Goal: Transaction & Acquisition: Obtain resource

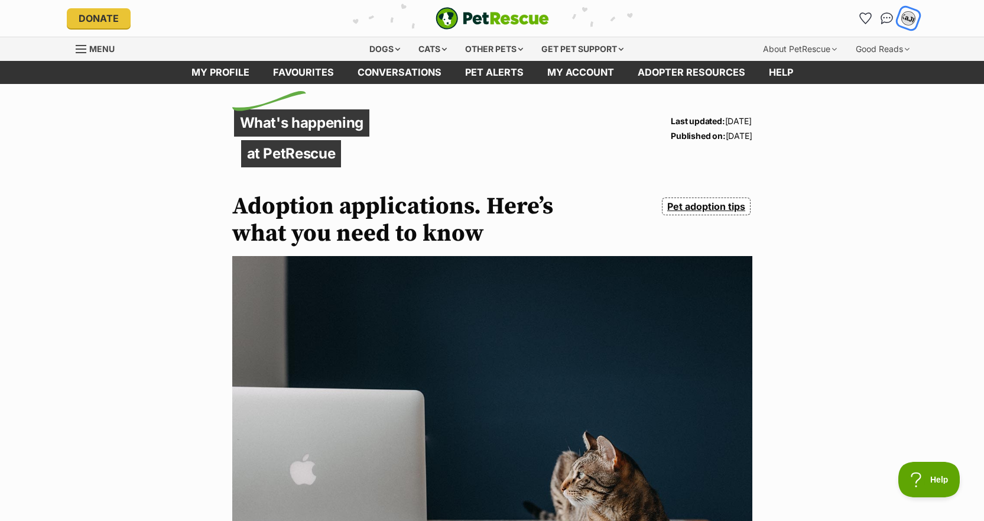
click at [910, 18] on div "KaJF" at bounding box center [908, 18] width 15 height 15
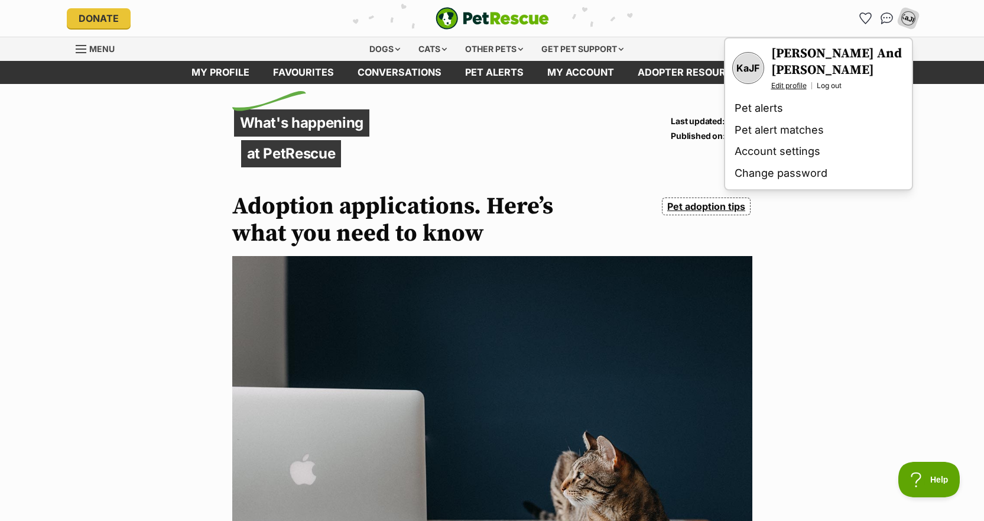
click at [783, 87] on link "Edit profile" at bounding box center [788, 85] width 35 height 9
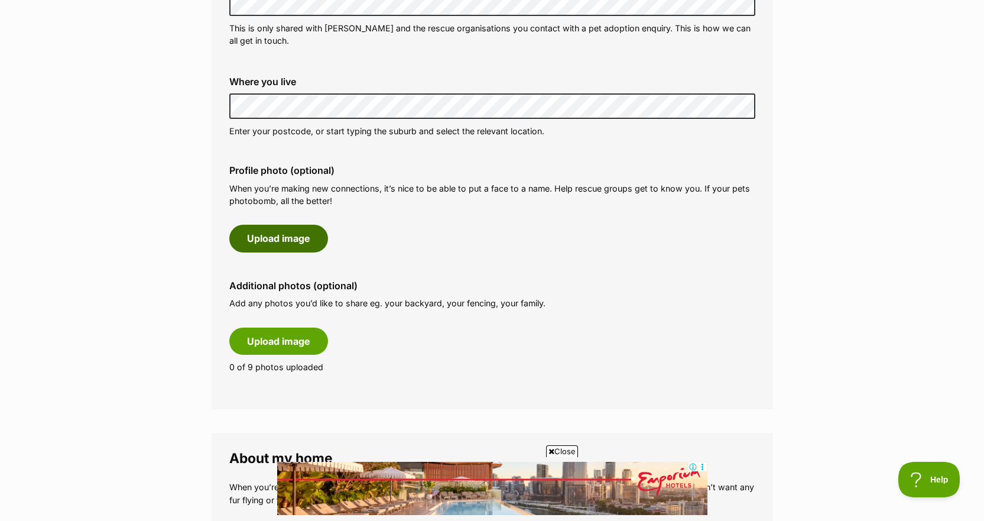
click at [299, 238] on button "Upload image" at bounding box center [278, 238] width 99 height 27
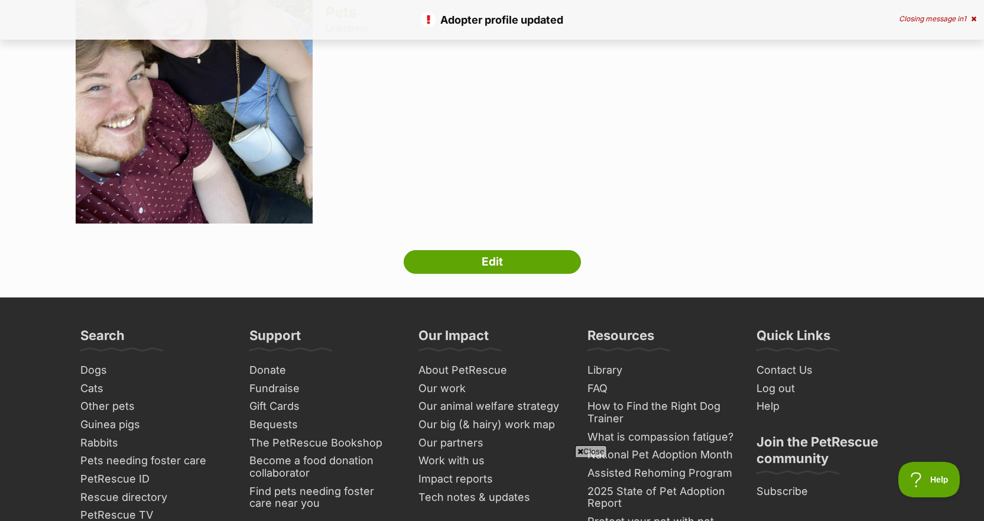
scroll to position [201, 0]
click at [513, 257] on link "Edit" at bounding box center [492, 261] width 177 height 24
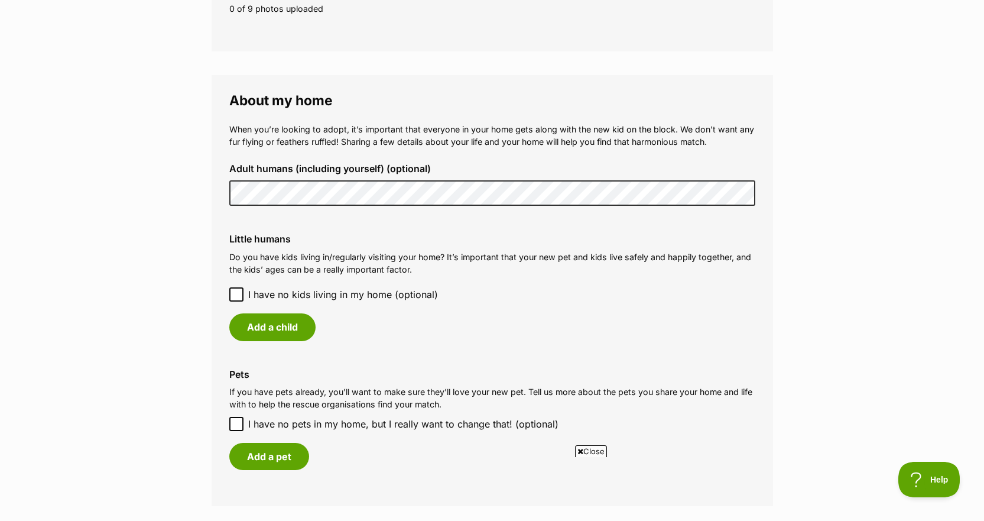
scroll to position [957, 0]
click at [265, 325] on button "Add a child" at bounding box center [272, 325] width 86 height 27
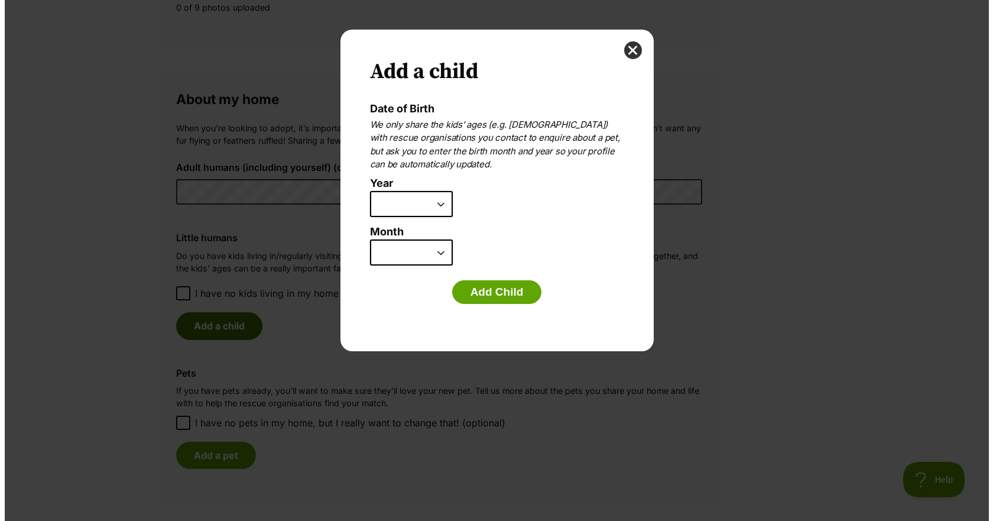
scroll to position [0, 0]
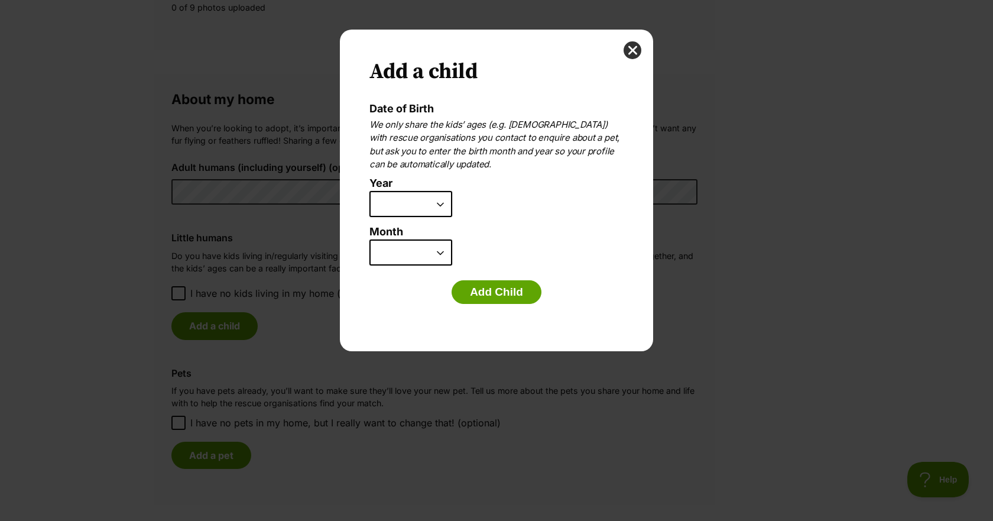
click at [444, 203] on select "2025 2024 2023 2022 2021 2020 2019 2018 2017 2016 2015 2014 2013 2012 2011 2010…" at bounding box center [410, 204] width 83 height 26
select select "2025"
click at [369, 191] on select "2025 2024 2023 2022 2021 2020 2019 2018 2017 2016 2015 2014 2013 2012 2011 2010…" at bounding box center [410, 204] width 83 height 26
click at [402, 248] on select "January February March April May June July August September October November De…" at bounding box center [410, 252] width 83 height 26
select select "12"
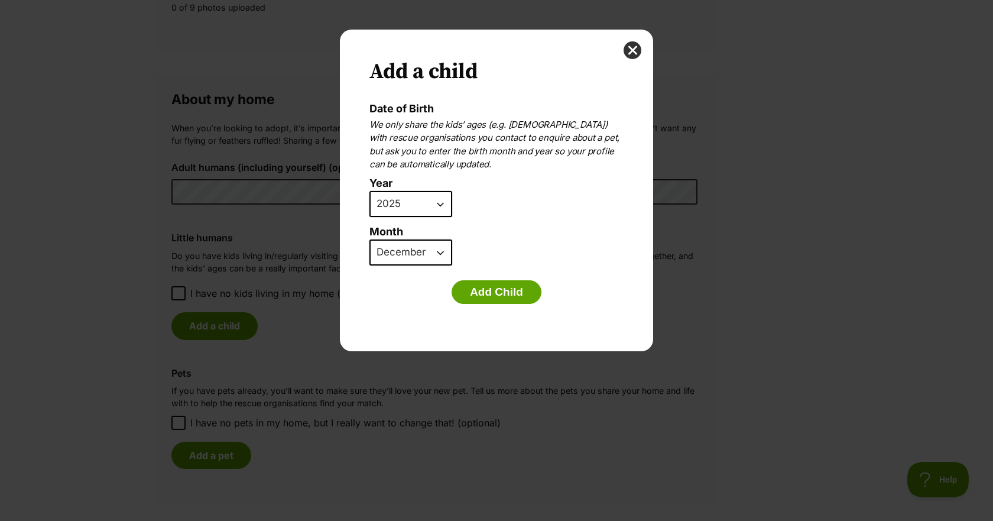
click at [369, 239] on select "January February March April May June July August September October November De…" at bounding box center [410, 252] width 83 height 26
click at [510, 300] on button "Add Child" at bounding box center [497, 292] width 90 height 24
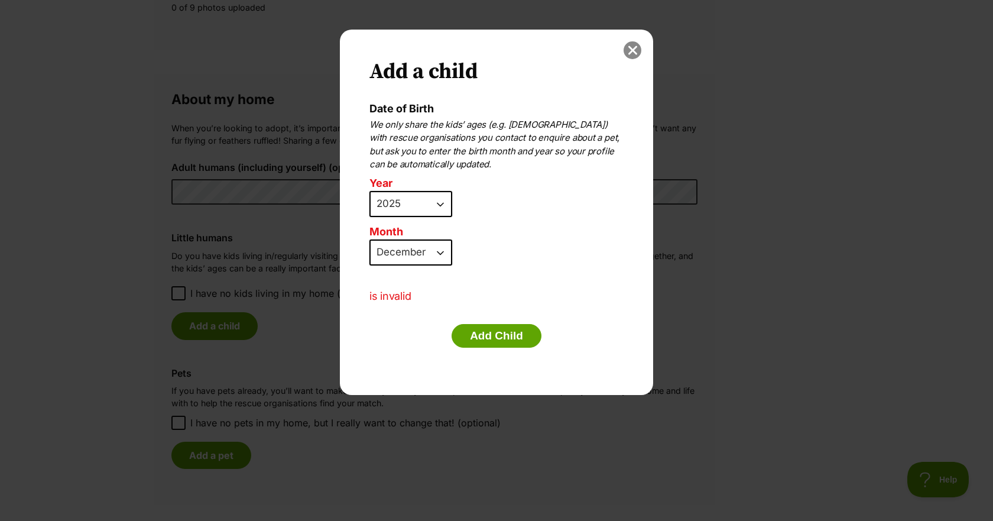
click at [637, 53] on button "close" at bounding box center [633, 50] width 18 height 18
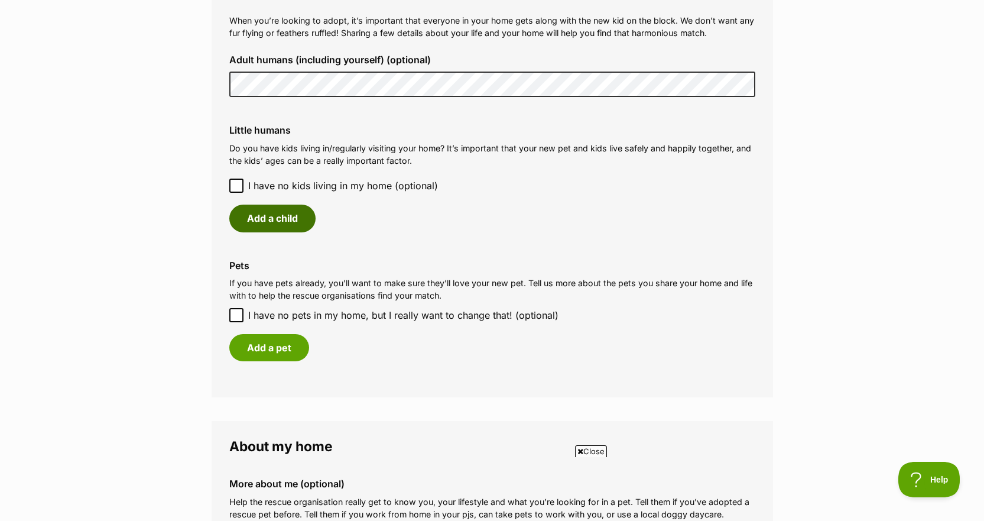
scroll to position [1069, 0]
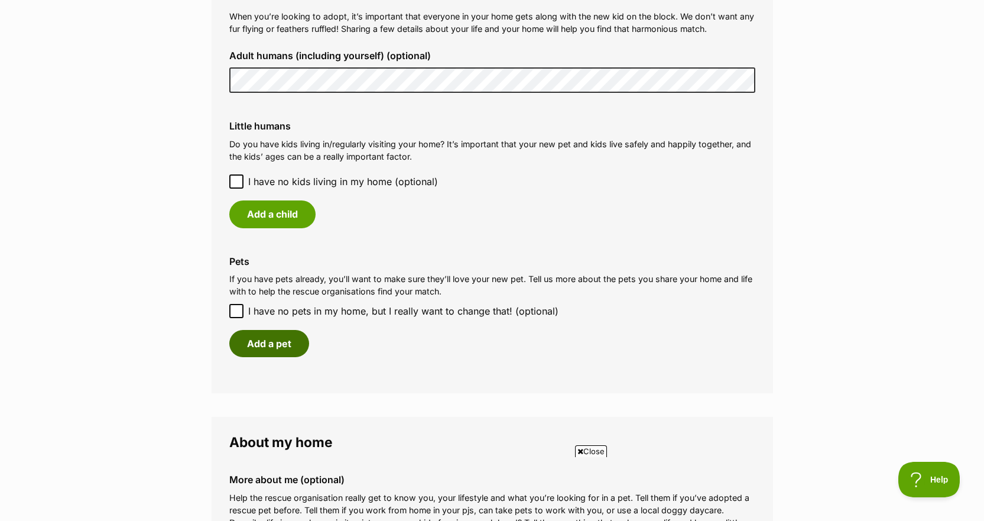
click at [255, 345] on button "Add a pet" at bounding box center [269, 343] width 80 height 27
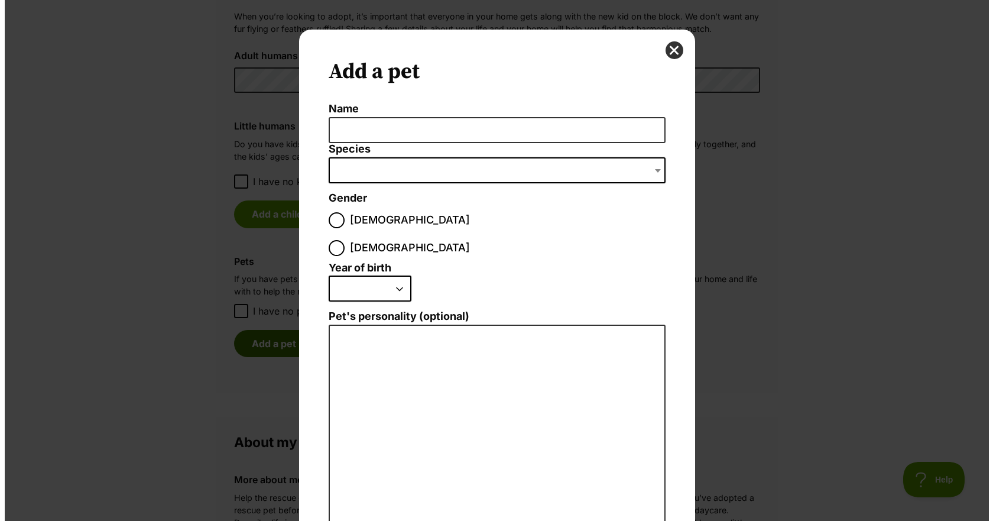
scroll to position [0, 0]
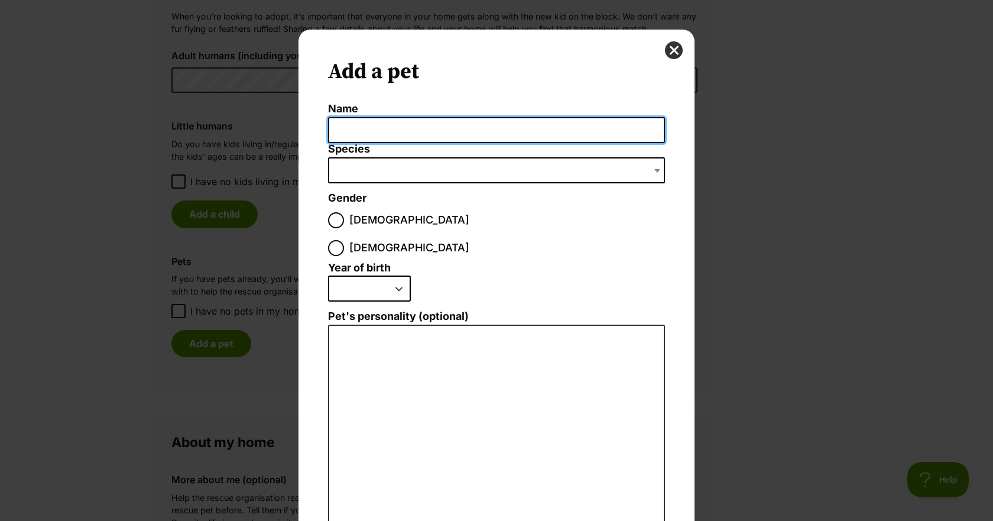
click at [395, 125] on input "Name" at bounding box center [496, 130] width 337 height 27
type input "Soka"
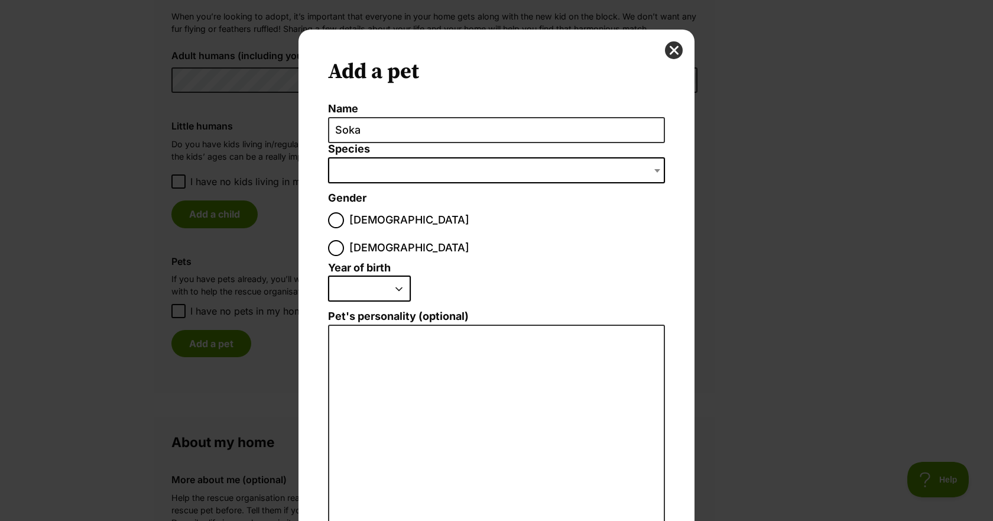
click at [426, 174] on span "Dialog Window - Close (Press escape to close)" at bounding box center [496, 170] width 337 height 26
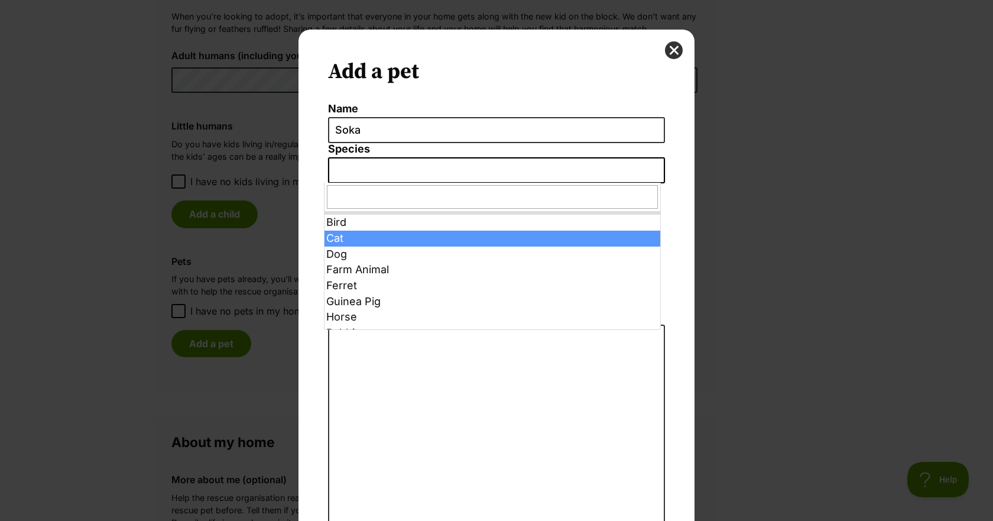
select select "2"
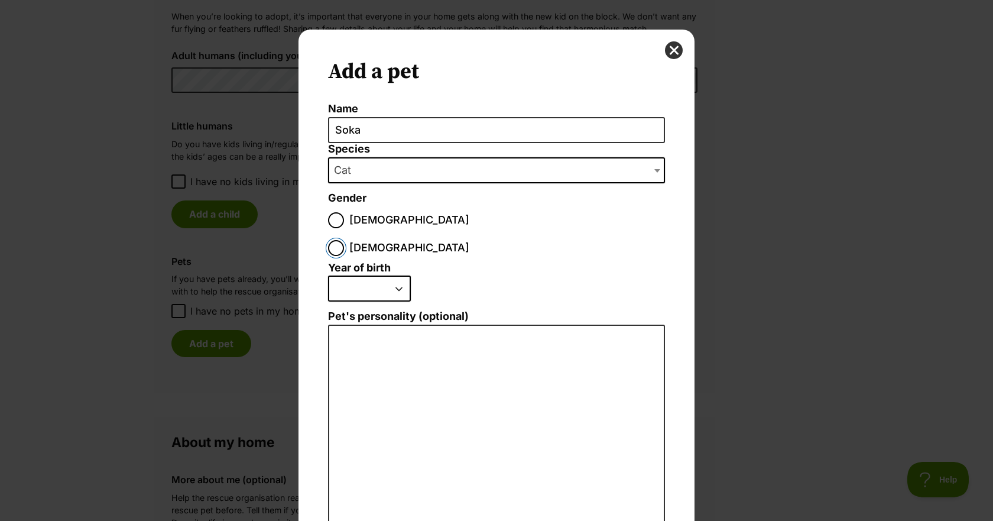
click at [344, 240] on input "Female" at bounding box center [336, 248] width 16 height 16
radio input "true"
click at [372, 275] on select "2025 2024 2023 2022 2021 2020 2019 2018 2017 2016 2015 2014 2013 2012 2011 2010…" at bounding box center [369, 288] width 83 height 26
select select "2022"
click at [328, 275] on select "2025 2024 2023 2022 2021 2020 2019 2018 2017 2016 2015 2014 2013 2012 2011 2010…" at bounding box center [369, 288] width 83 height 26
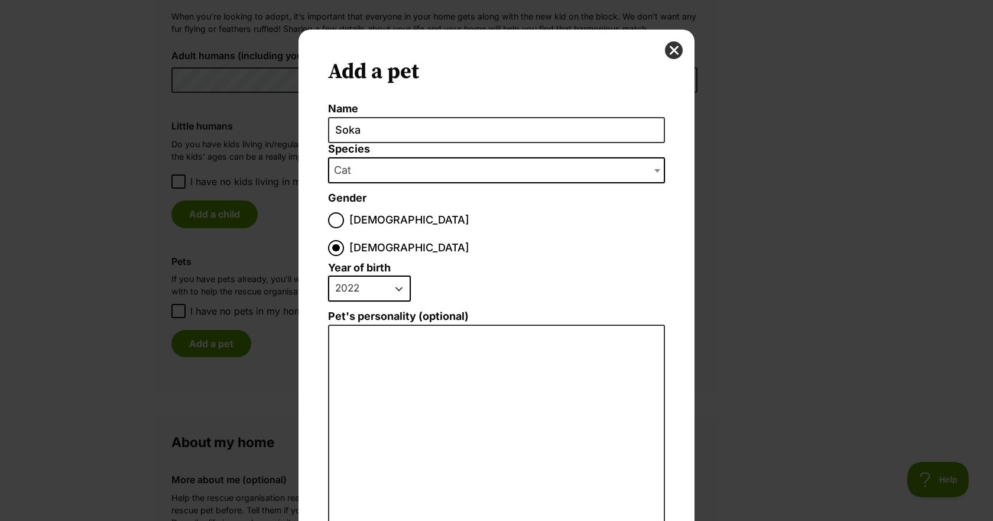
scroll to position [111, 0]
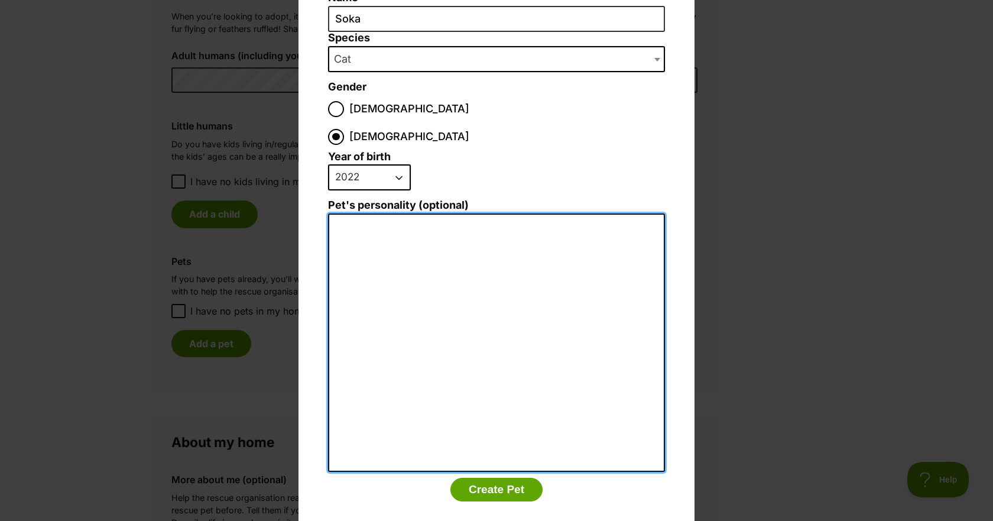
click at [386, 257] on textarea "Pet's personality (optional)" at bounding box center [496, 342] width 337 height 259
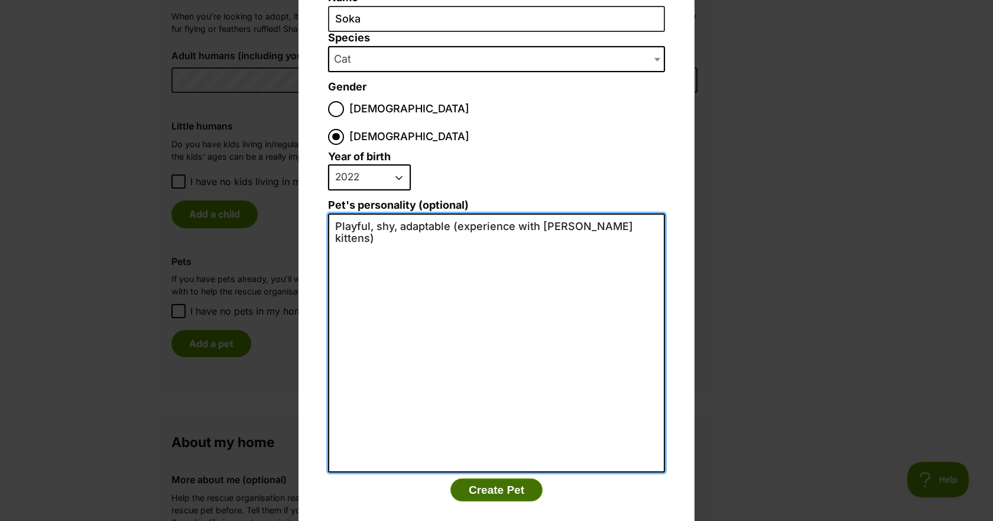
type textarea "Playful, shy, adaptable (experience with [PERSON_NAME] kittens)"
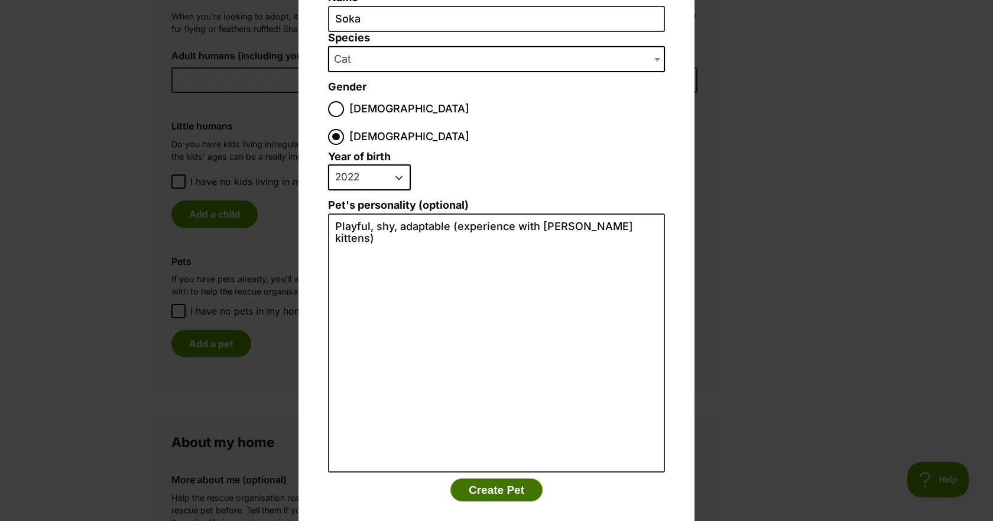
click at [492, 478] on button "Create Pet" at bounding box center [496, 490] width 92 height 24
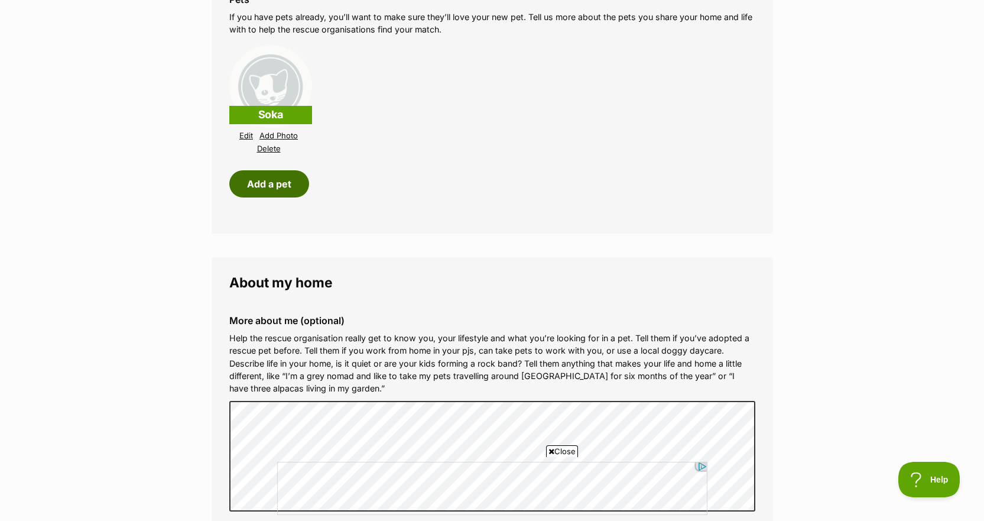
scroll to position [1332, 0]
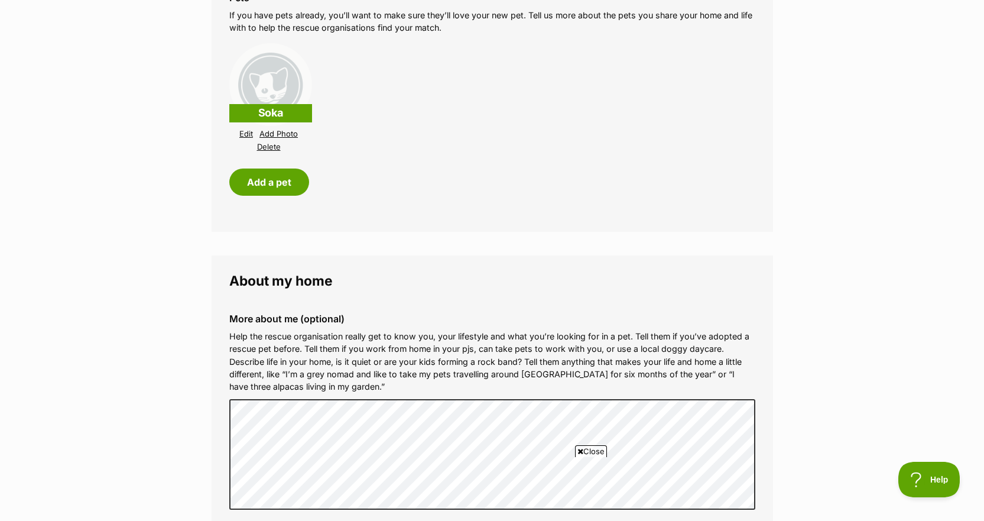
click at [284, 134] on link "Add Photo" at bounding box center [278, 133] width 38 height 9
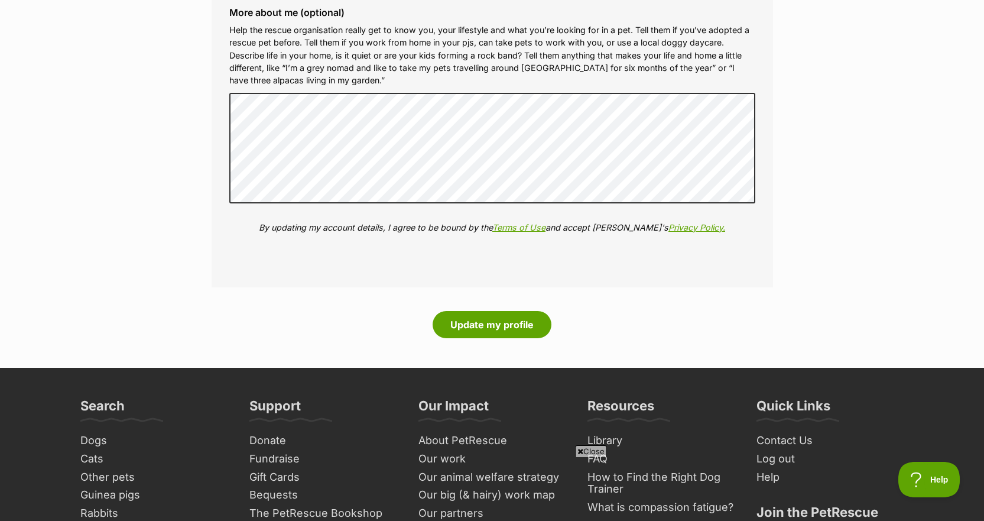
scroll to position [1639, 0]
click at [518, 321] on button "Update my profile" at bounding box center [492, 323] width 119 height 27
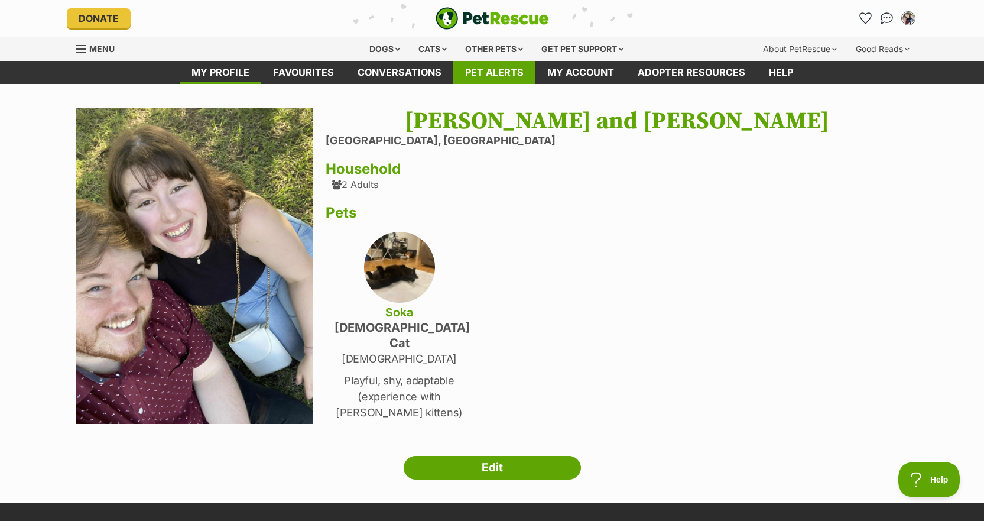
click at [485, 76] on link "Pet alerts" at bounding box center [494, 72] width 82 height 23
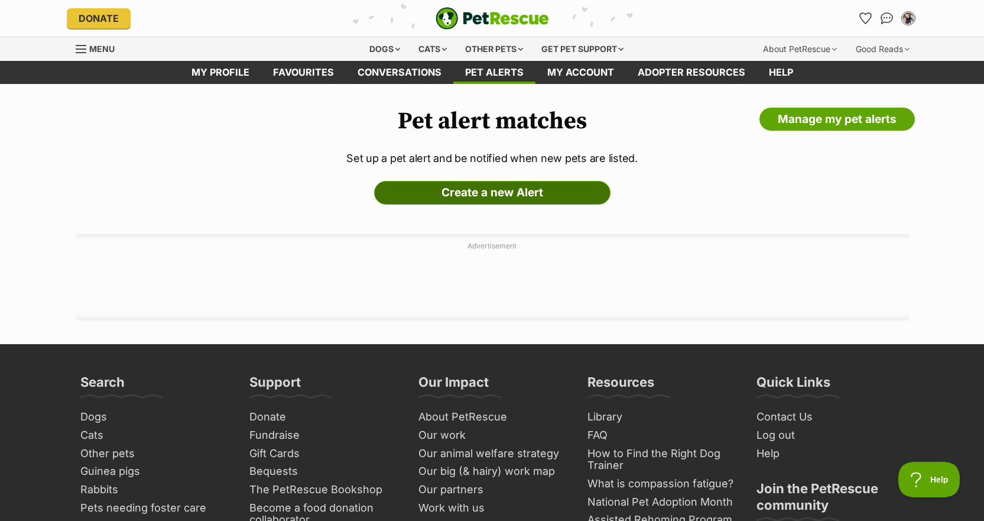
click at [435, 194] on link "Create a new Alert" at bounding box center [492, 193] width 236 height 24
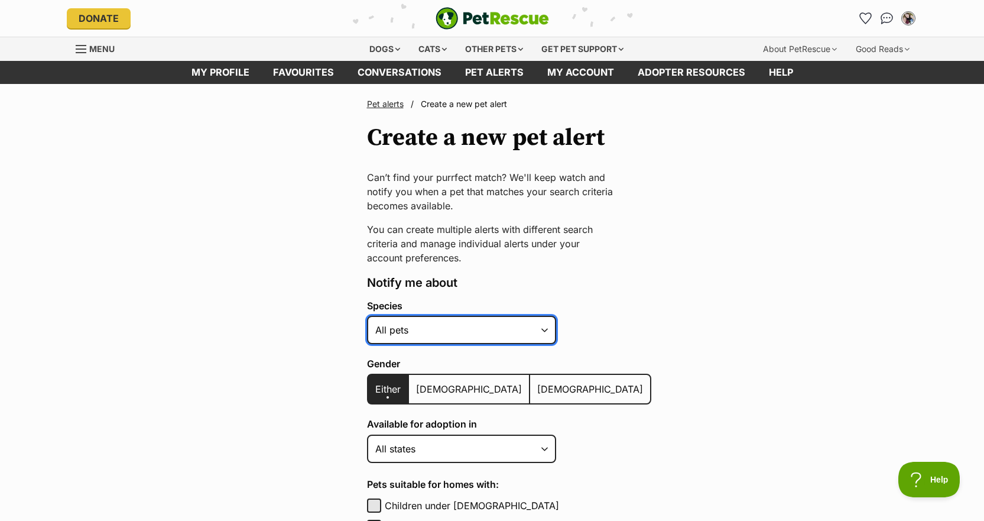
click at [471, 332] on select "Alpaca Bird Cat Chicken Cow Dog Donkey Duck Ferret Fish Goat Goose Guinea Fowl …" at bounding box center [461, 330] width 189 height 28
select select "1"
click at [367, 316] on select "Alpaca Bird Cat Chicken Cow Dog Donkey Duck Ferret Fish Goat Goose Guinea Fowl …" at bounding box center [461, 330] width 189 height 28
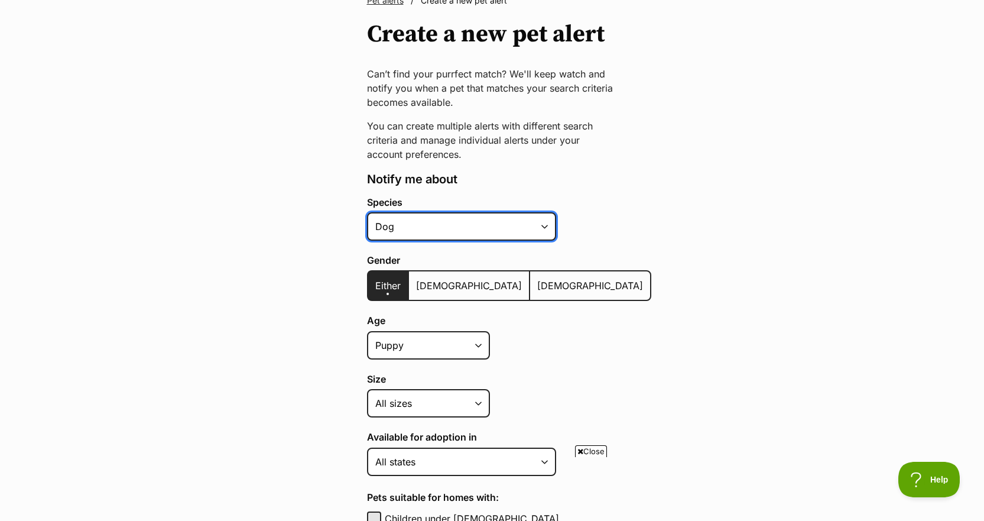
scroll to position [105, 0]
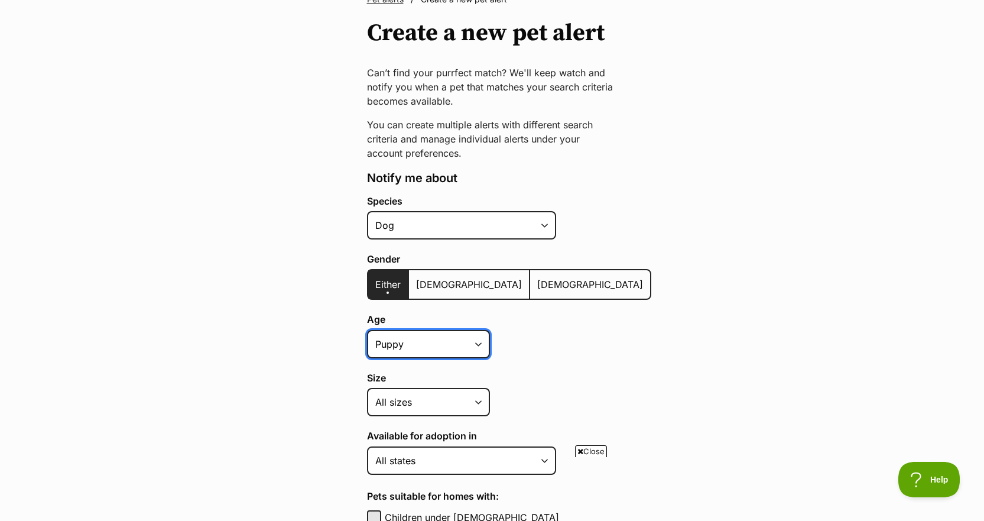
click at [433, 348] on select "Puppy Adult Senior All ages" at bounding box center [428, 344] width 123 height 28
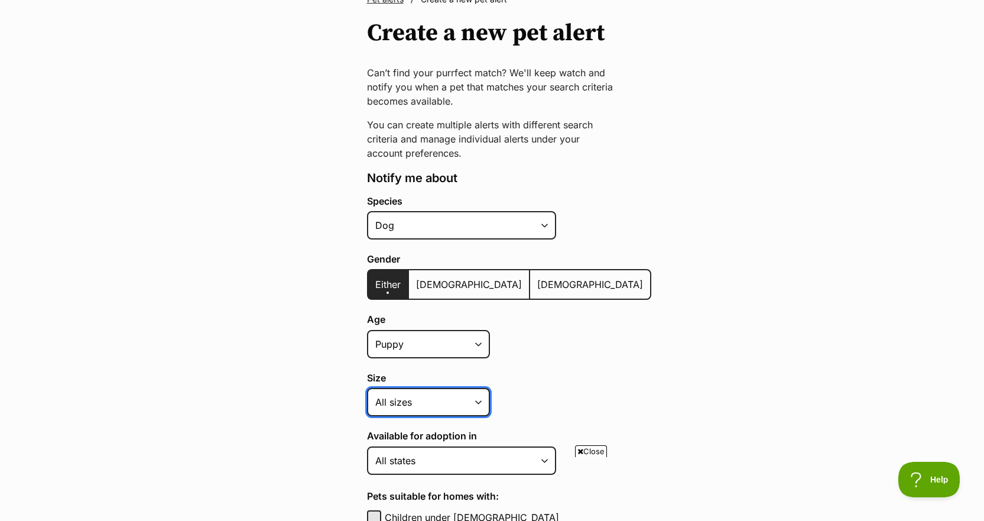
click at [419, 400] on select "Small Medium Large All sizes" at bounding box center [428, 402] width 123 height 28
select select "medium"
click at [367, 388] on select "Small Medium Large All sizes" at bounding box center [428, 402] width 123 height 28
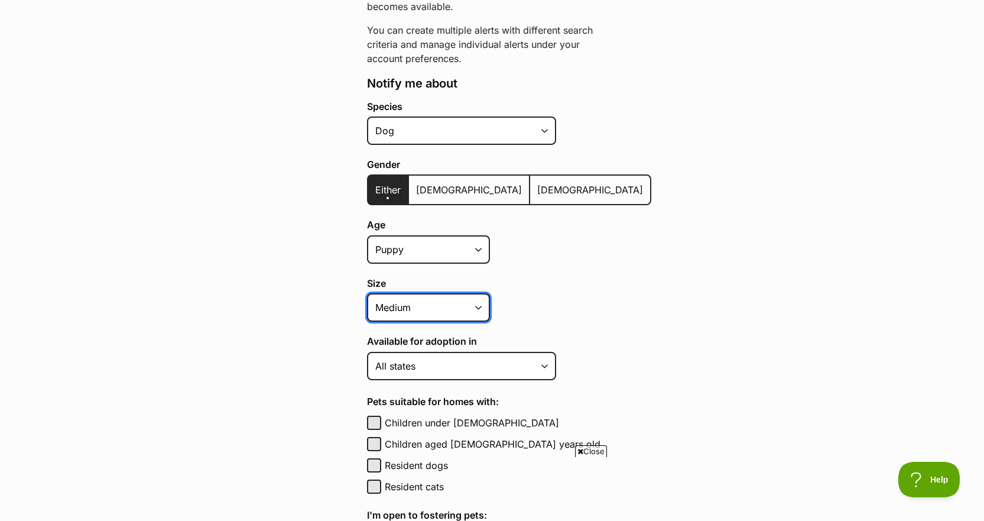
scroll to position [200, 0]
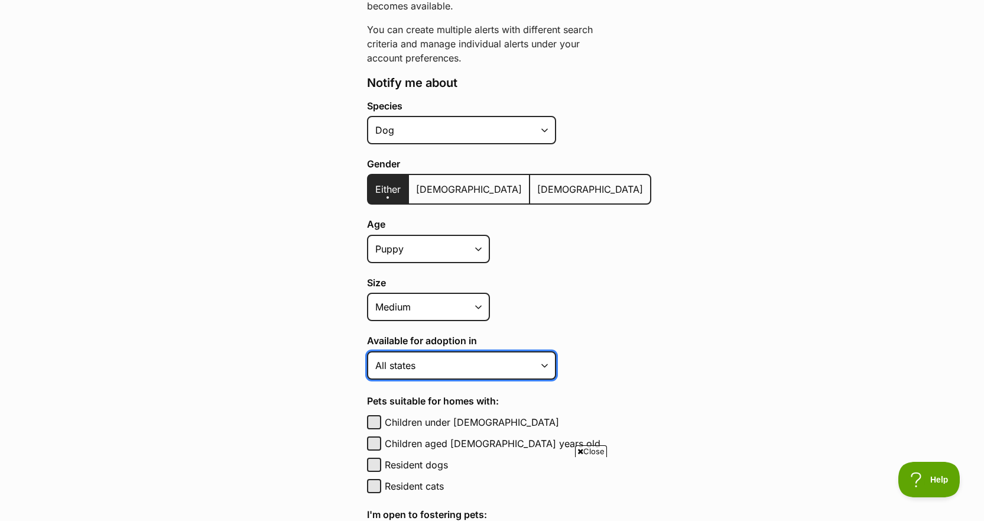
click at [520, 366] on select "Australian Capital Territory New South Wales Northern Territory Queensland Sout…" at bounding box center [461, 365] width 189 height 28
select select "3"
click at [367, 351] on select "Australian Capital Territory New South Wales Northern Territory Queensland Sout…" at bounding box center [461, 365] width 189 height 28
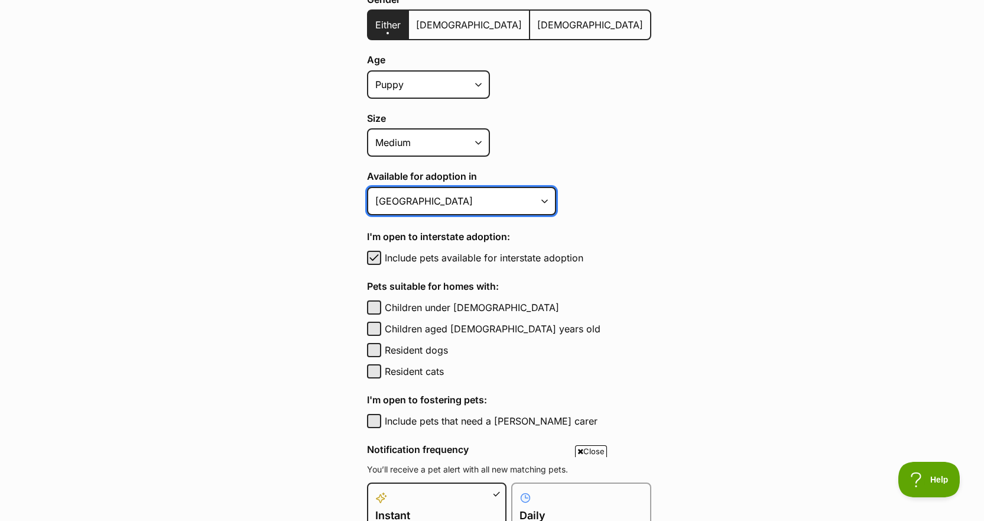
scroll to position [368, 0]
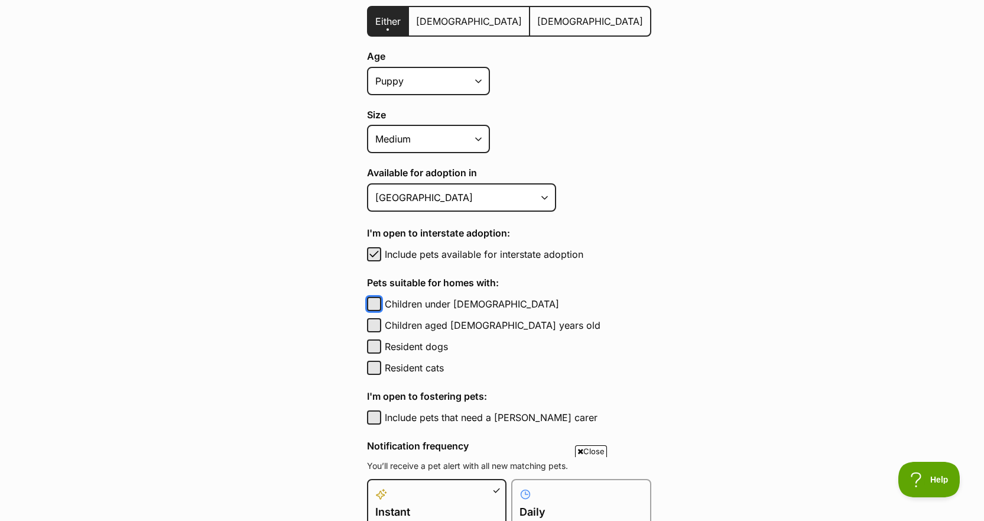
click at [377, 302] on button "Children under 5 years old" at bounding box center [374, 304] width 14 height 14
checkbox input "true"
click at [375, 372] on button "Resident cats" at bounding box center [374, 368] width 14 height 14
checkbox input "true"
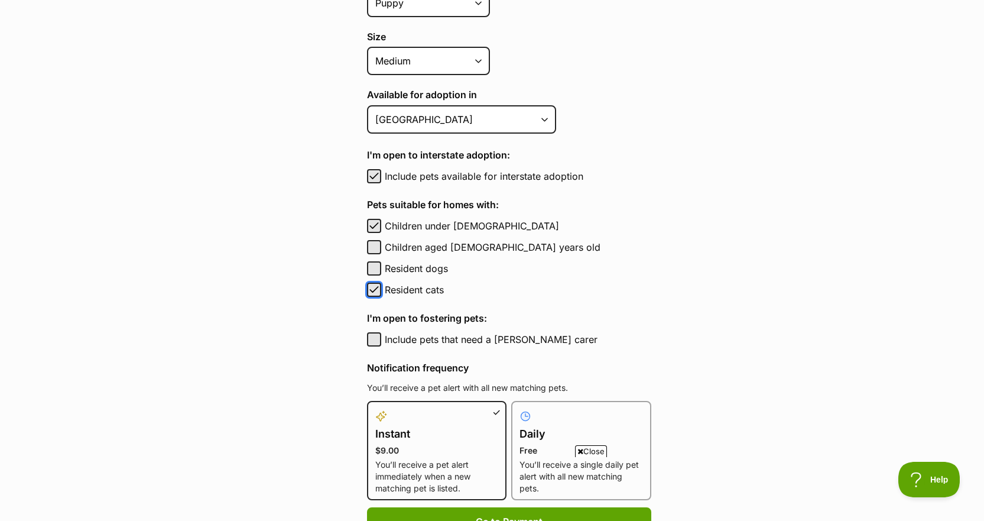
scroll to position [523, 0]
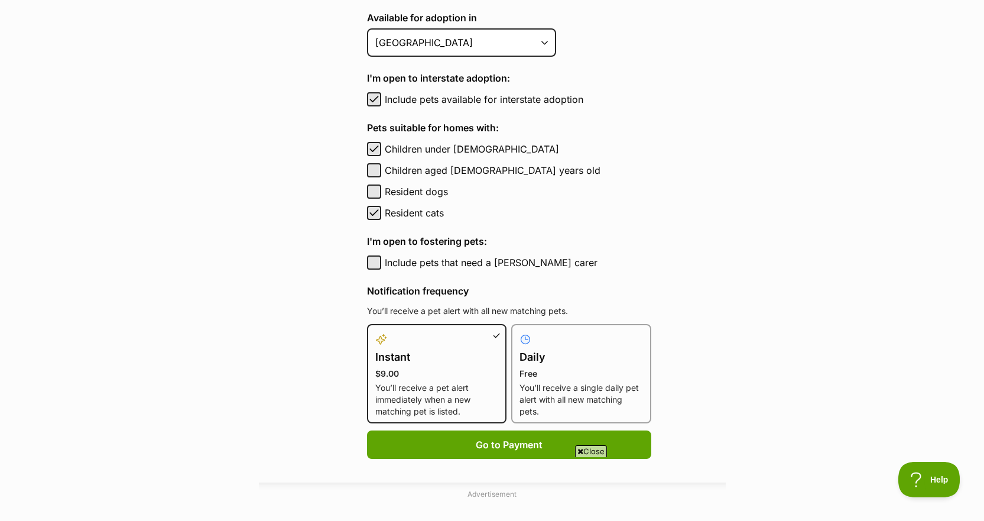
click at [535, 357] on h4 "Daily" at bounding box center [582, 357] width 124 height 17
click at [519, 332] on input "Daily Free You’ll receive a single daily pet alert with all new matching pets." at bounding box center [518, 331] width 1 height 1
radio input "true"
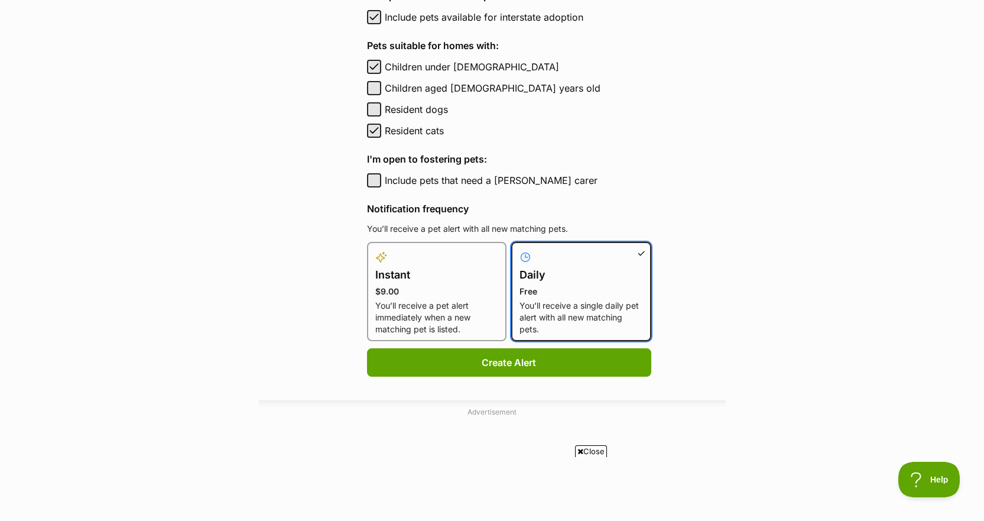
scroll to position [623, 0]
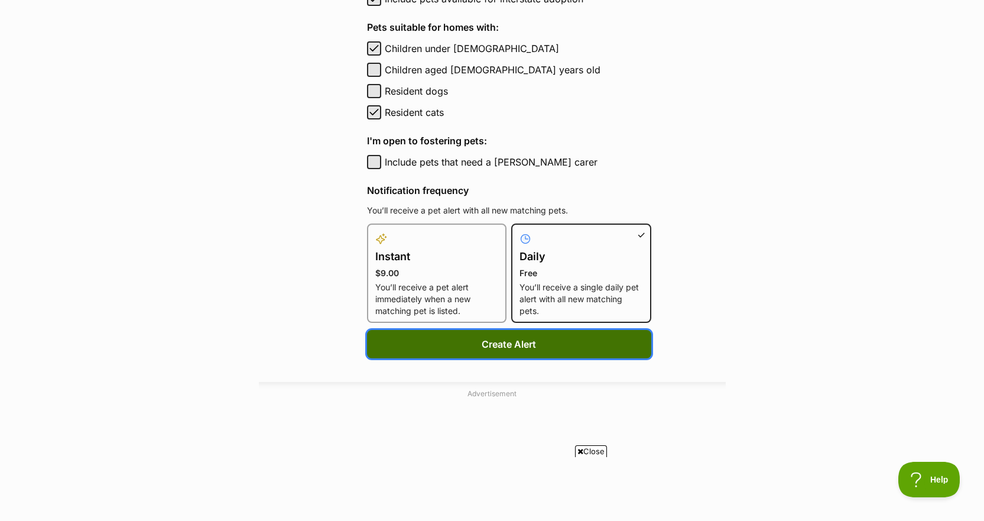
click at [515, 343] on button "Create Alert" at bounding box center [509, 344] width 284 height 28
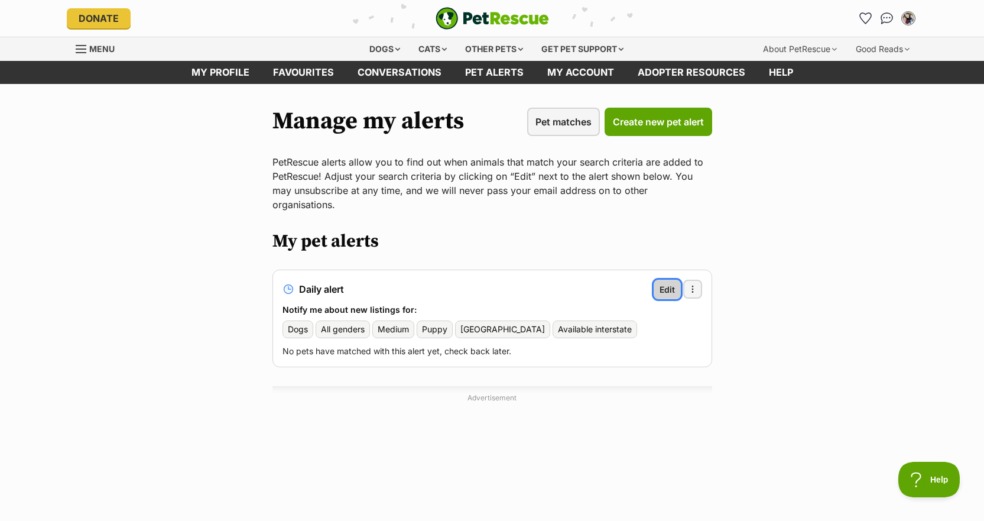
click at [669, 283] on span "Edit" at bounding box center [667, 289] width 15 height 12
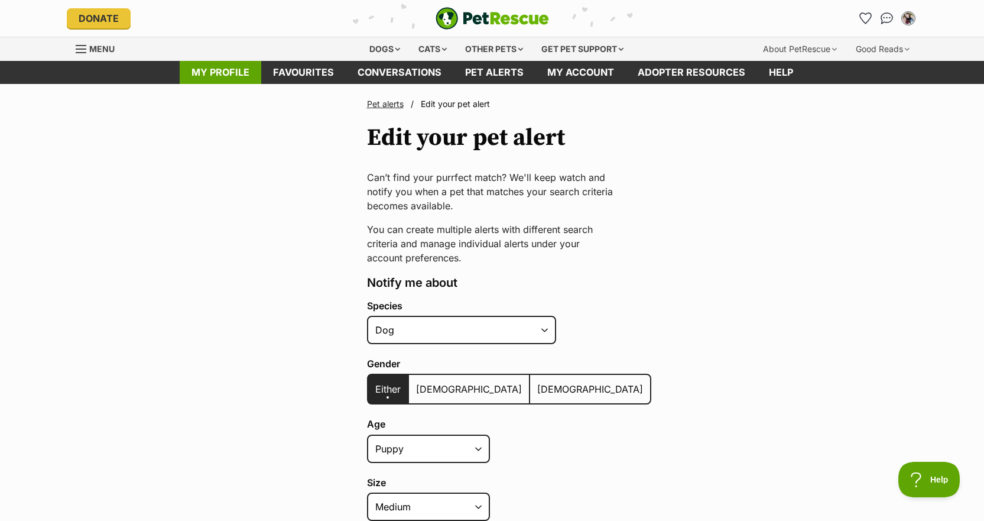
click at [232, 67] on link "My profile" at bounding box center [221, 72] width 82 height 23
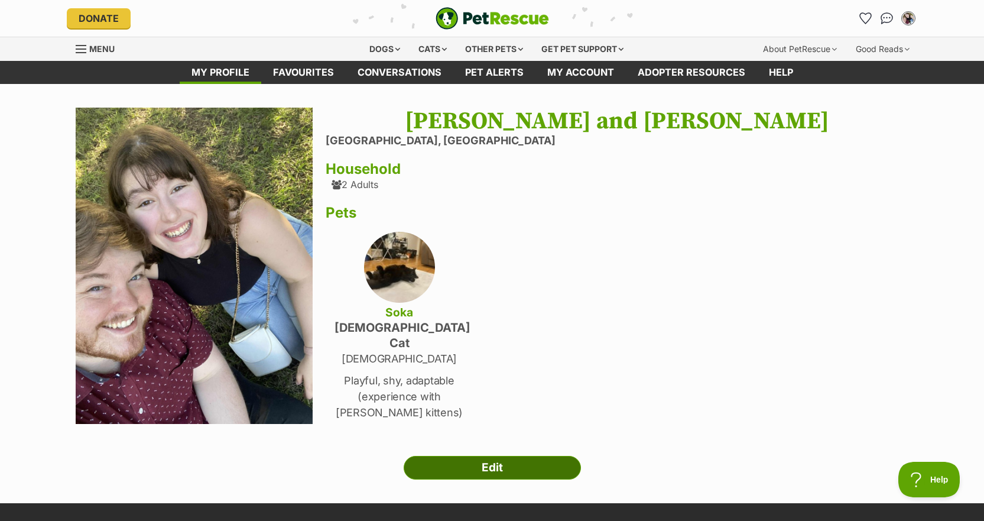
click at [499, 460] on link "Edit" at bounding box center [492, 468] width 177 height 24
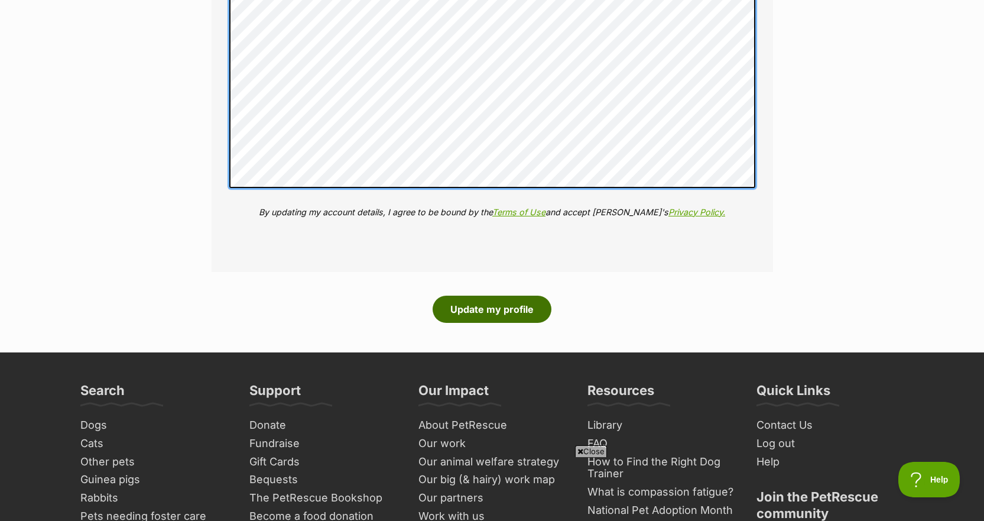
scroll to position [1910, 0]
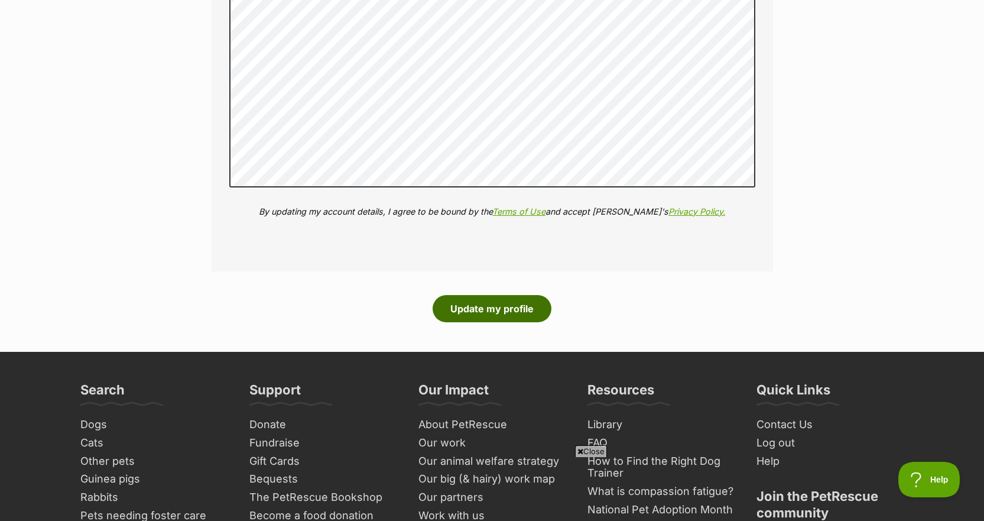
click at [479, 310] on button "Update my profile" at bounding box center [492, 308] width 119 height 27
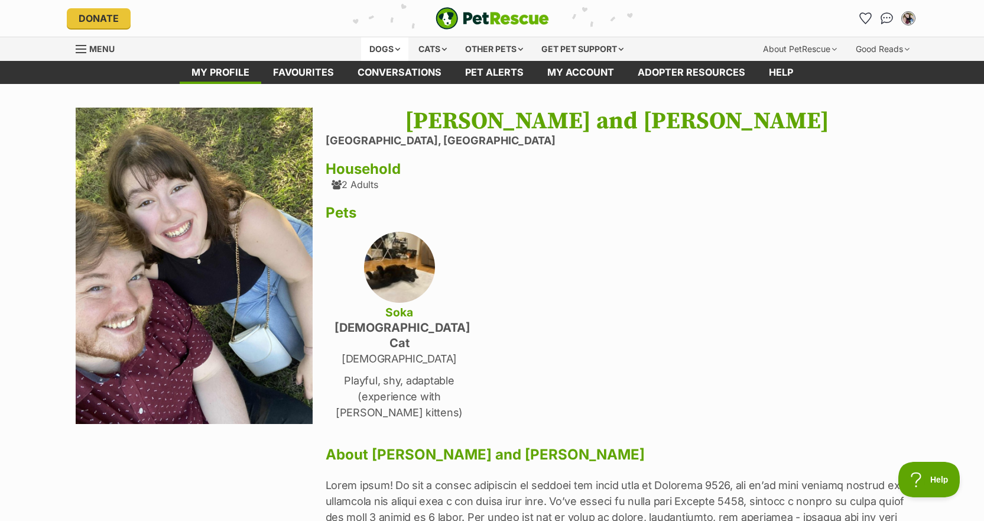
click at [390, 45] on div "Dogs" at bounding box center [384, 49] width 47 height 24
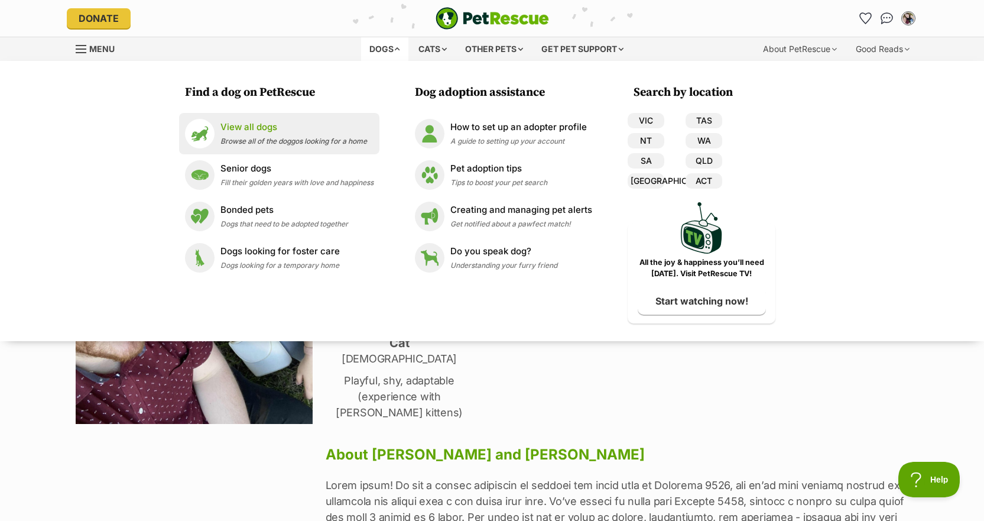
click at [284, 137] on span "Browse all of the doggos looking for a home" at bounding box center [293, 141] width 147 height 9
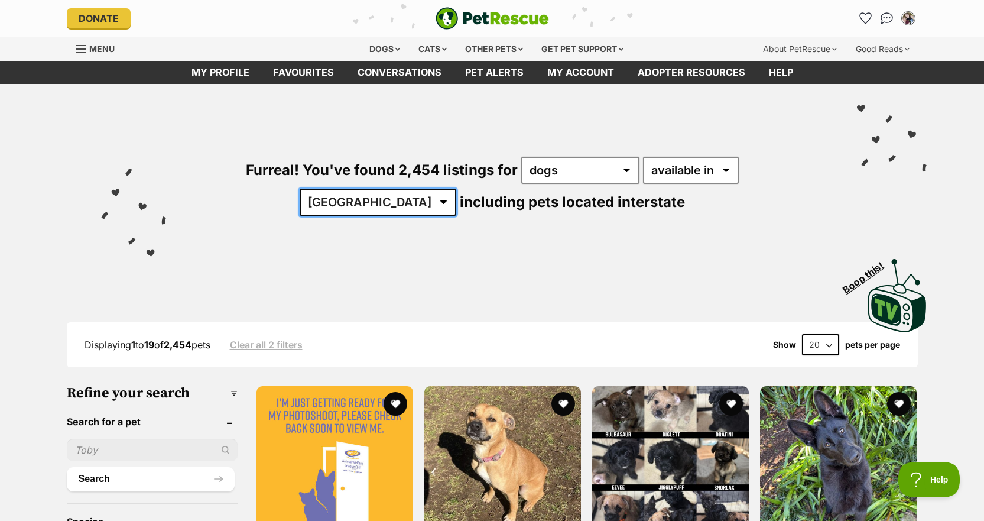
click at [456, 189] on select "Australia ACT NSW NT QLD SA TAS VIC WA" at bounding box center [378, 202] width 157 height 27
select select "QLD"
click at [456, 189] on select "Australia ACT NSW NT QLD SA TAS VIC WA" at bounding box center [378, 202] width 157 height 27
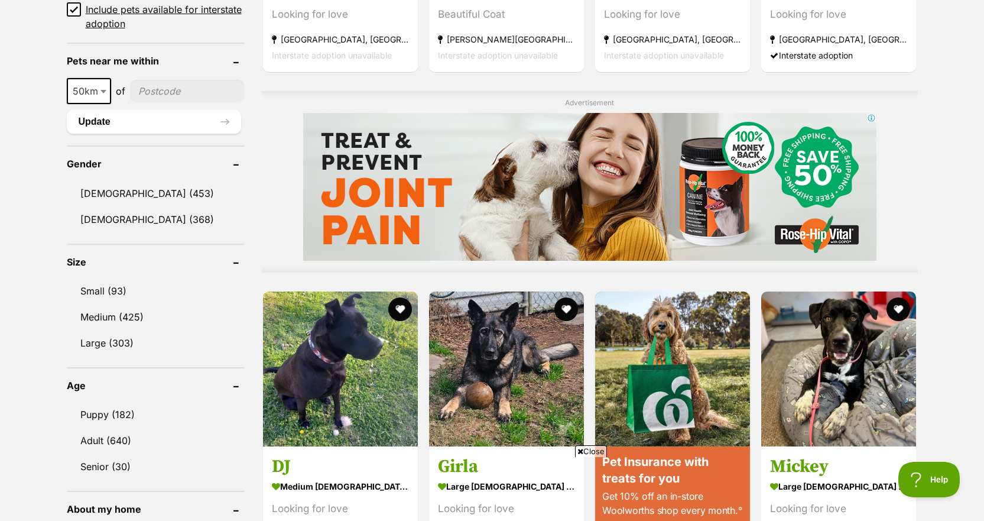
scroll to position [872, 0]
click at [167, 193] on link "Male (453)" at bounding box center [155, 192] width 177 height 25
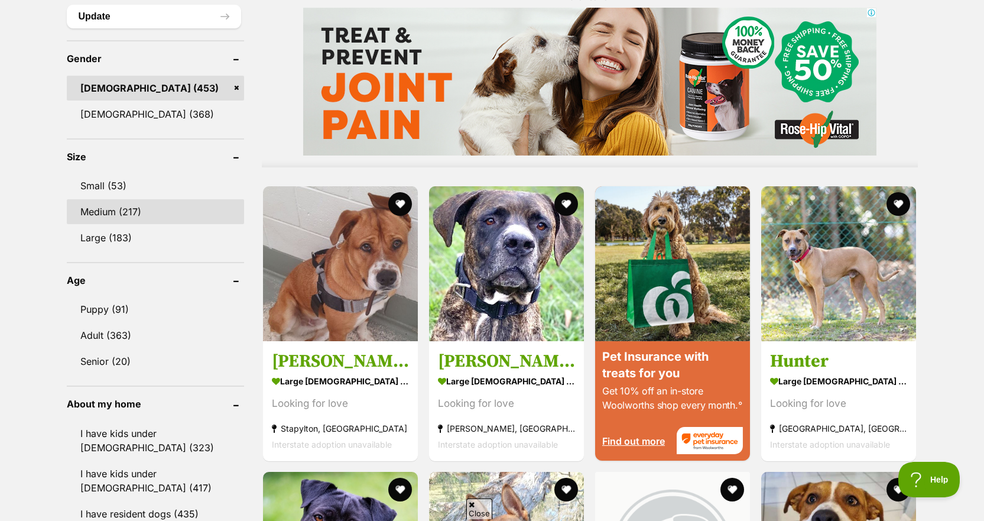
click at [147, 208] on link "Medium (217)" at bounding box center [155, 211] width 177 height 25
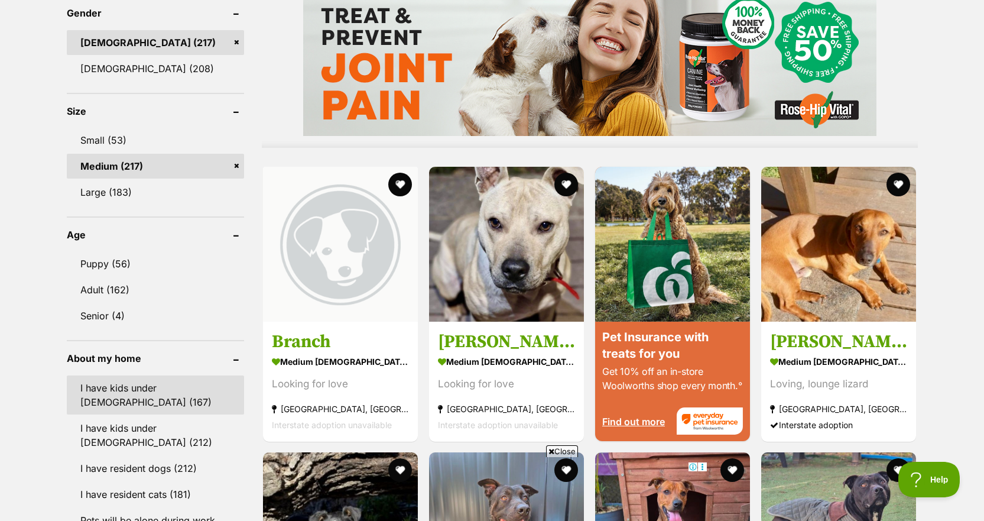
click at [135, 390] on link "I have kids under 5 years old (167)" at bounding box center [155, 394] width 177 height 39
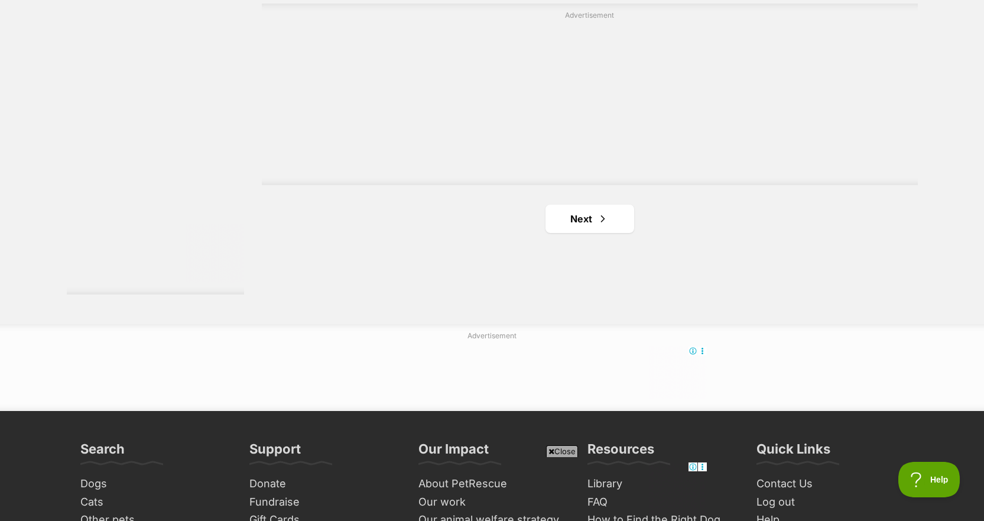
scroll to position [2140, 0]
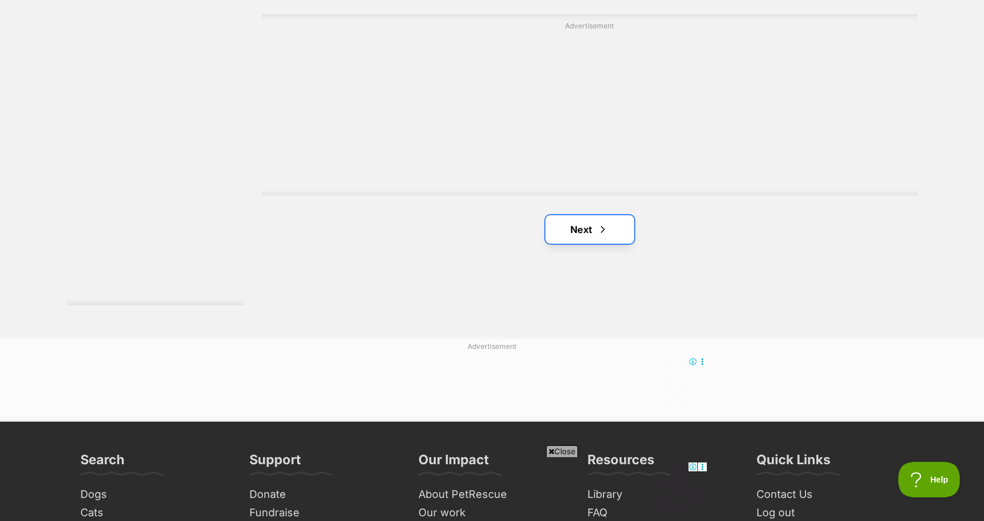
click at [586, 231] on link "Next" at bounding box center [590, 229] width 89 height 28
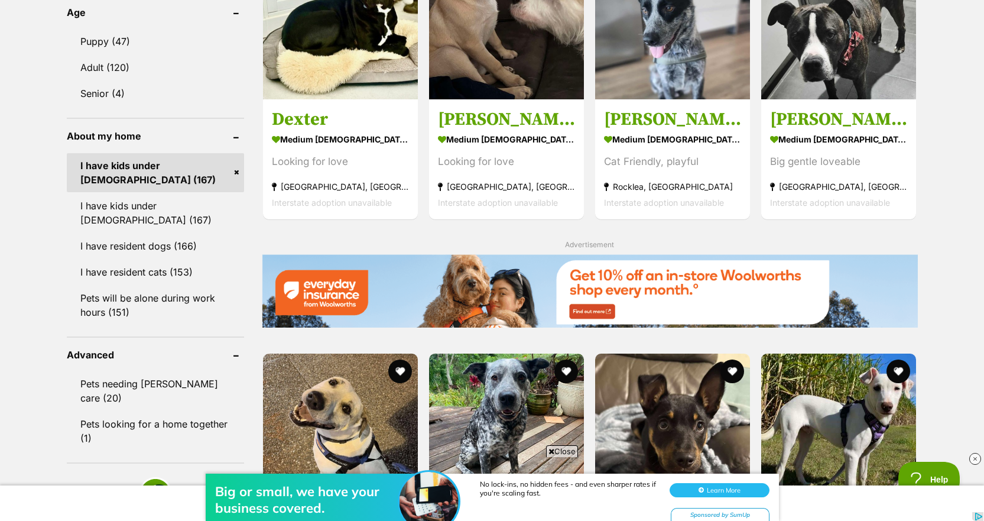
scroll to position [1221, 0]
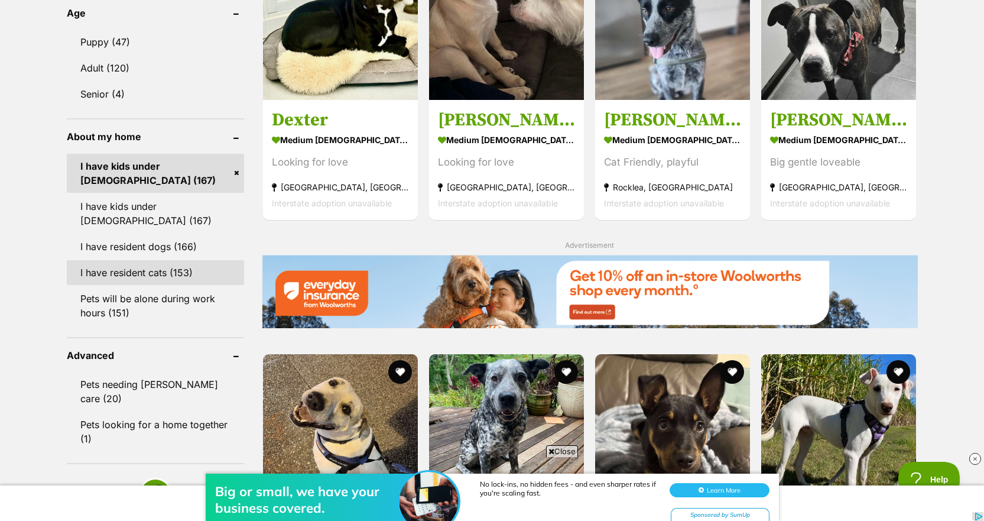
click at [160, 271] on link "I have resident cats (153)" at bounding box center [155, 272] width 177 height 25
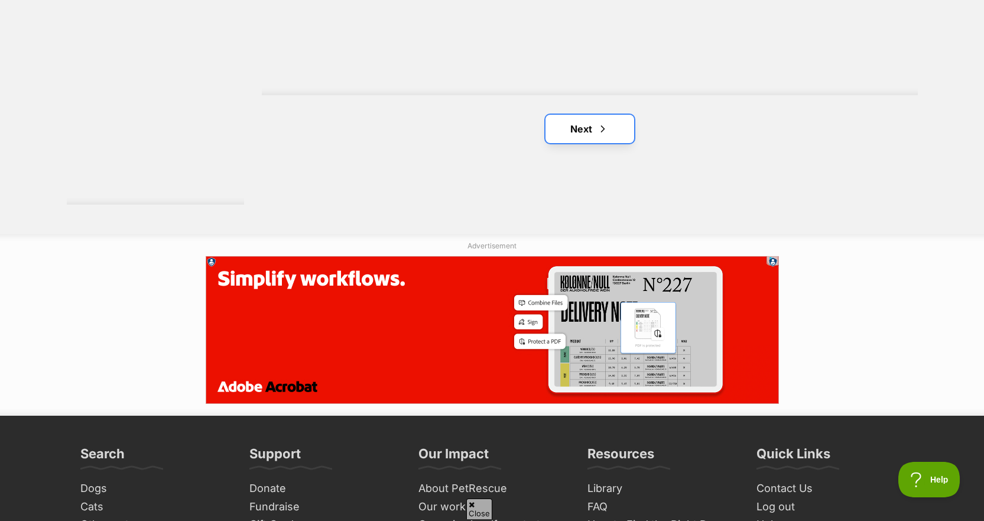
click at [609, 138] on link "Next" at bounding box center [590, 129] width 89 height 28
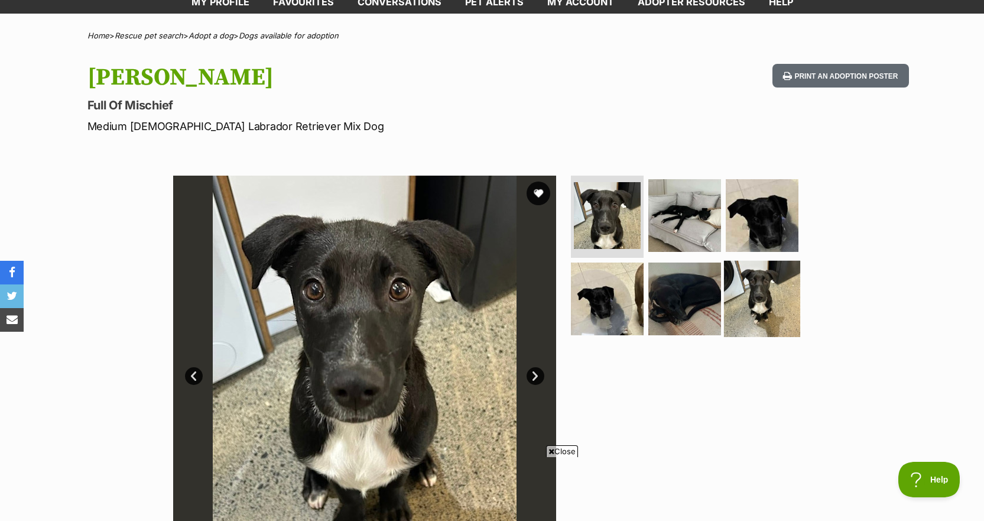
click at [748, 278] on img at bounding box center [762, 299] width 76 height 76
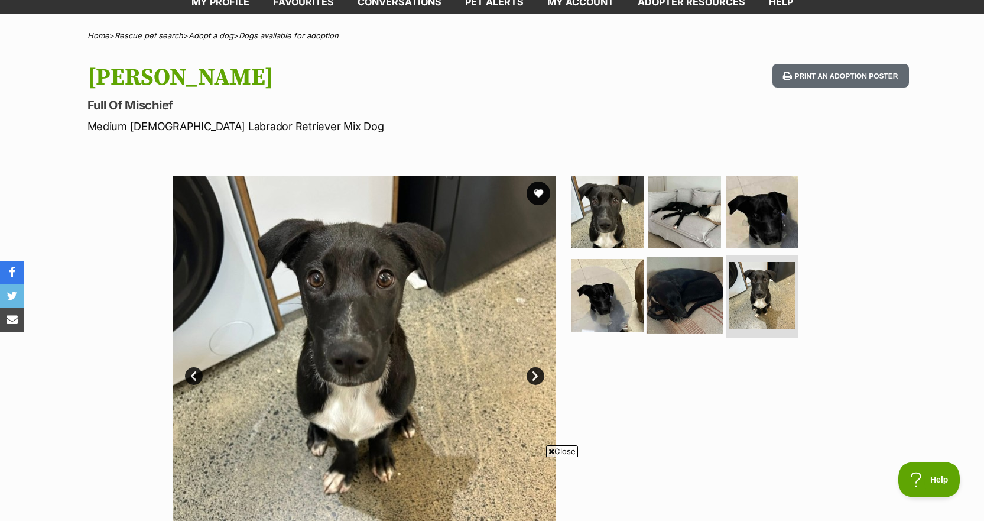
click at [703, 287] on img at bounding box center [685, 295] width 76 height 76
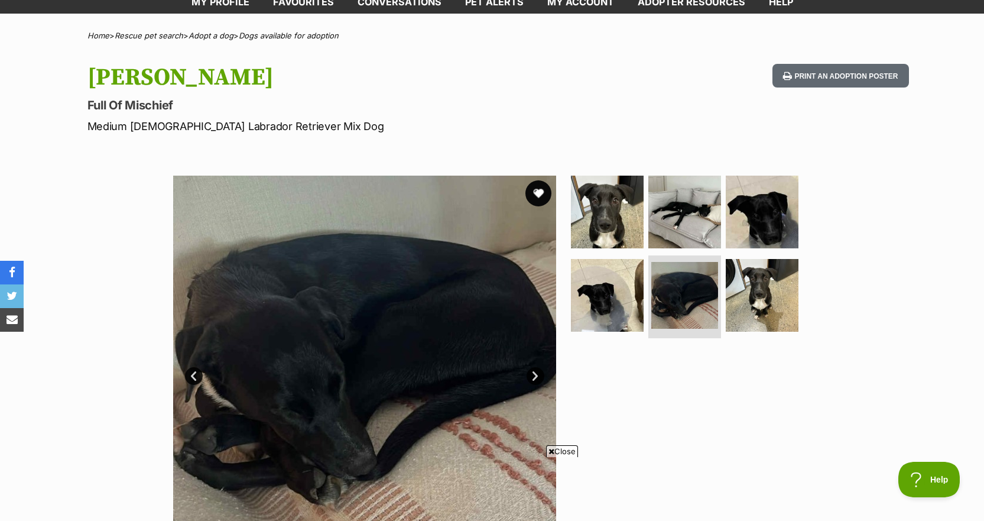
click at [540, 193] on button "favourite" at bounding box center [539, 193] width 26 height 26
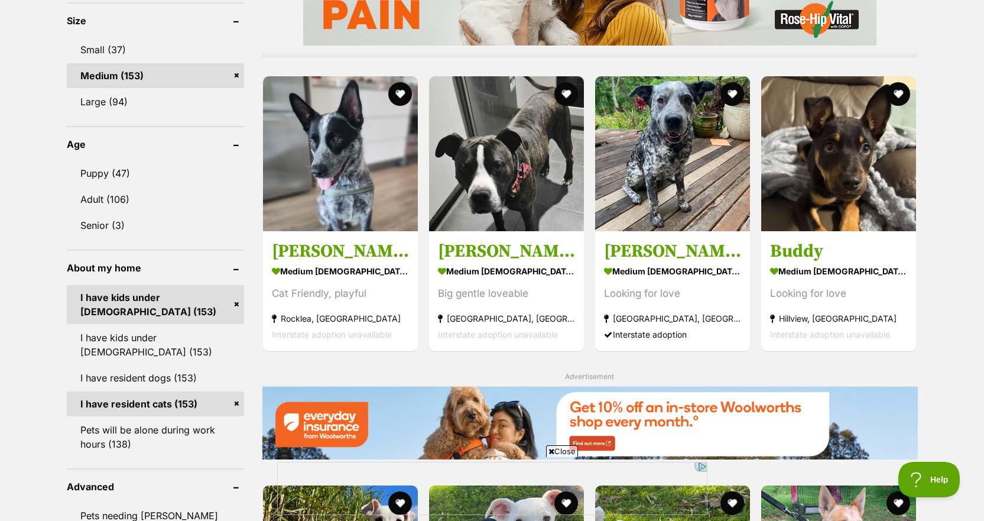
scroll to position [1092, 0]
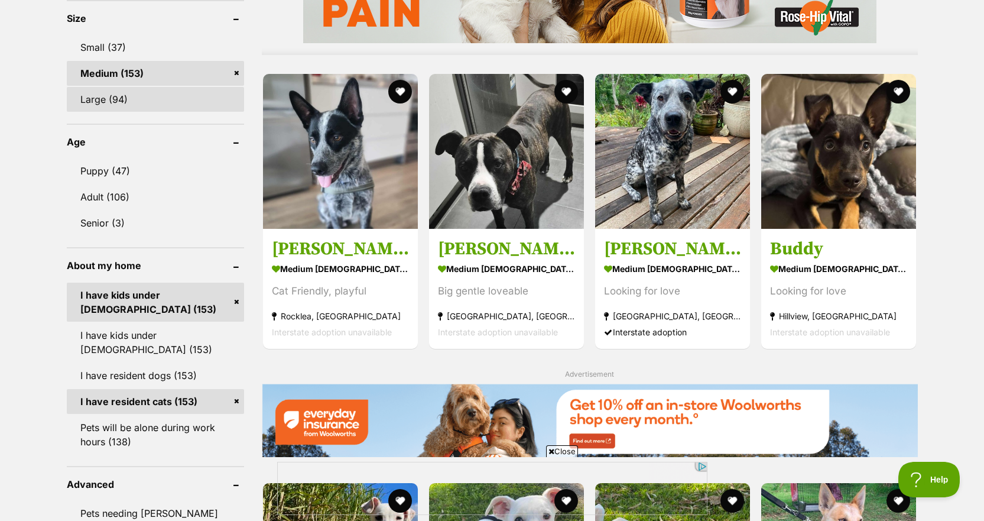
click at [174, 94] on link "Large (94)" at bounding box center [155, 99] width 177 height 25
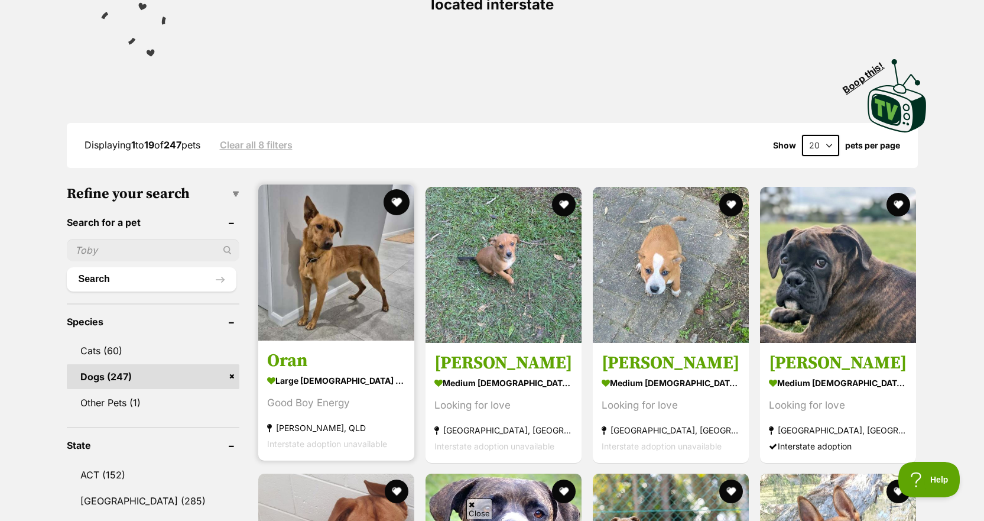
click at [390, 189] on button "favourite" at bounding box center [397, 202] width 26 height 26
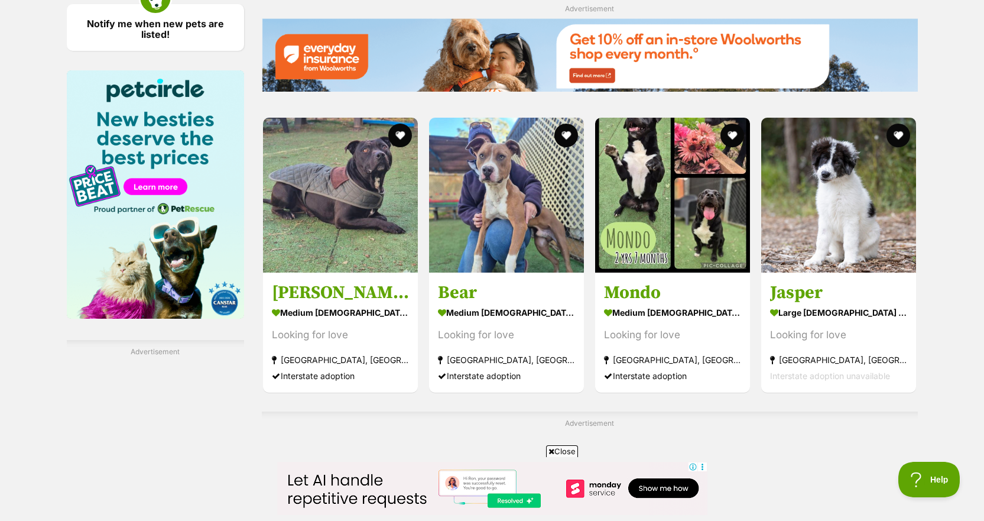
scroll to position [1767, 0]
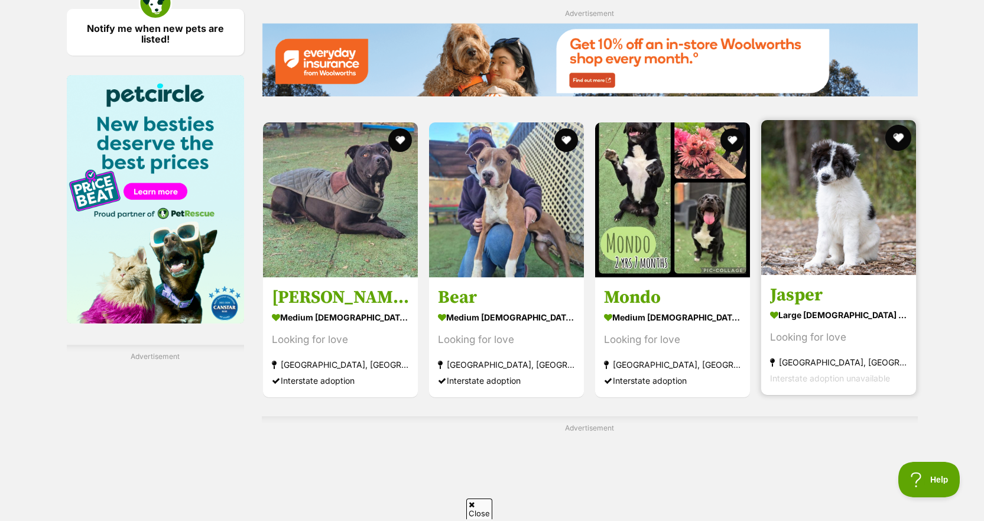
click at [903, 125] on button "favourite" at bounding box center [899, 138] width 26 height 26
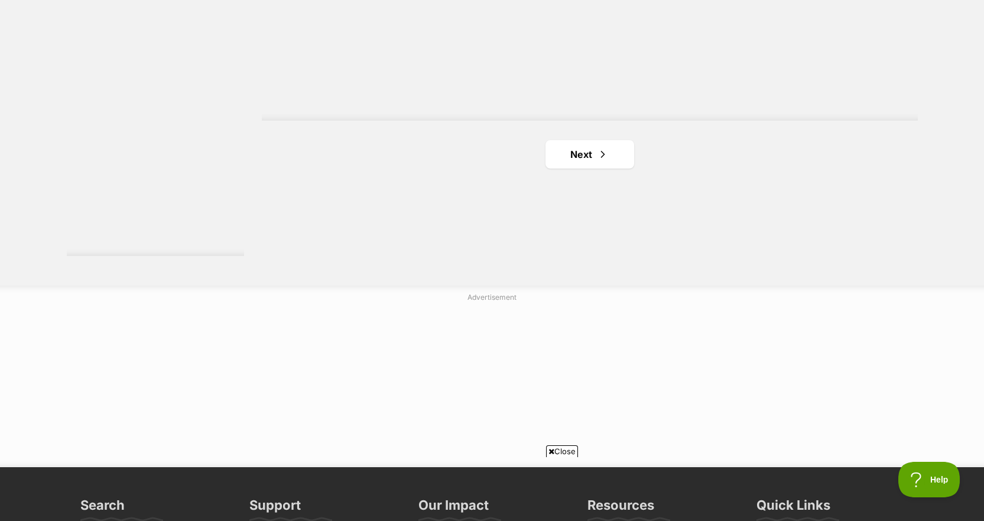
scroll to position [0, 0]
click at [617, 140] on link "Next" at bounding box center [590, 154] width 89 height 28
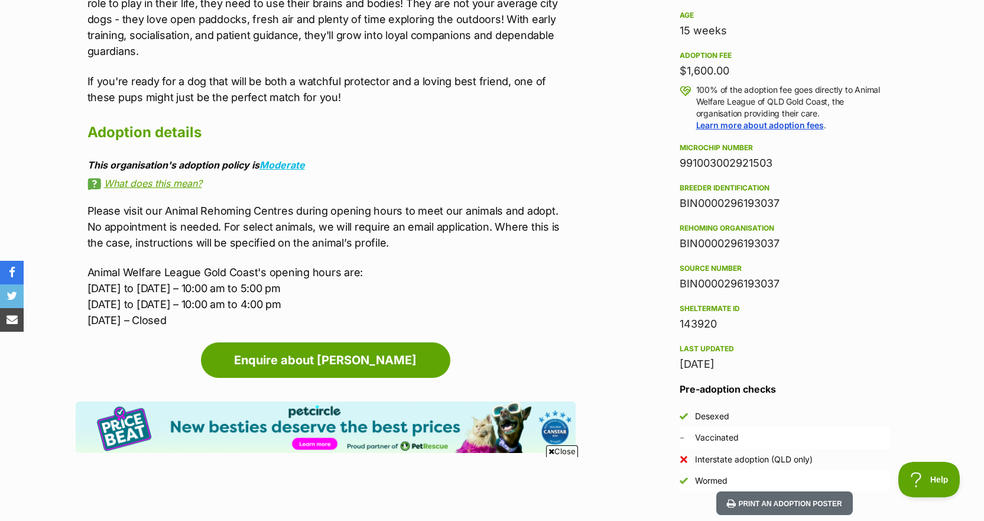
scroll to position [835, 0]
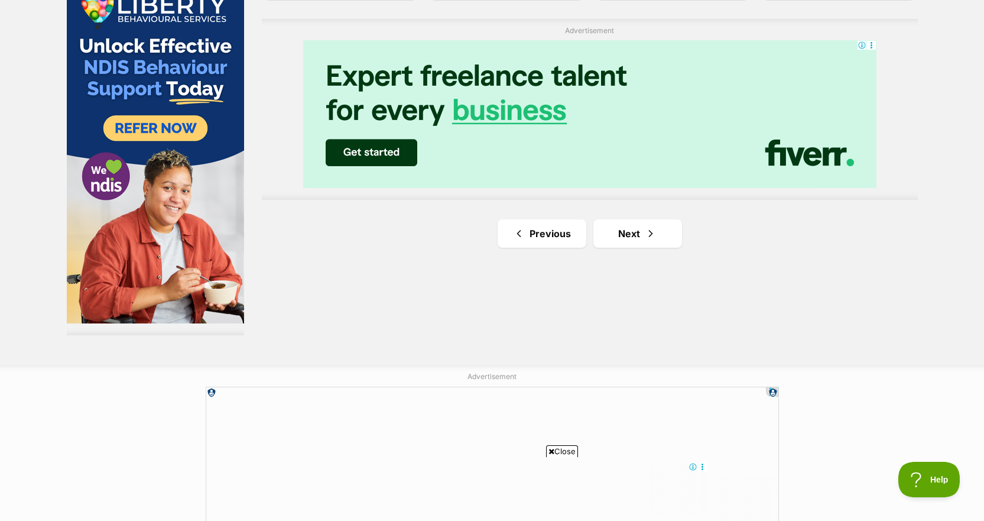
scroll to position [2179, 0]
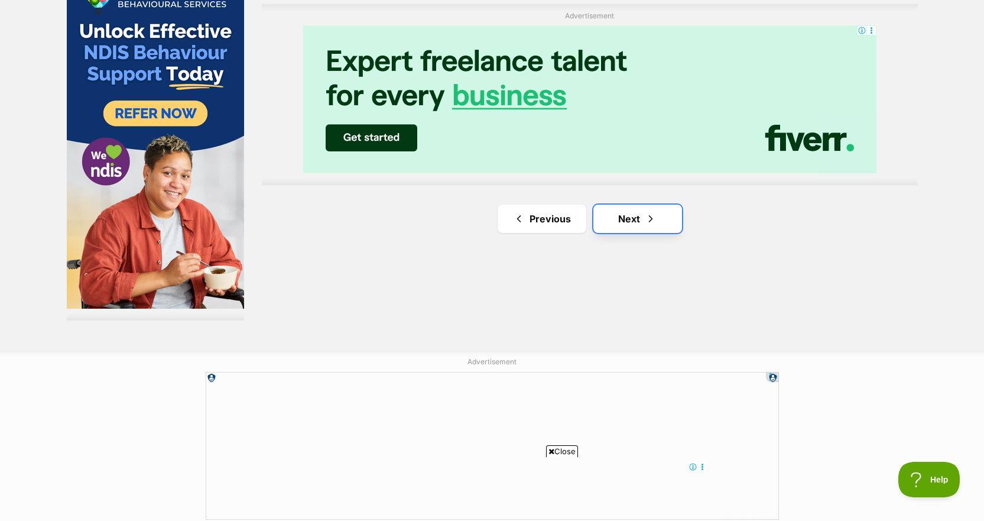
click at [622, 205] on link "Next" at bounding box center [637, 219] width 89 height 28
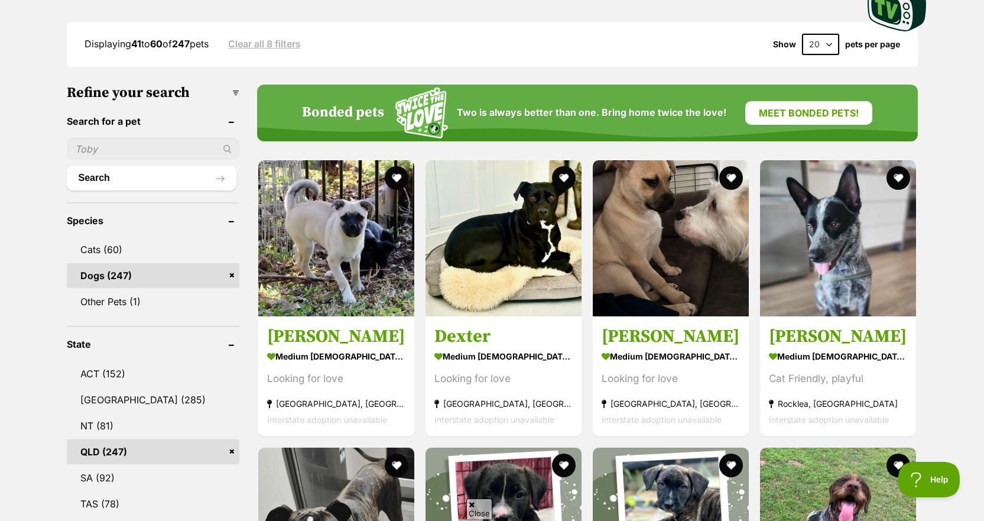
scroll to position [458, 0]
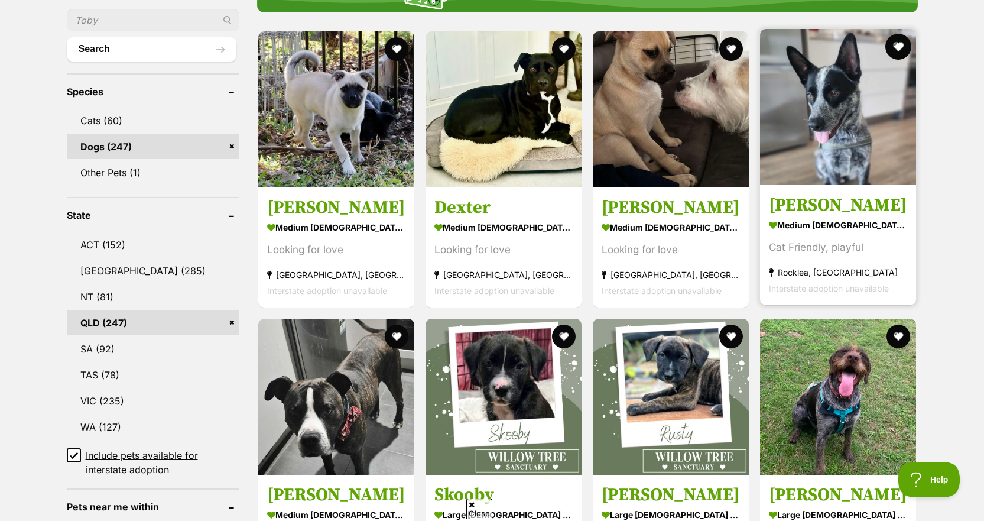
click at [903, 34] on button "favourite" at bounding box center [899, 47] width 26 height 26
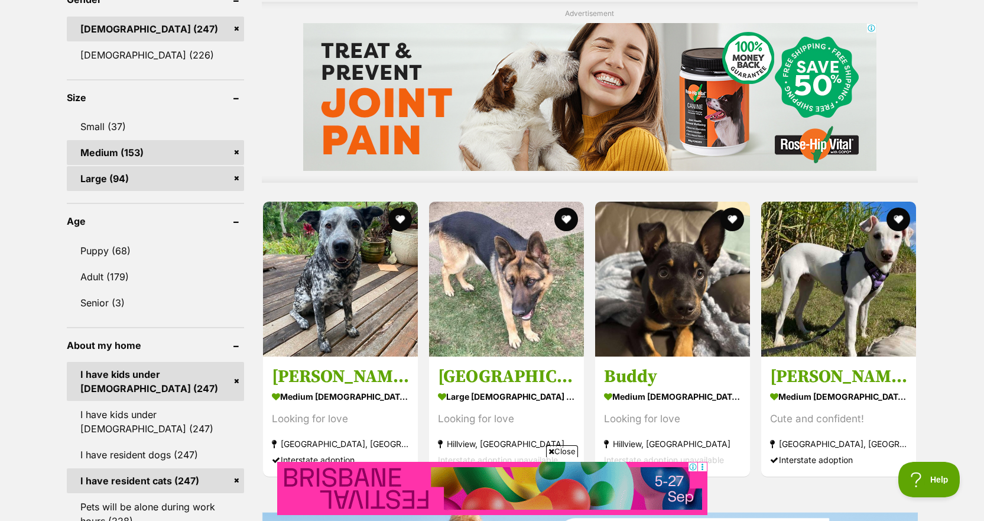
scroll to position [1073, 0]
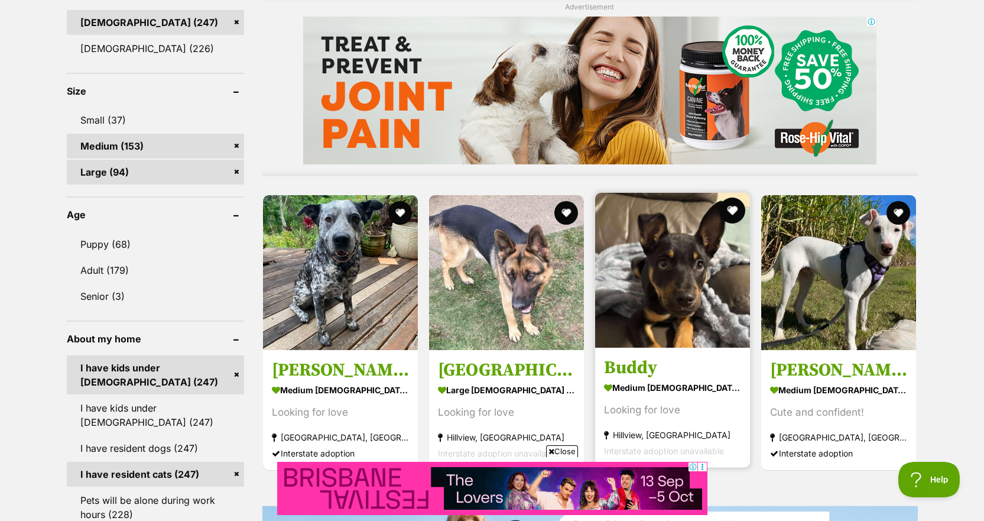
click at [732, 197] on button "favourite" at bounding box center [732, 210] width 26 height 26
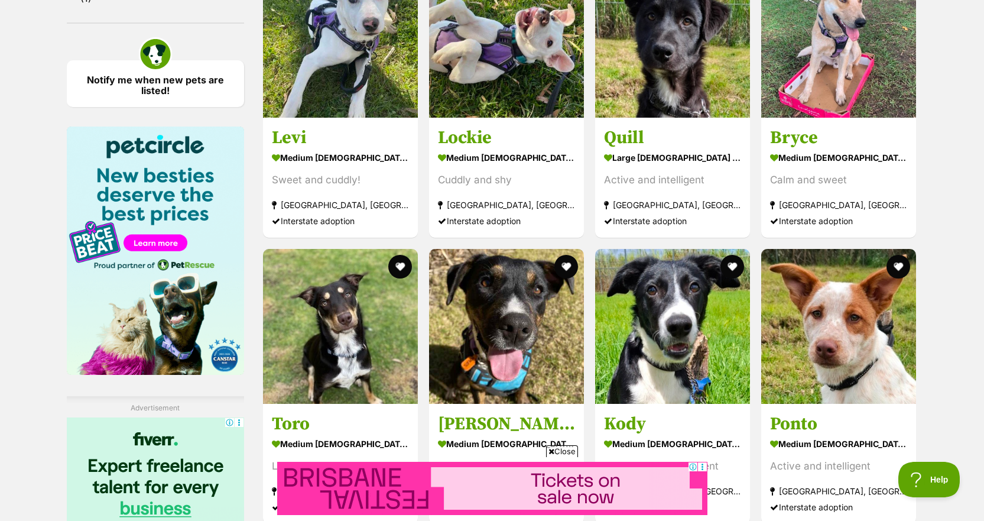
scroll to position [1766, 0]
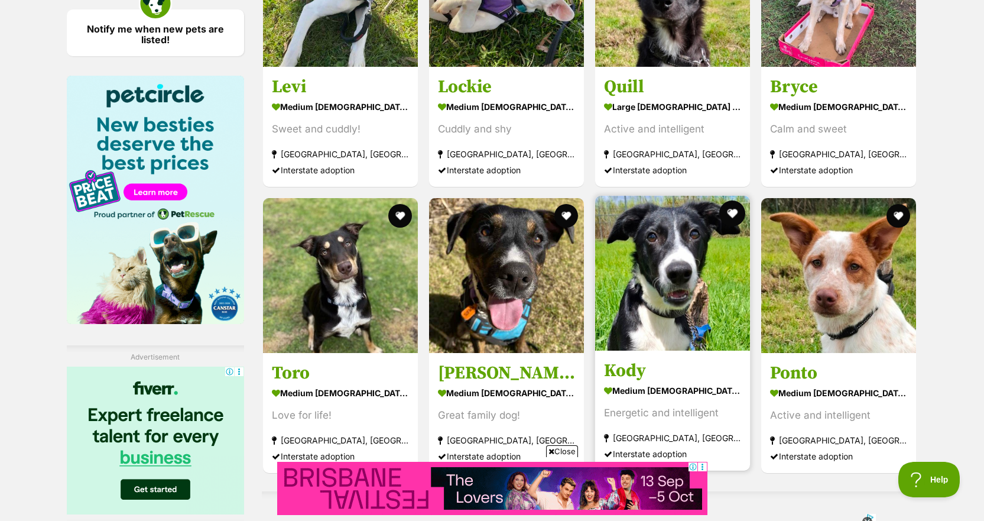
click at [731, 200] on button "favourite" at bounding box center [732, 213] width 26 height 26
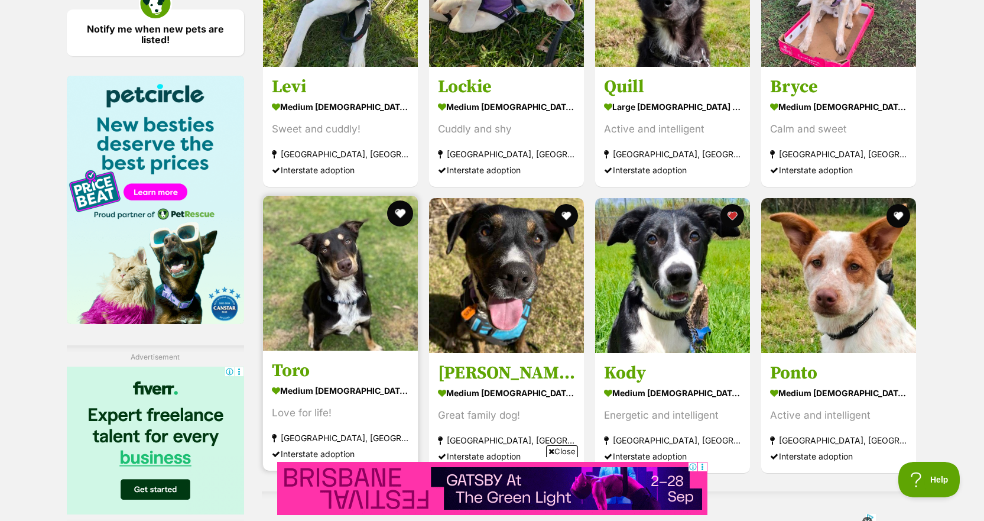
click at [400, 200] on button "favourite" at bounding box center [400, 213] width 26 height 26
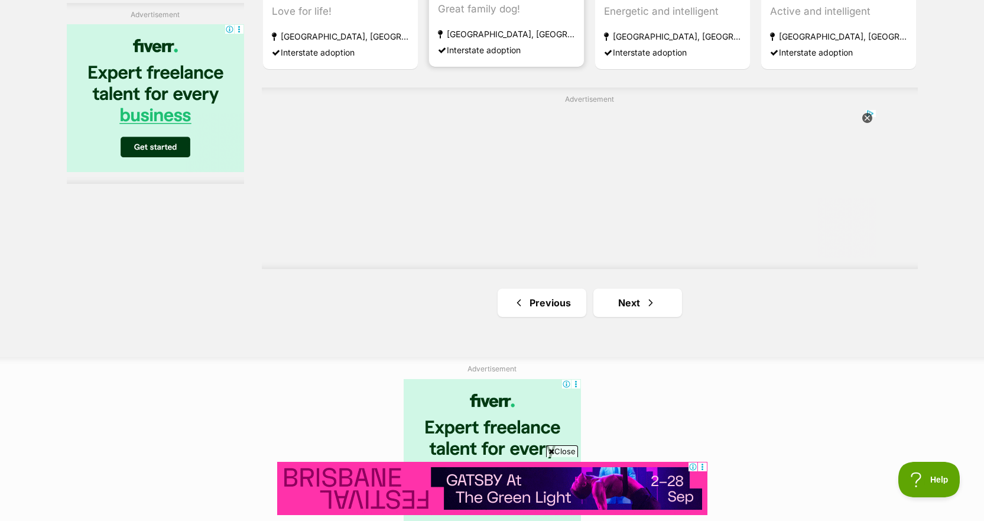
scroll to position [2171, 0]
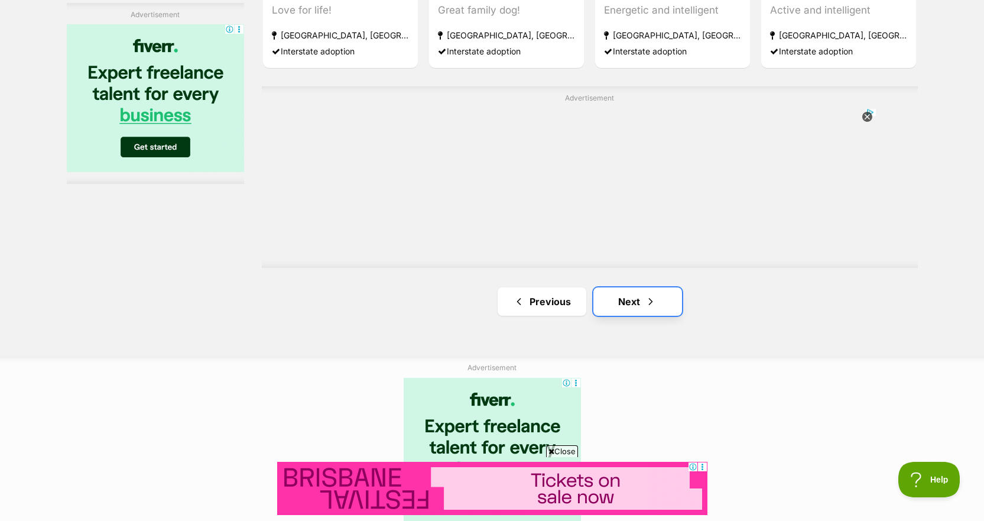
click at [617, 287] on link "Next" at bounding box center [637, 301] width 89 height 28
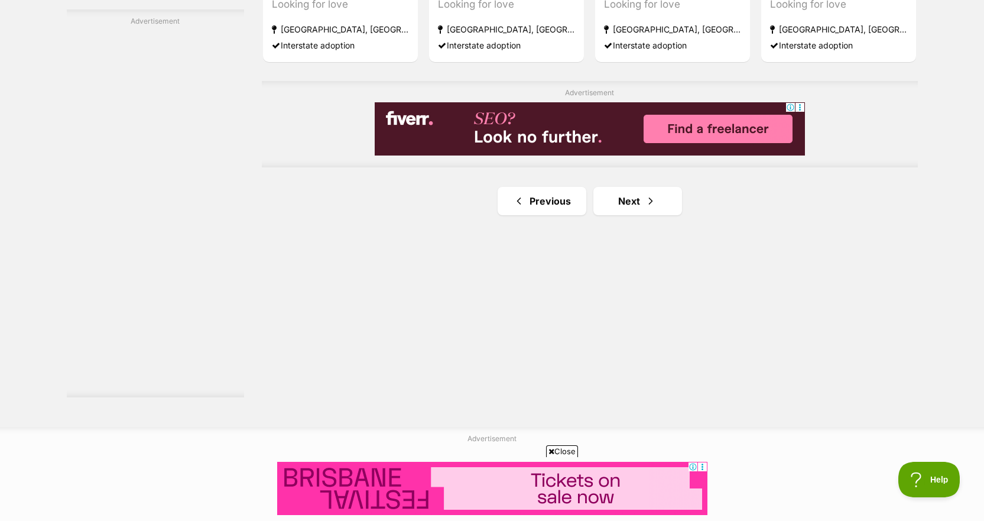
scroll to position [2118, 0]
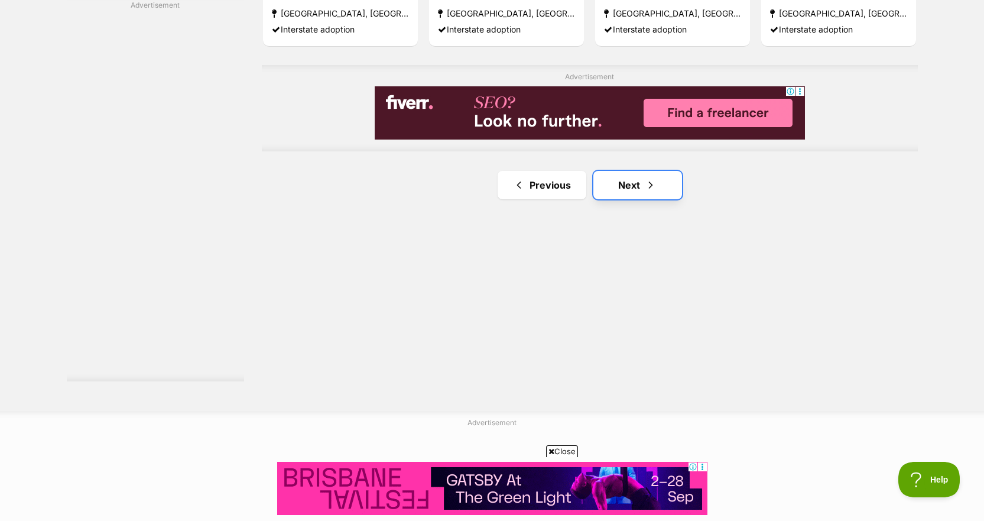
click at [630, 171] on link "Next" at bounding box center [637, 185] width 89 height 28
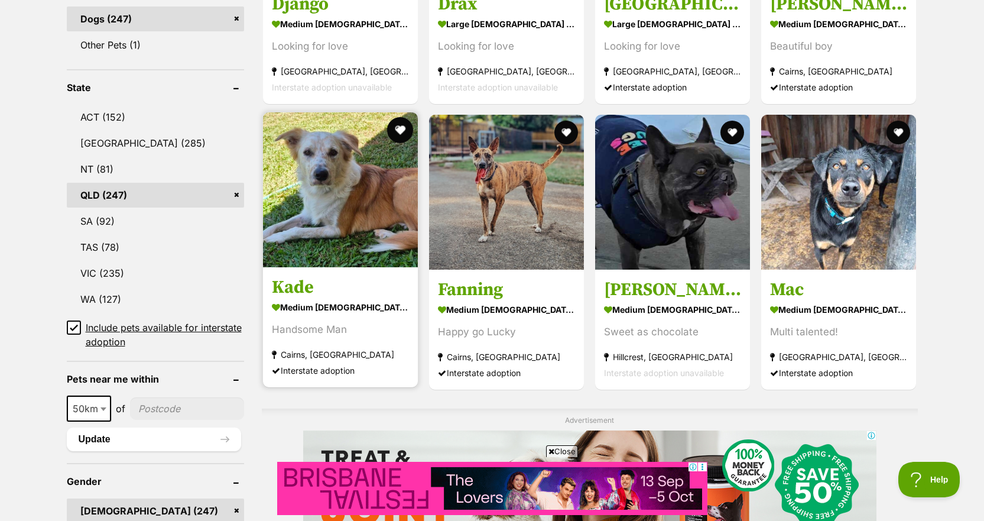
click at [398, 117] on button "favourite" at bounding box center [400, 130] width 26 height 26
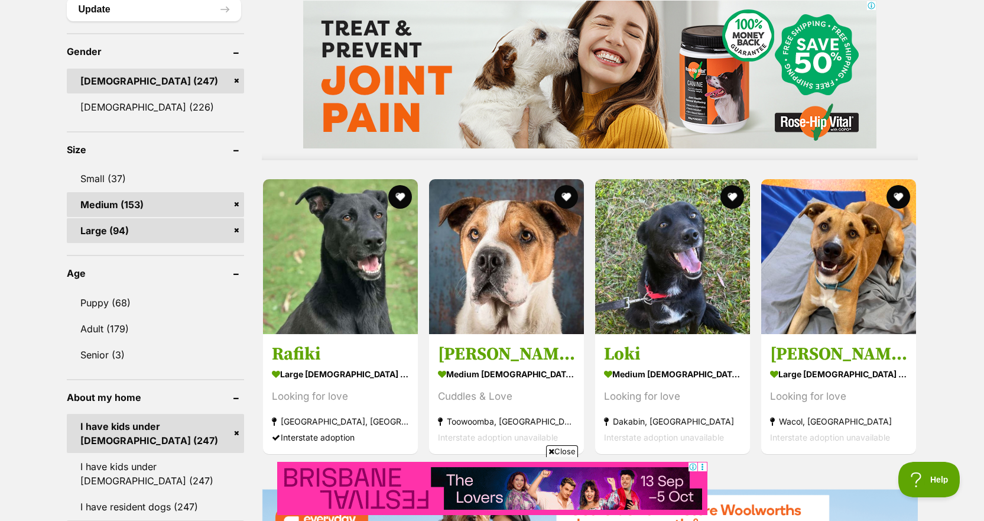
scroll to position [1024, 0]
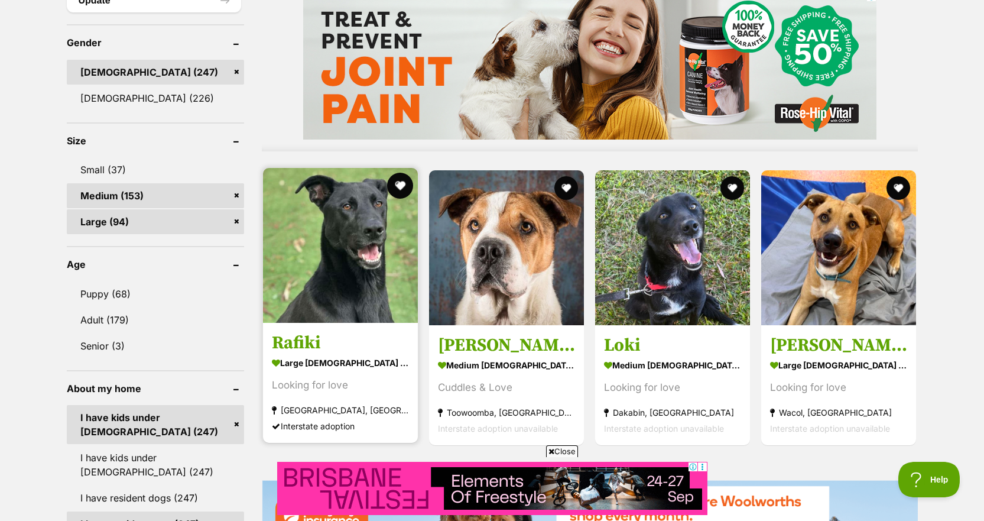
click at [405, 173] on button "favourite" at bounding box center [400, 186] width 26 height 26
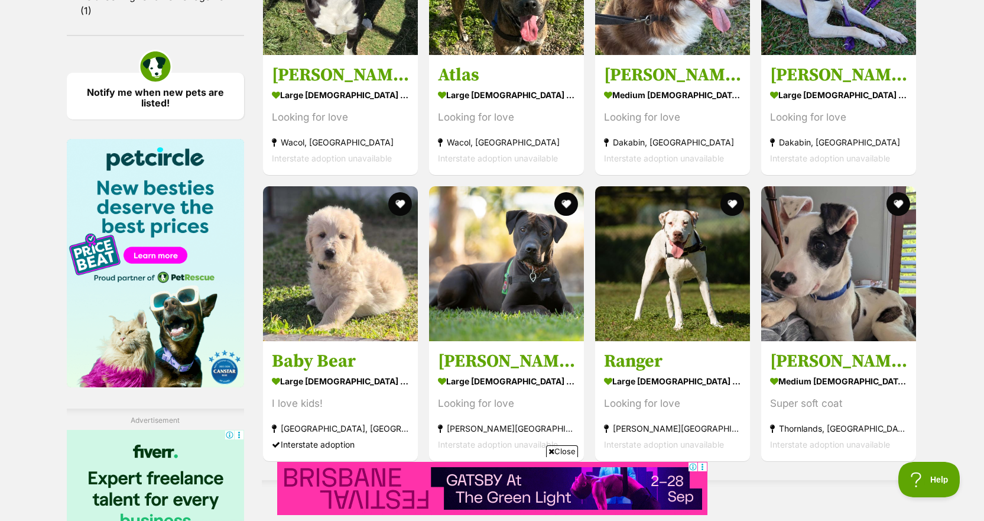
scroll to position [1704, 0]
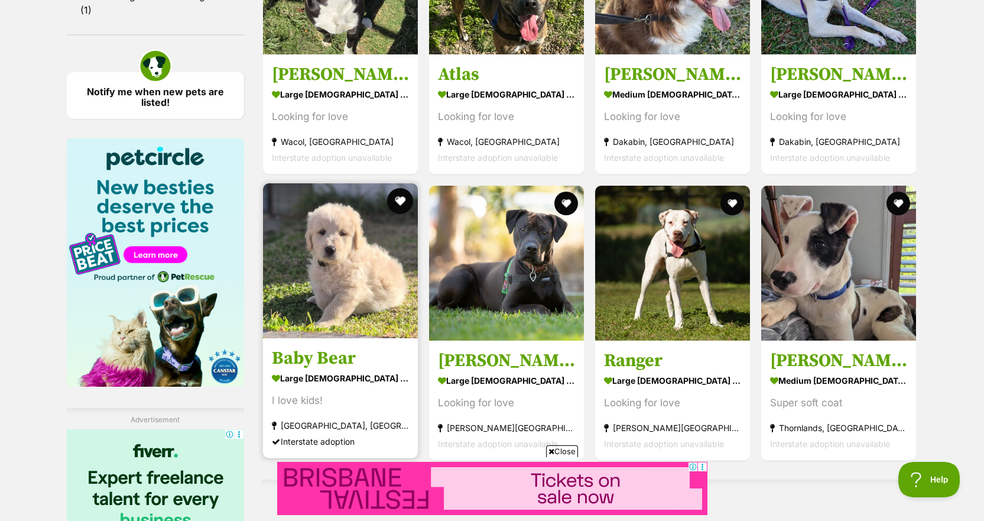
click at [401, 188] on button "favourite" at bounding box center [400, 201] width 26 height 26
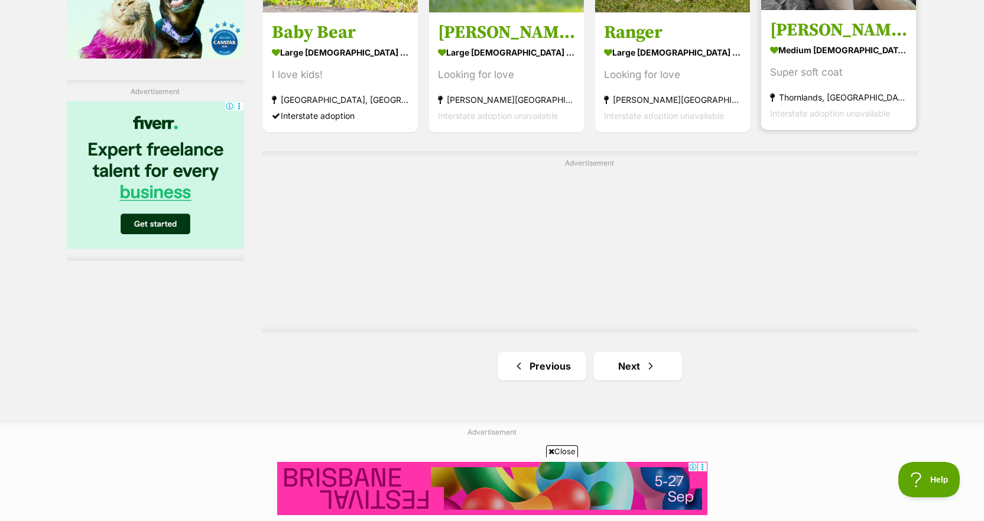
scroll to position [2032, 0]
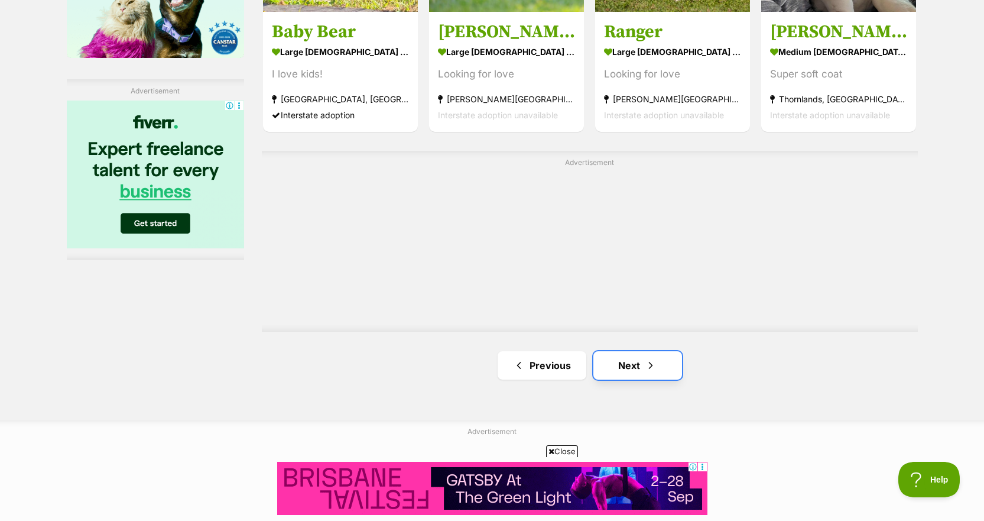
click at [655, 358] on span "Next page" at bounding box center [651, 365] width 12 height 14
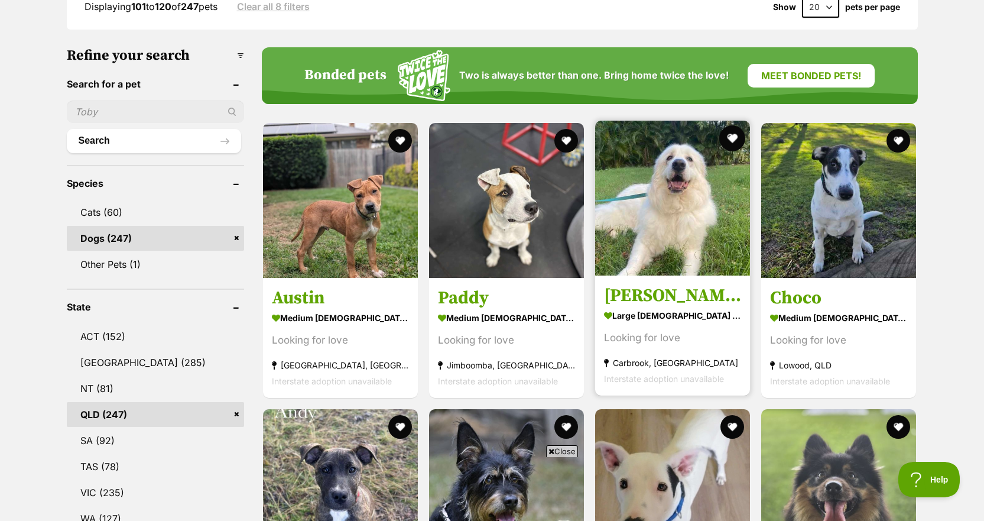
click at [735, 125] on button "favourite" at bounding box center [732, 138] width 26 height 26
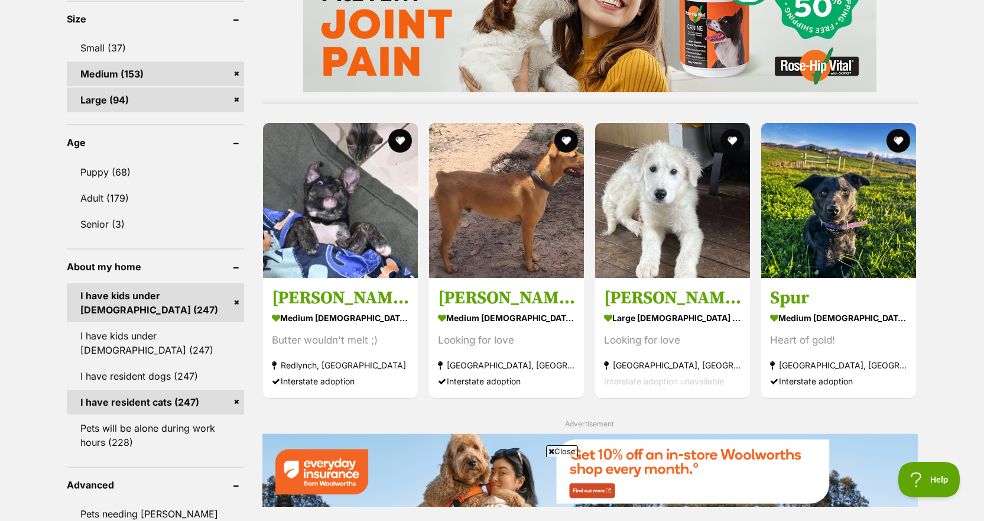
scroll to position [1153, 0]
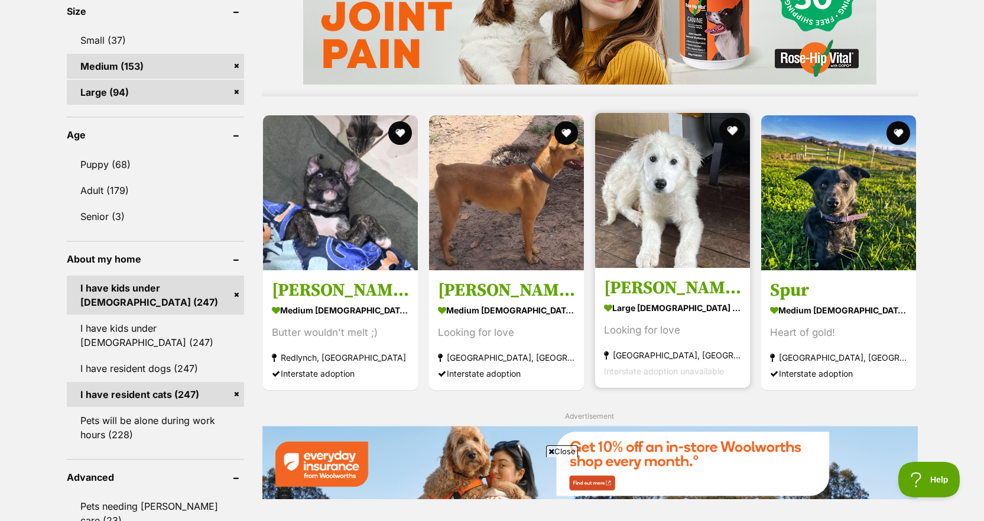
click at [732, 118] on button "favourite" at bounding box center [732, 131] width 26 height 26
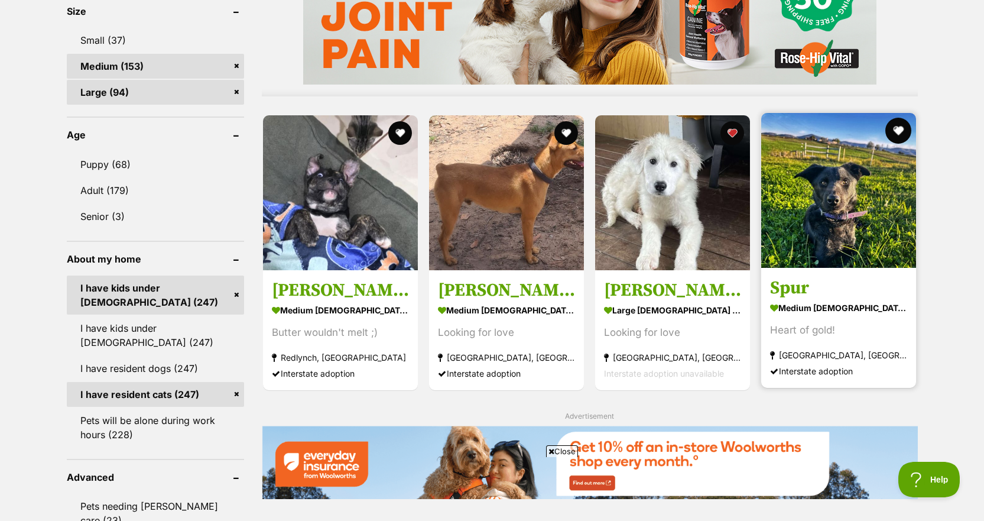
click at [897, 118] on button "favourite" at bounding box center [899, 131] width 26 height 26
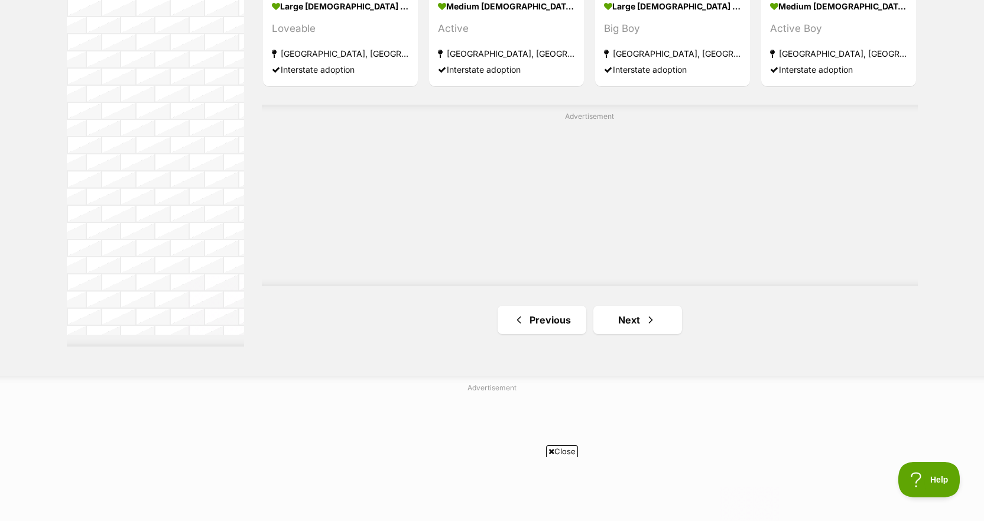
scroll to position [2154, 0]
click at [653, 312] on span "Next page" at bounding box center [651, 319] width 12 height 14
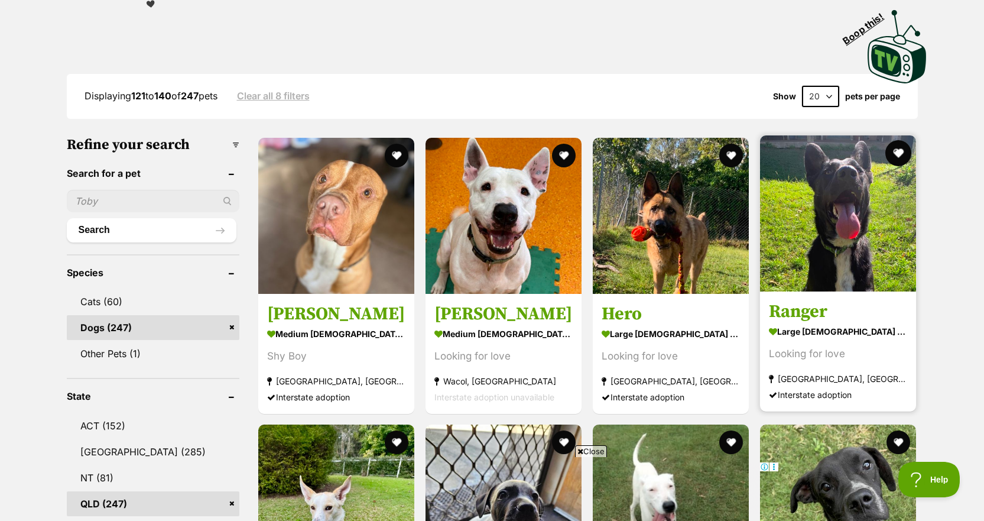
click at [900, 140] on button "favourite" at bounding box center [899, 153] width 26 height 26
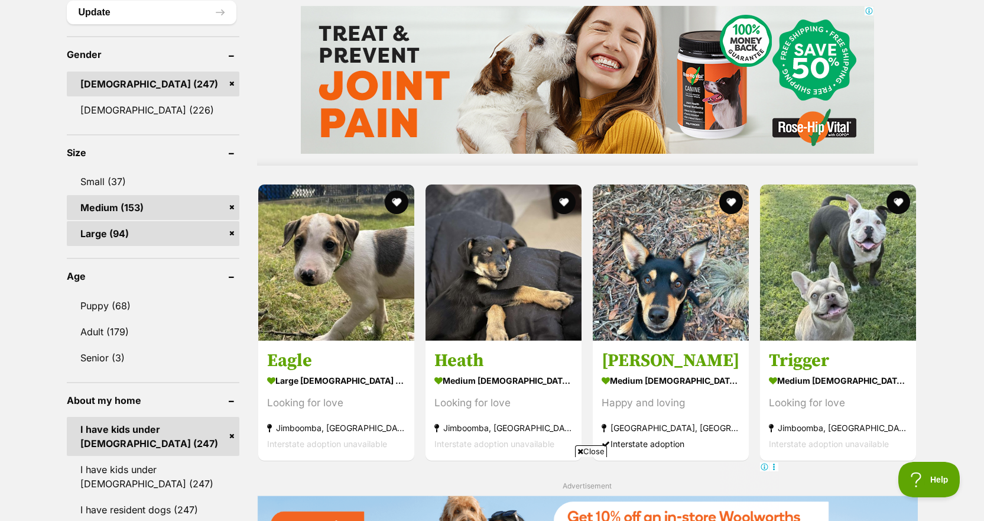
scroll to position [1013, 0]
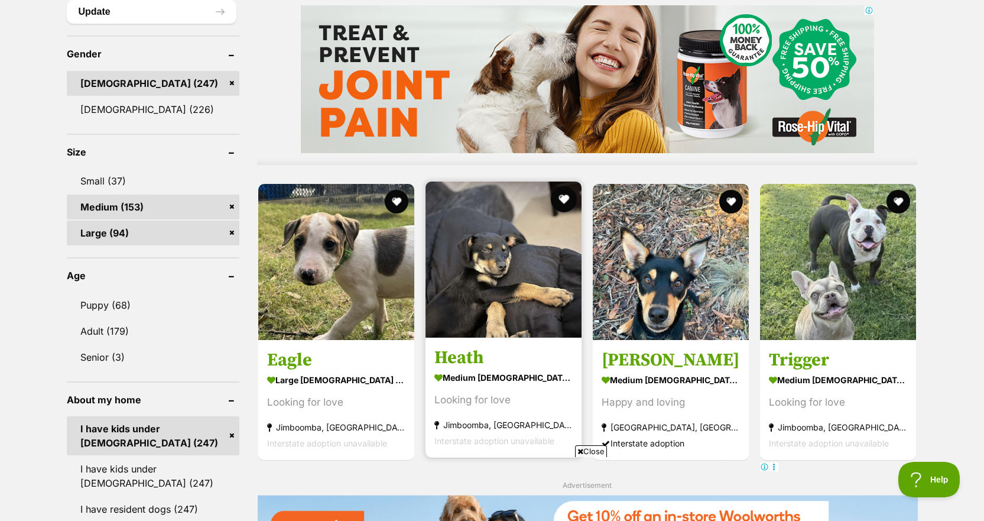
click at [563, 186] on button "favourite" at bounding box center [564, 199] width 26 height 26
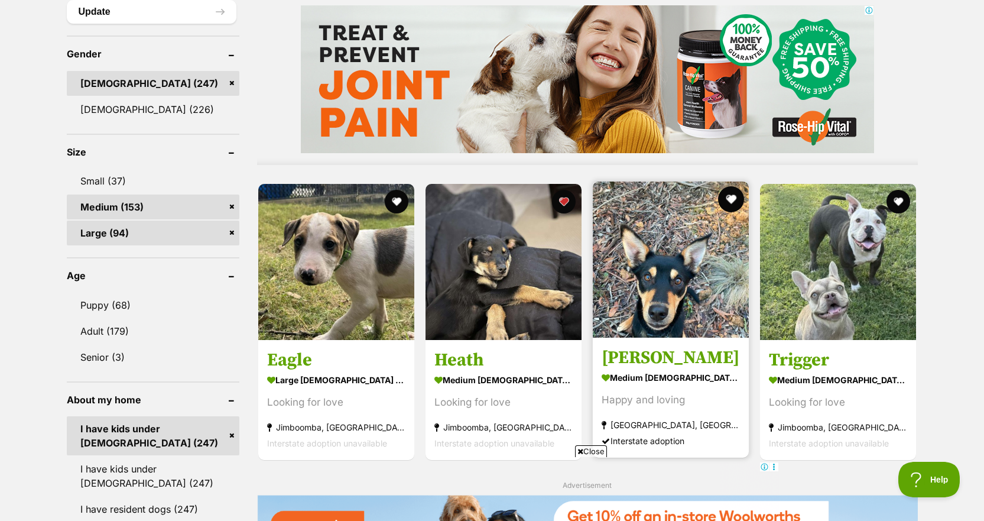
click at [734, 186] on button "favourite" at bounding box center [731, 199] width 26 height 26
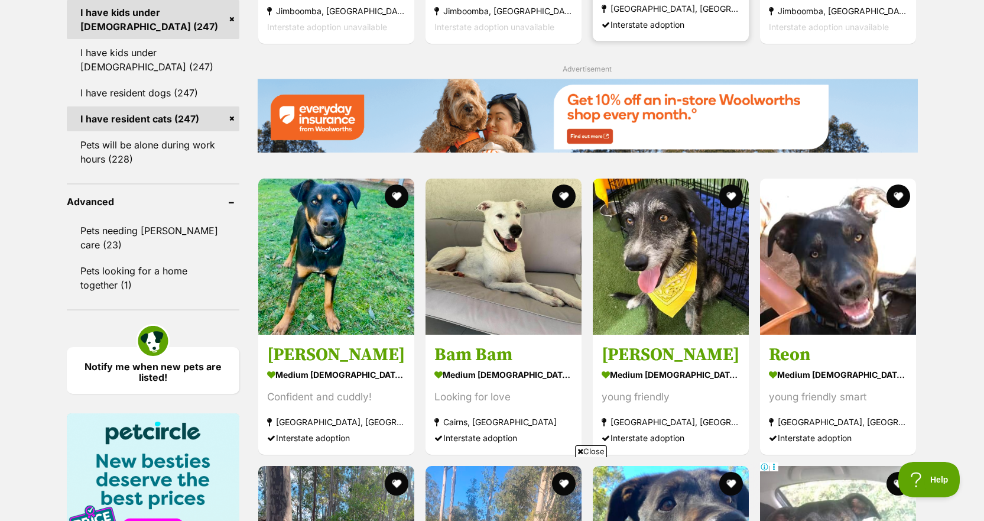
scroll to position [1433, 0]
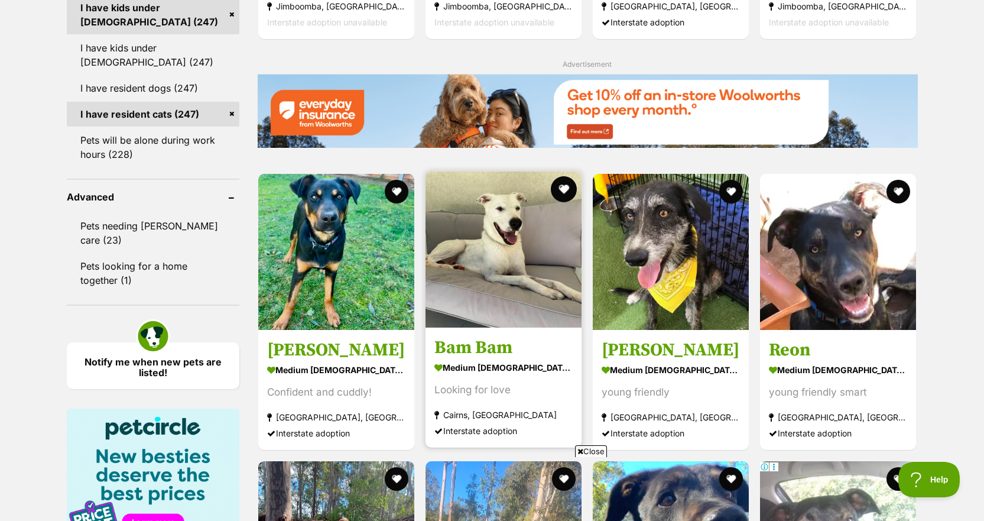
click at [562, 176] on button "favourite" at bounding box center [564, 189] width 26 height 26
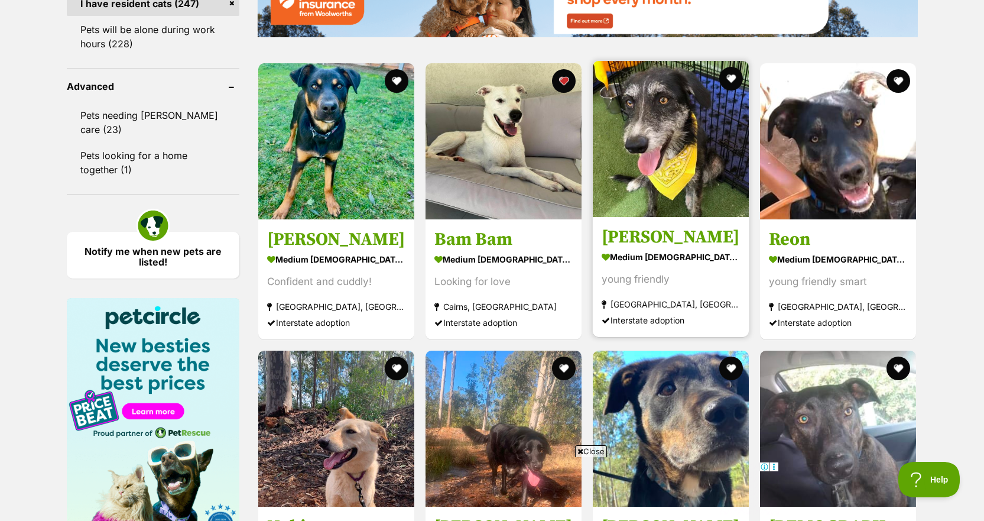
scroll to position [1514, 0]
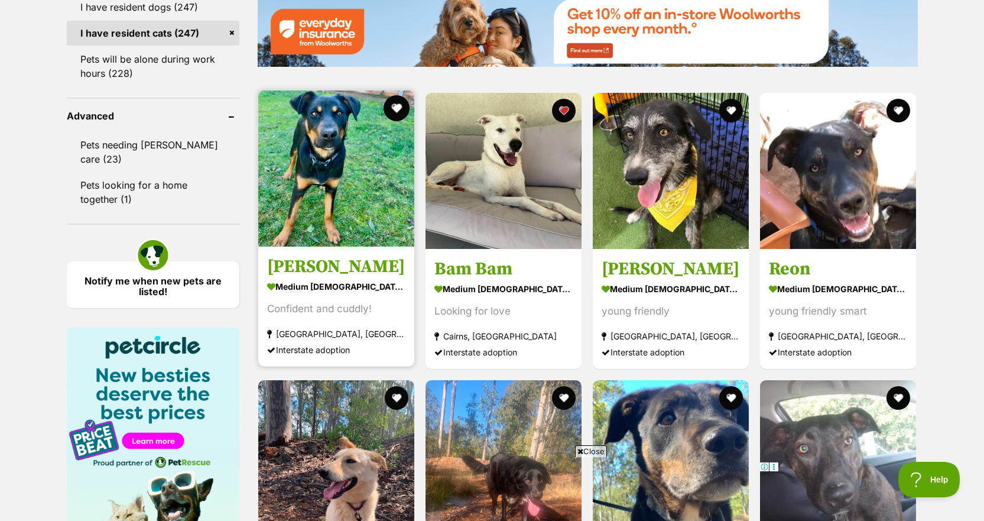
click at [395, 95] on button "favourite" at bounding box center [397, 108] width 26 height 26
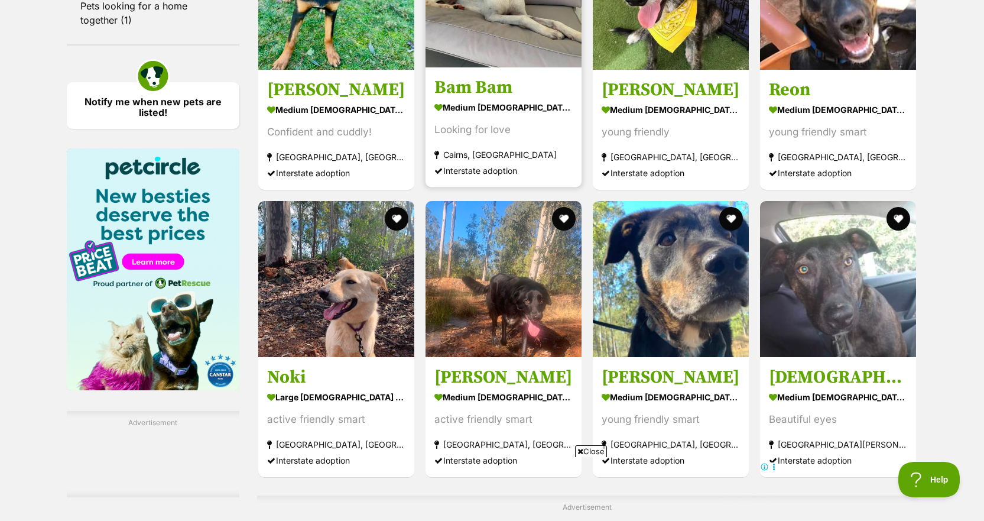
scroll to position [1695, 0]
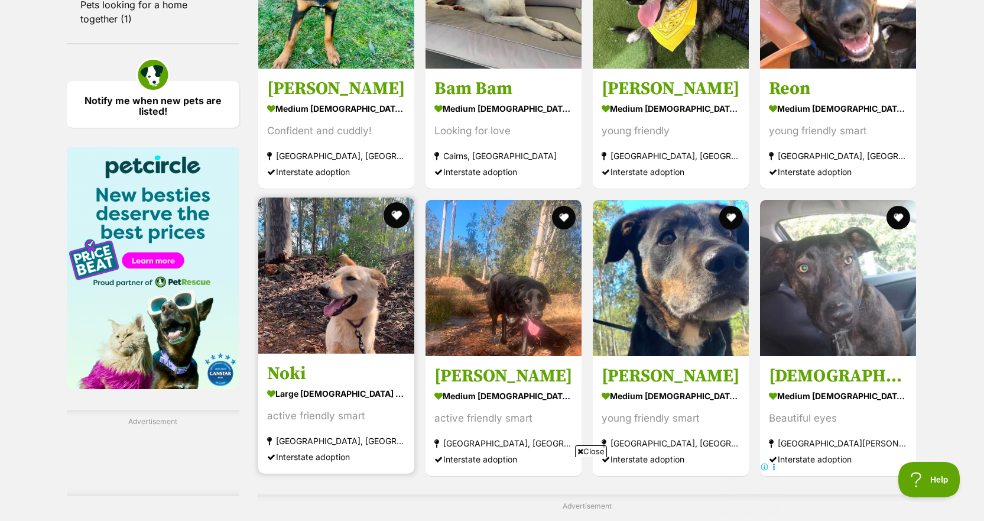
click at [384, 202] on button "favourite" at bounding box center [397, 215] width 26 height 26
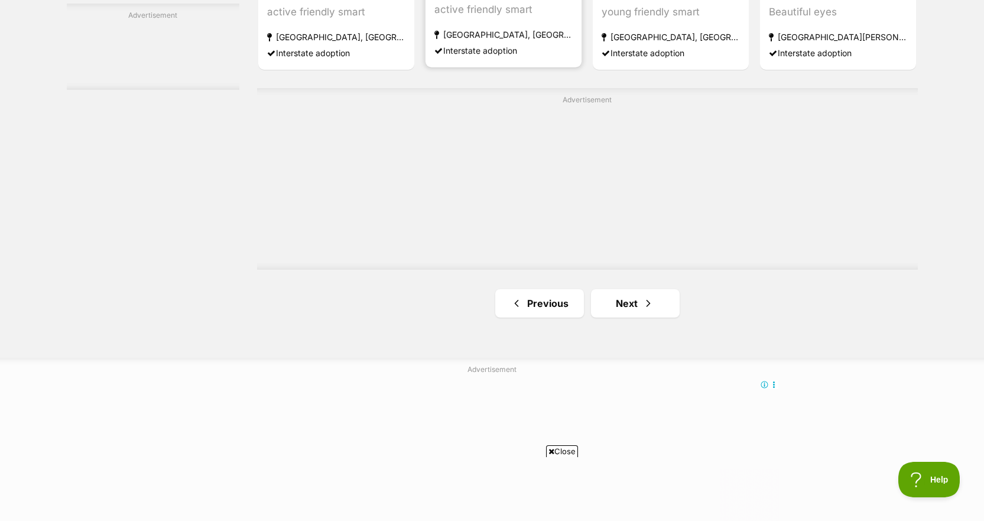
scroll to position [2102, 0]
click at [623, 288] on link "Next" at bounding box center [635, 302] width 89 height 28
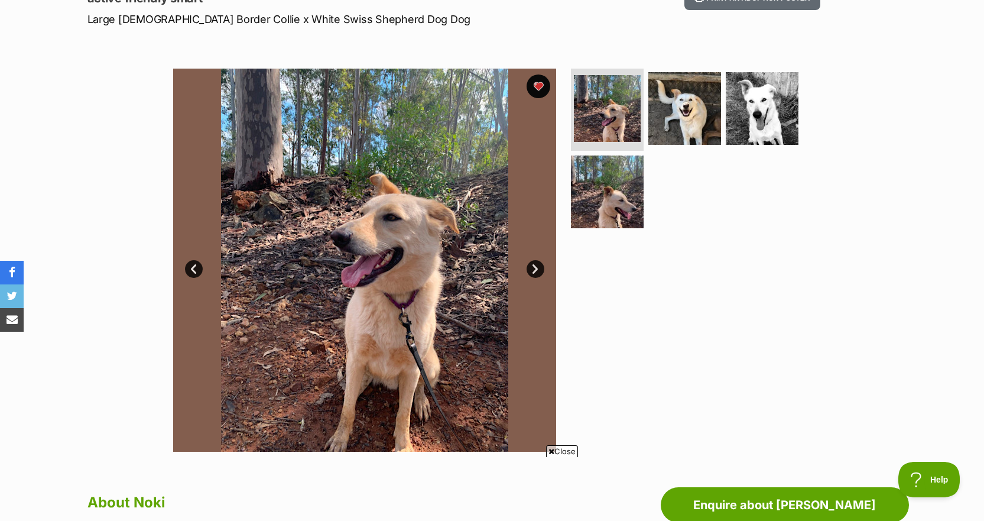
click at [539, 273] on link "Next" at bounding box center [536, 269] width 18 height 18
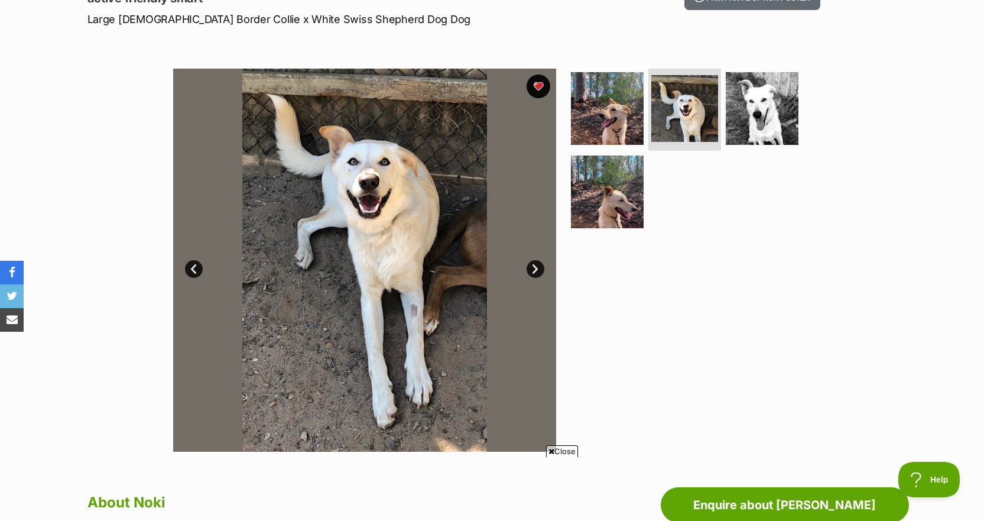
click at [539, 273] on link "Next" at bounding box center [536, 269] width 18 height 18
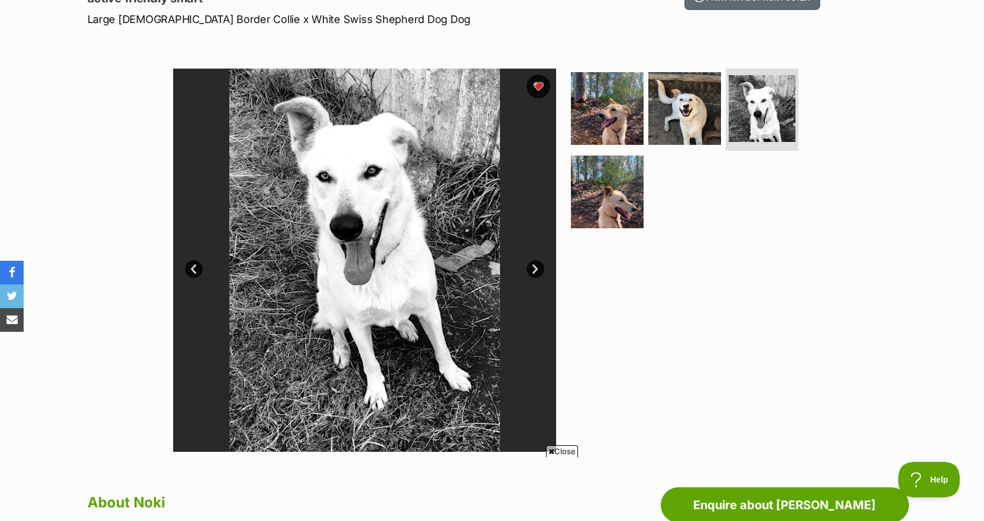
click at [539, 273] on link "Next" at bounding box center [536, 269] width 18 height 18
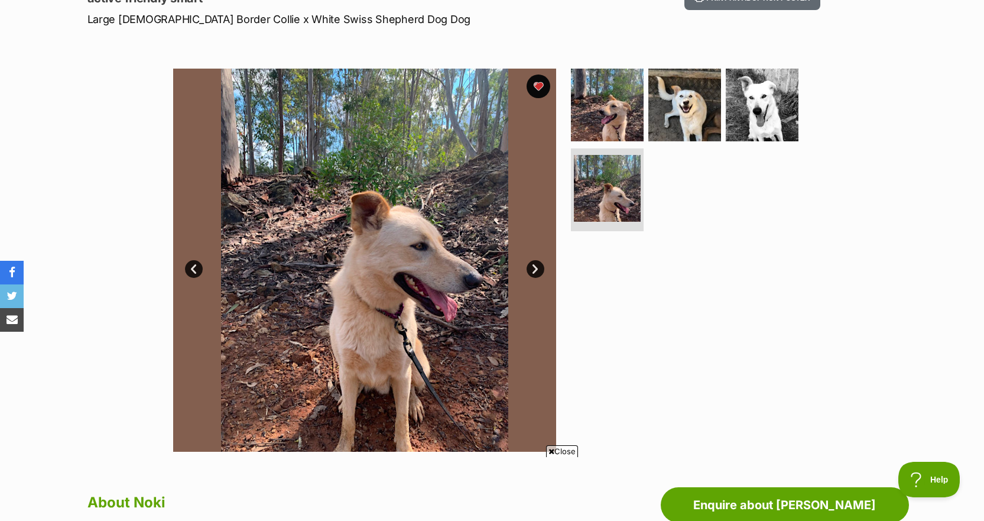
click at [539, 273] on link "Next" at bounding box center [536, 269] width 18 height 18
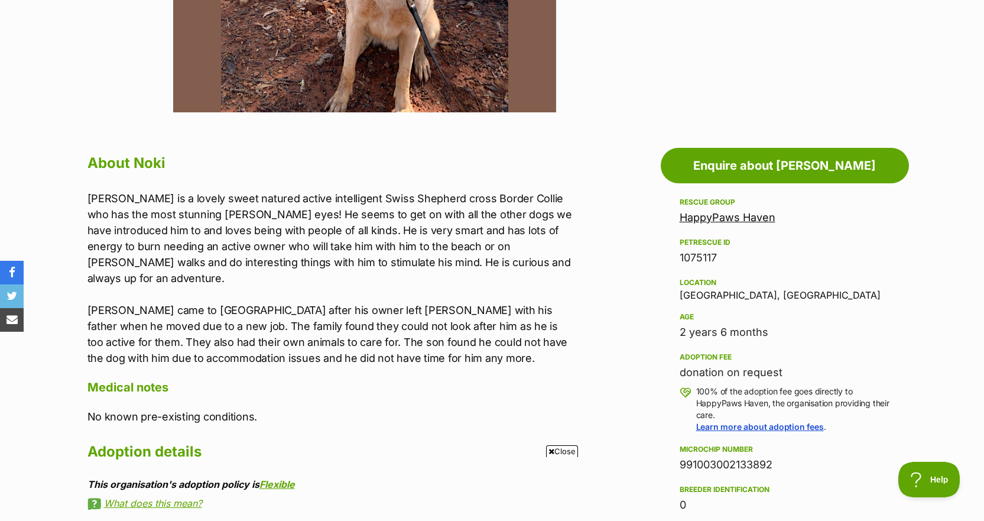
click at [320, 251] on p "Noki is a lovely sweet natured active intelligent Swiss Shepherd cross Border C…" at bounding box center [331, 278] width 488 height 176
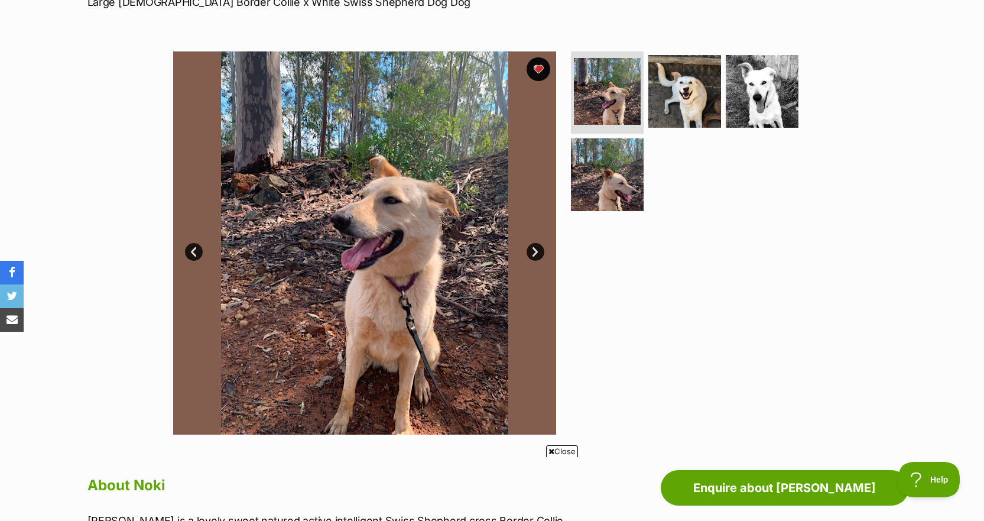
scroll to position [194, 0]
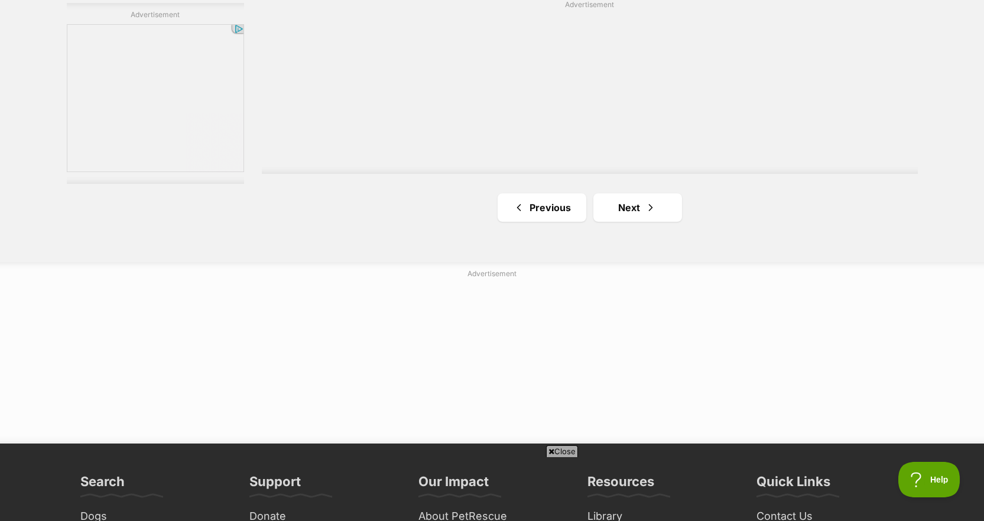
scroll to position [2197, 0]
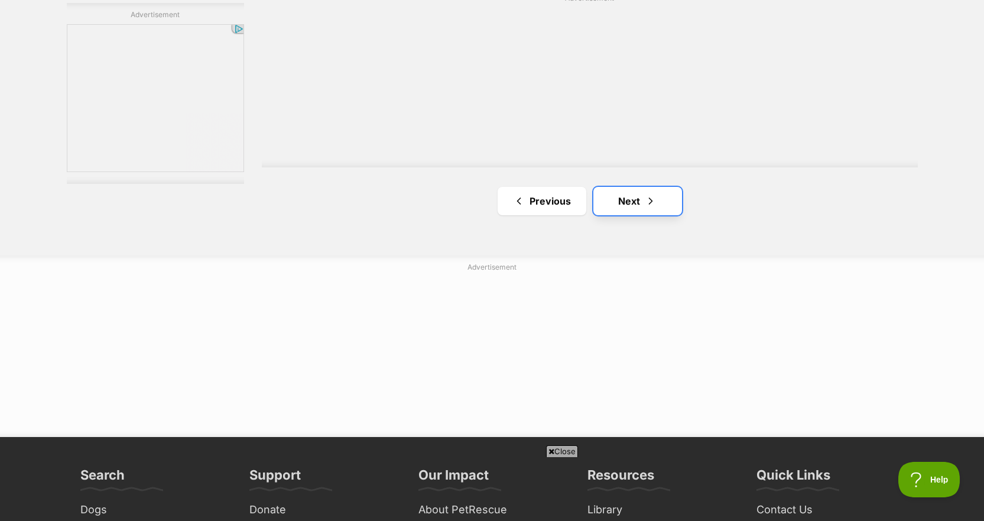
click at [641, 187] on link "Next" at bounding box center [637, 201] width 89 height 28
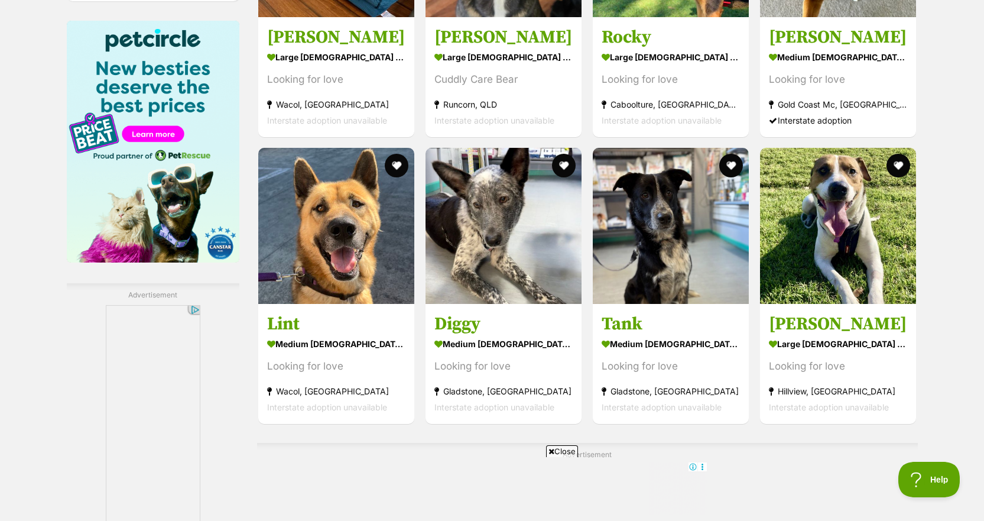
scroll to position [1825, 0]
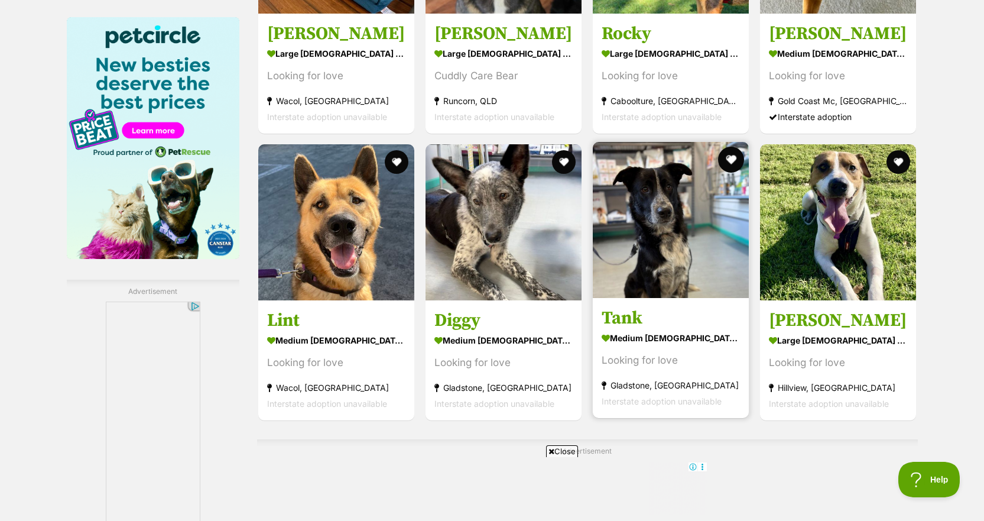
click at [730, 147] on button "favourite" at bounding box center [731, 160] width 26 height 26
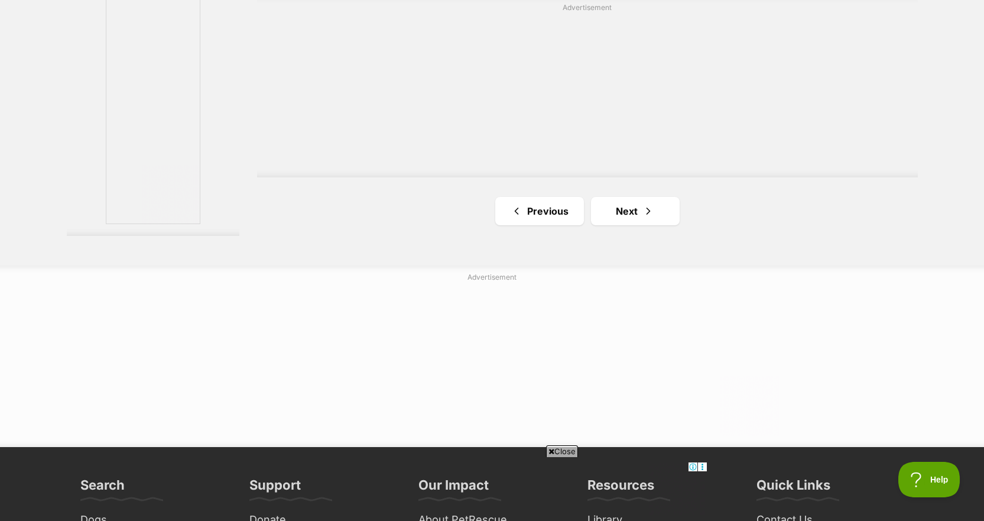
scroll to position [2269, 0]
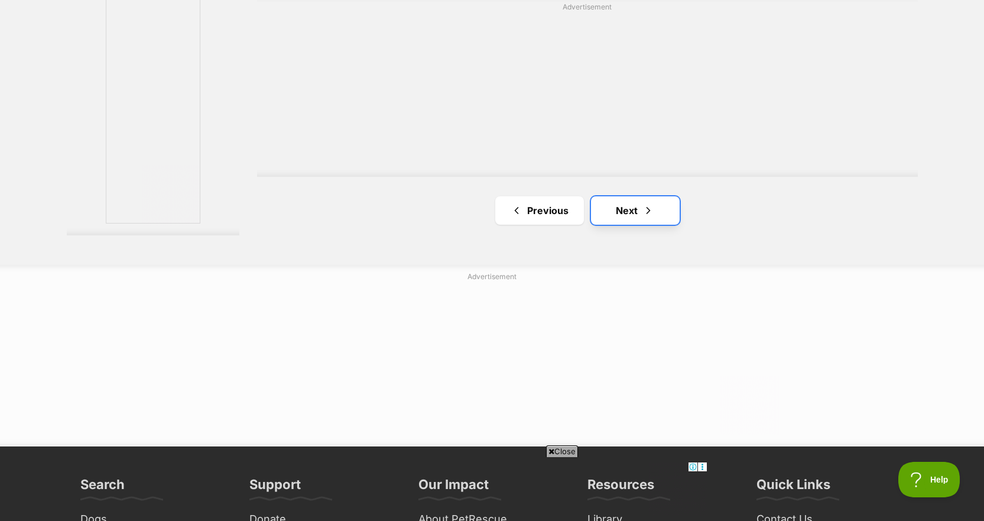
click at [654, 196] on link "Next" at bounding box center [635, 210] width 89 height 28
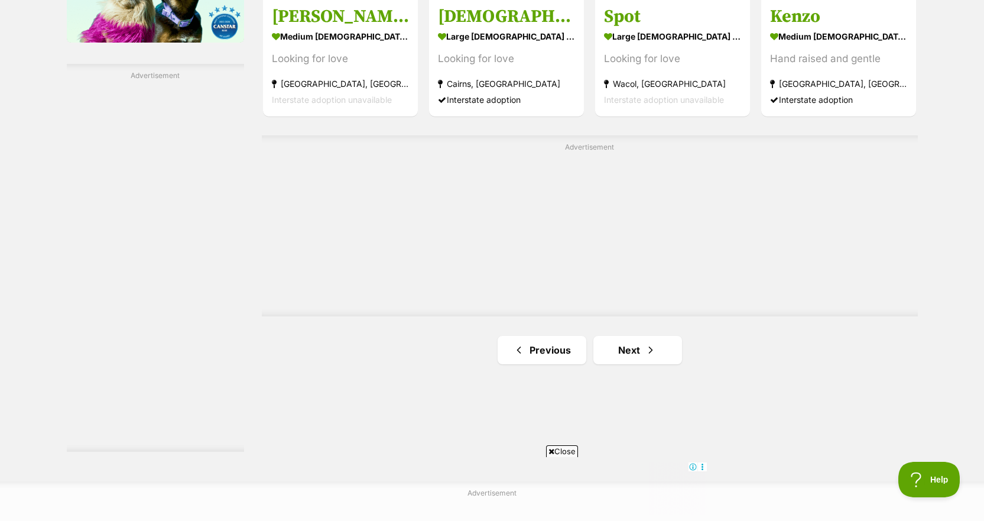
scroll to position [2054, 0]
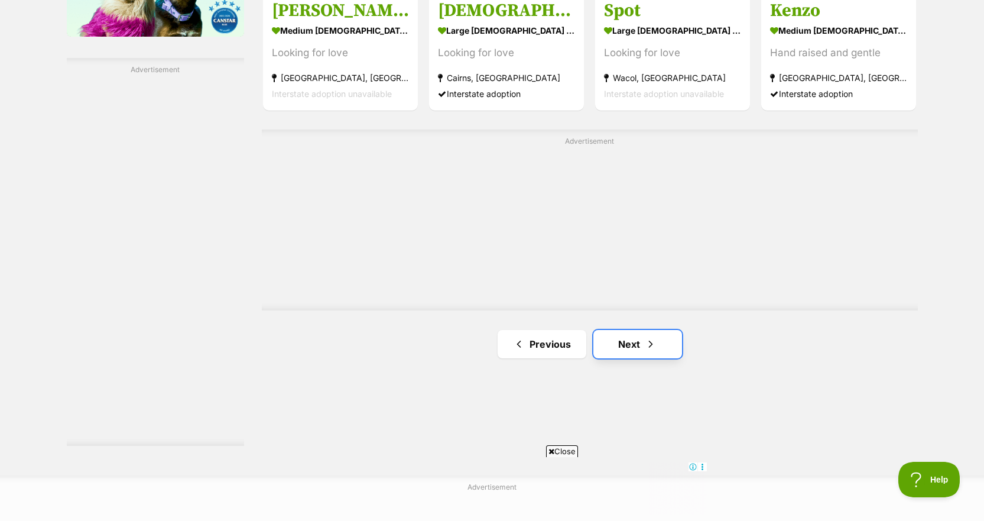
click at [629, 330] on link "Next" at bounding box center [637, 344] width 89 height 28
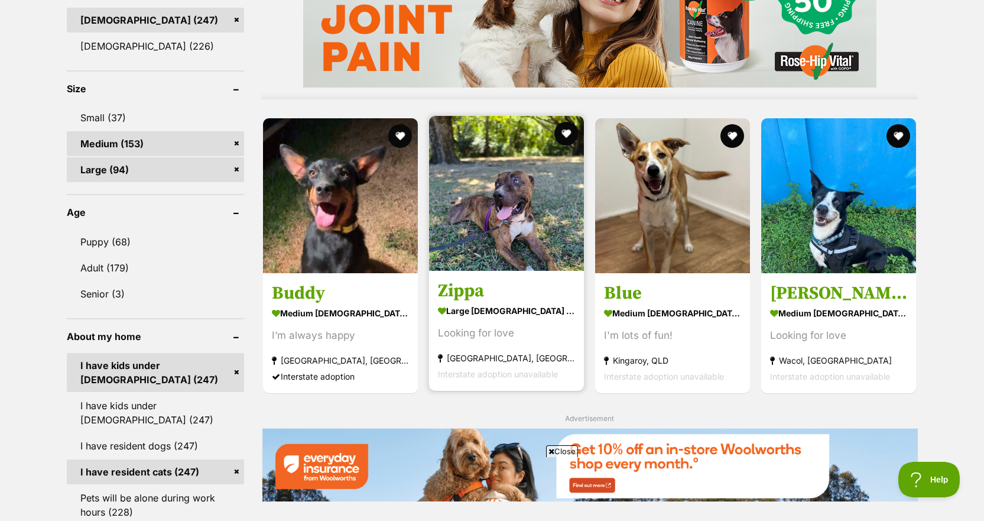
scroll to position [1076, 0]
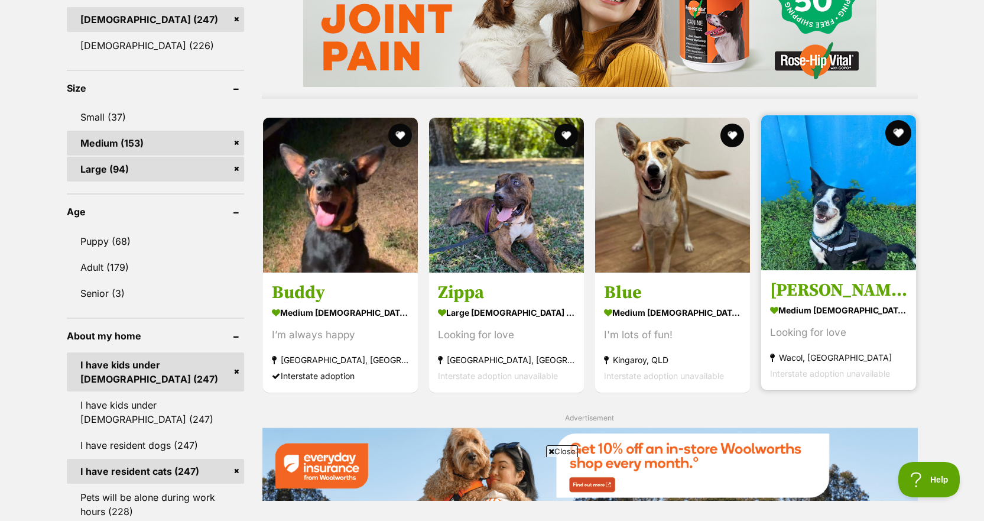
click at [903, 120] on button "favourite" at bounding box center [899, 133] width 26 height 26
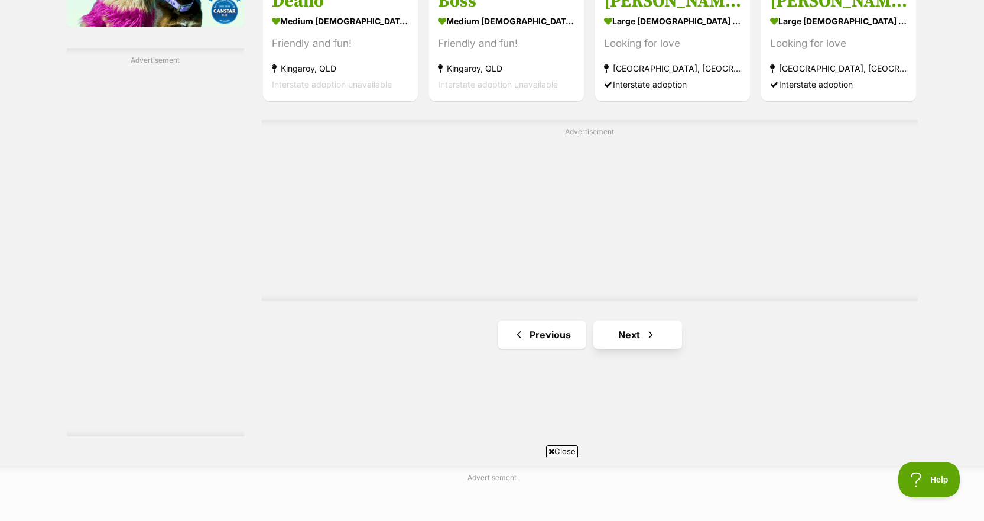
scroll to position [2064, 0]
click at [628, 320] on link "Next" at bounding box center [637, 334] width 89 height 28
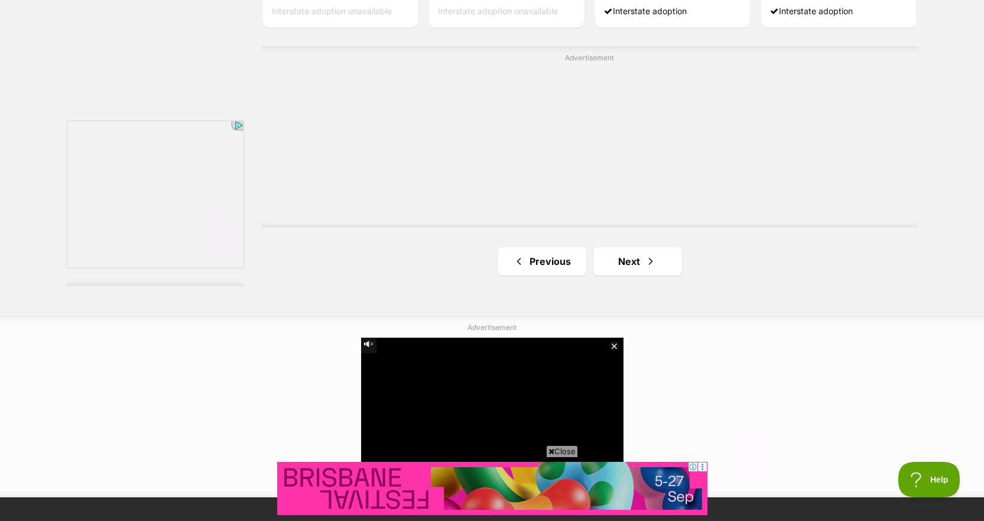
scroll to position [2212, 0]
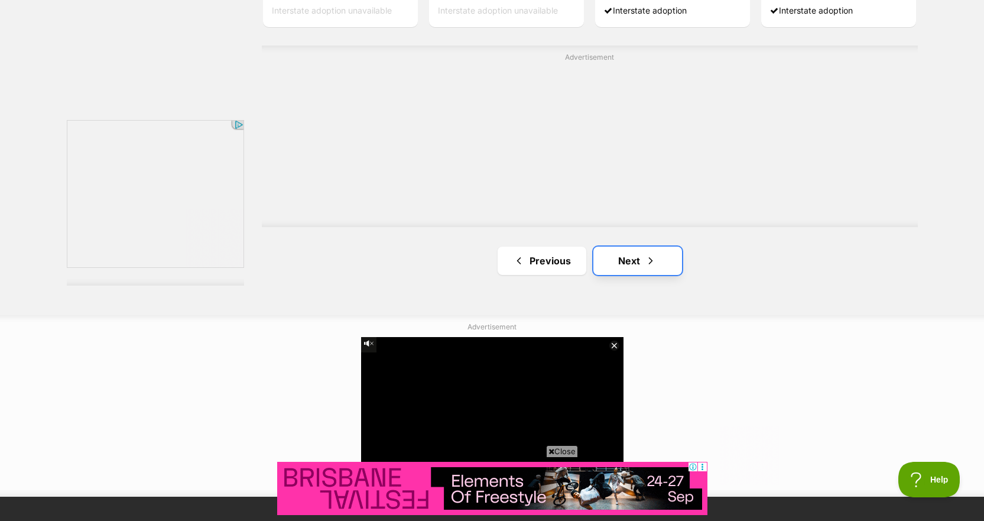
click at [622, 246] on link "Next" at bounding box center [637, 260] width 89 height 28
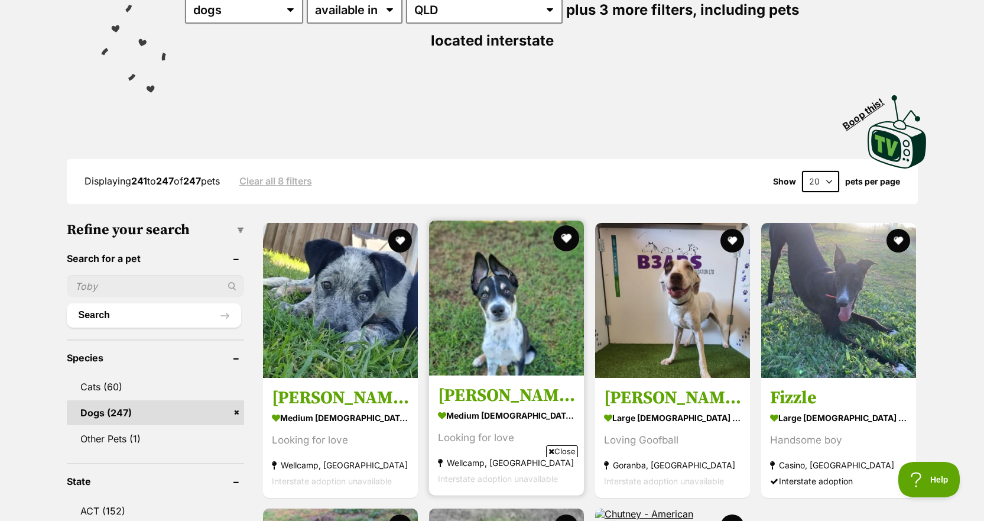
click at [566, 225] on button "favourite" at bounding box center [566, 238] width 26 height 26
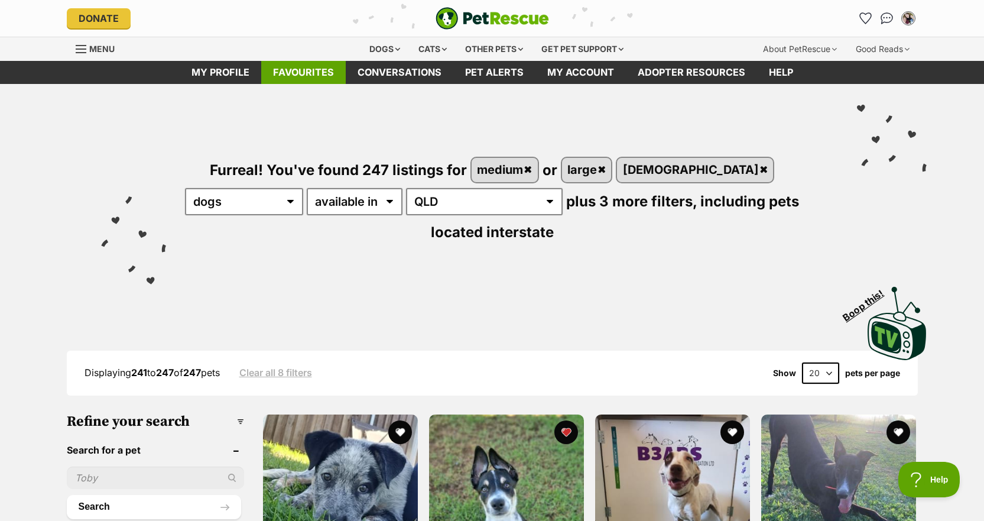
click at [336, 74] on link "Favourites" at bounding box center [303, 72] width 85 height 23
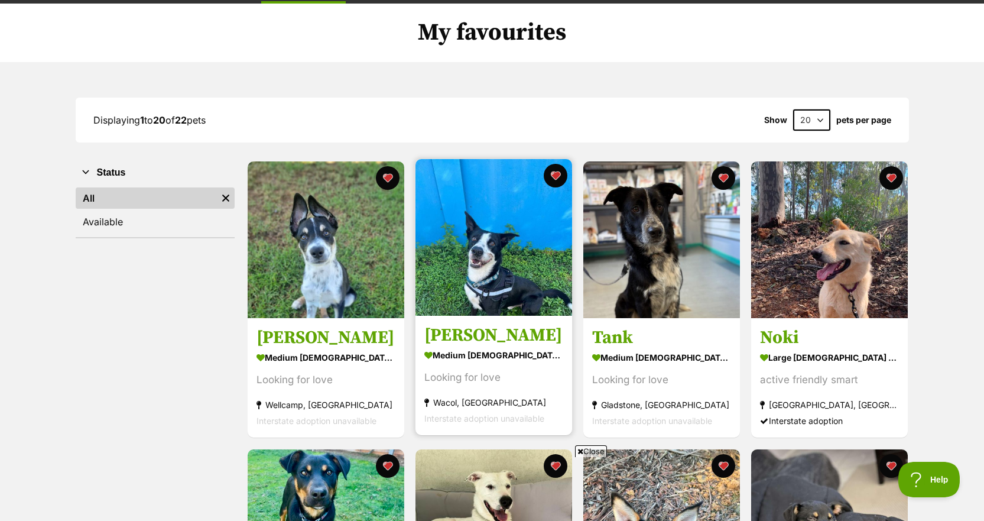
scroll to position [69, 0]
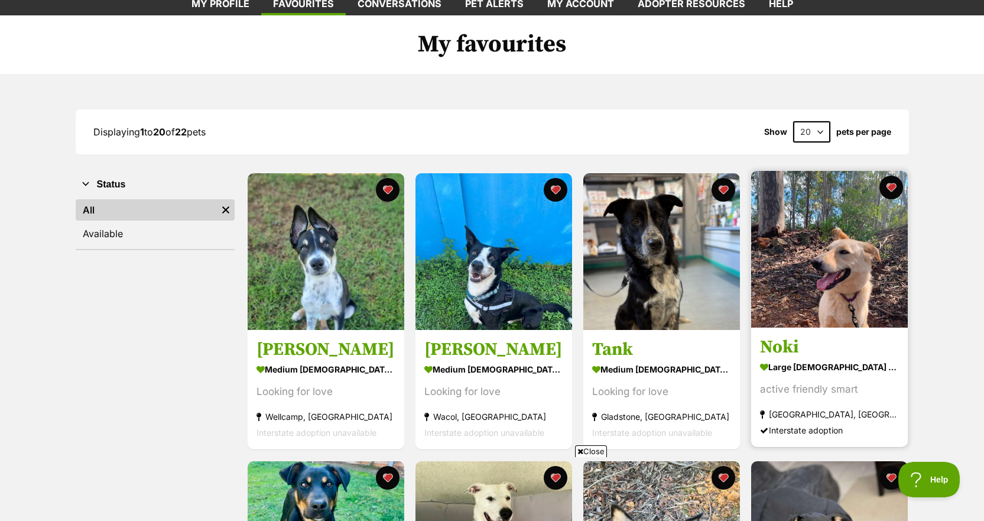
click at [823, 342] on h3 "Noki" at bounding box center [829, 347] width 139 height 22
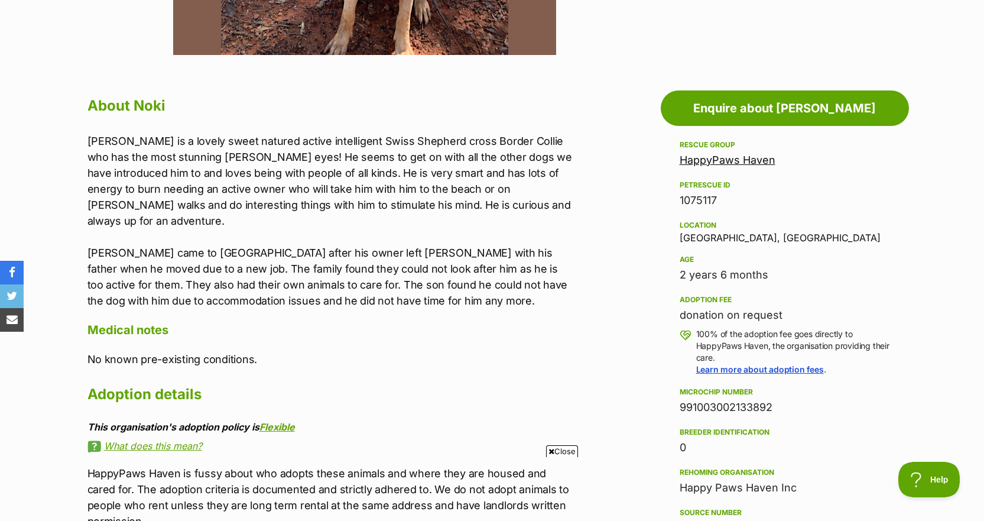
scroll to position [578, 0]
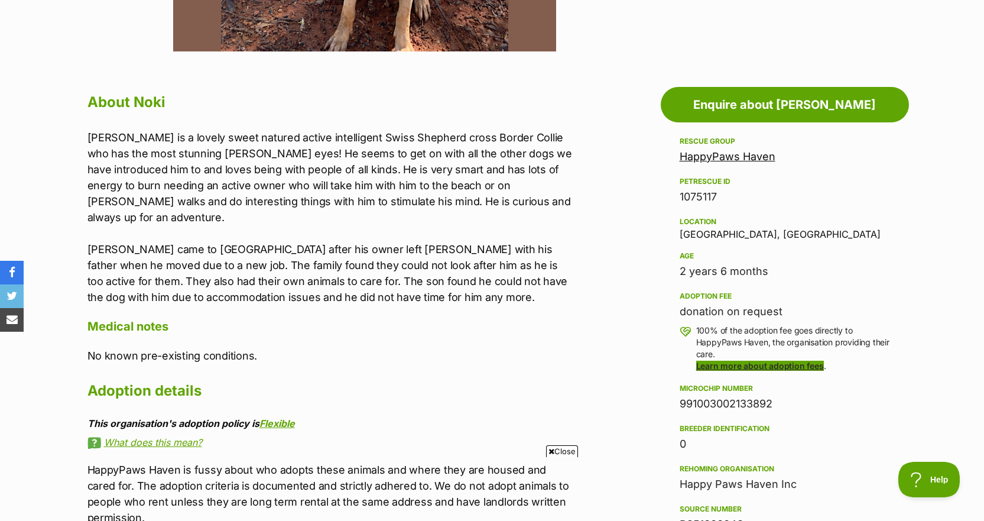
click at [732, 362] on link "Learn more about adoption fees" at bounding box center [760, 366] width 128 height 10
drag, startPoint x: 617, startPoint y: 343, endPoint x: 675, endPoint y: 342, distance: 57.9
click at [675, 342] on aside "Rescue group HappyPaws Haven PetRescue ID 1075117 Location Eatonsville, NSW Age…" at bounding box center [785, 435] width 248 height 602
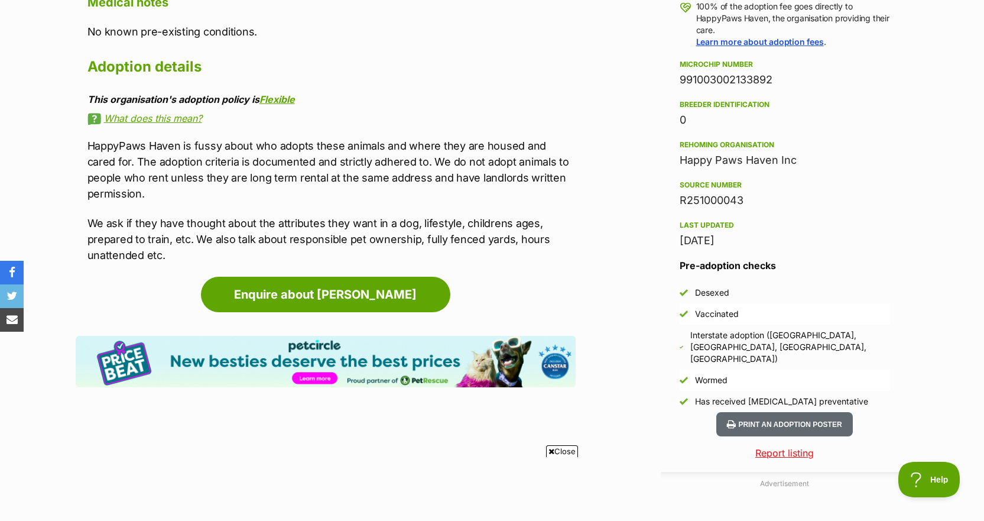
scroll to position [902, 0]
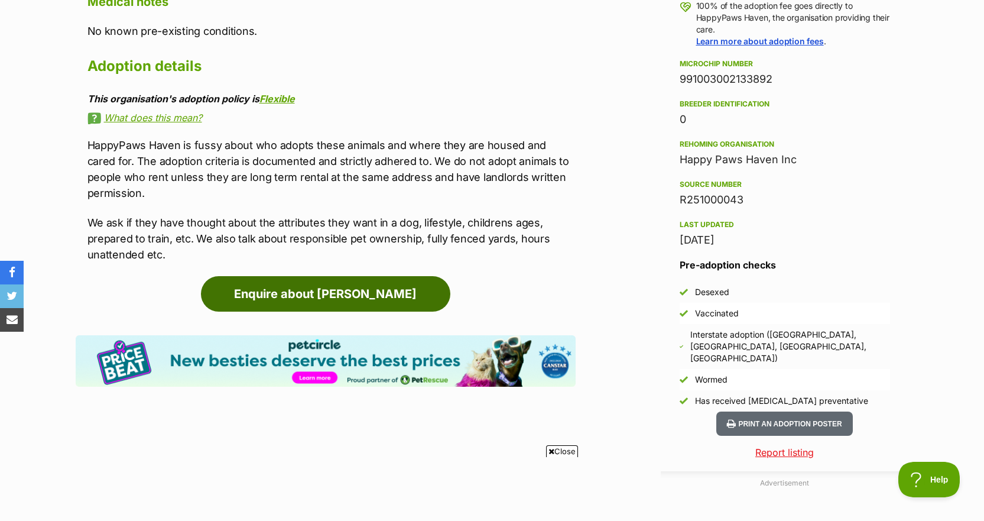
click at [322, 276] on link "Enquire about Noki" at bounding box center [325, 293] width 249 height 35
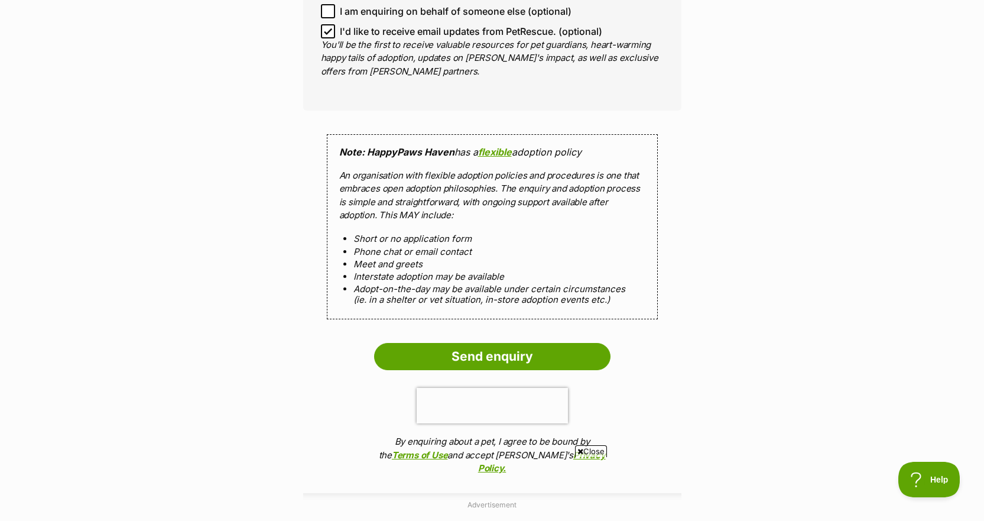
scroll to position [1179, 0]
click at [324, 27] on icon at bounding box center [328, 31] width 8 height 8
click at [324, 24] on input "I'd like to receive email updates from PetRescue. (optional)" at bounding box center [328, 31] width 14 height 14
checkbox input "false"
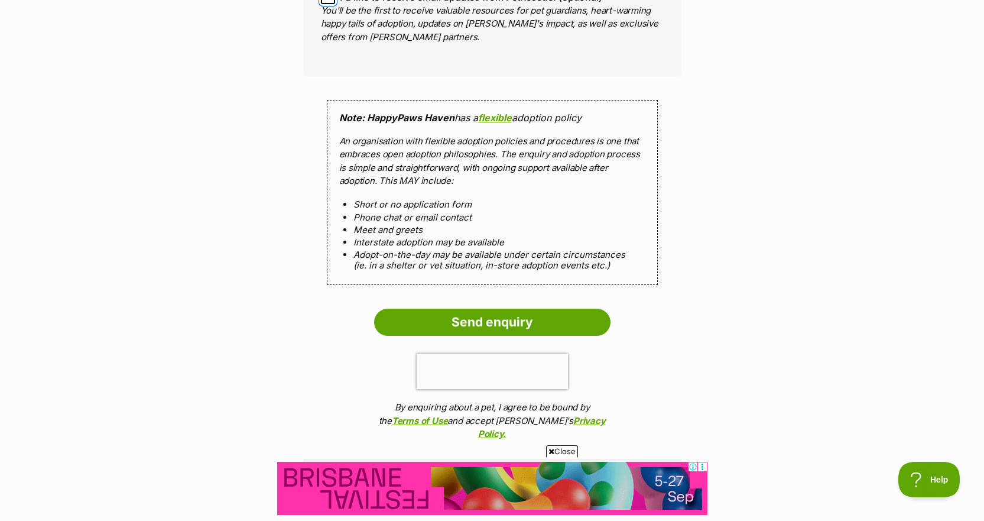
scroll to position [1209, 0]
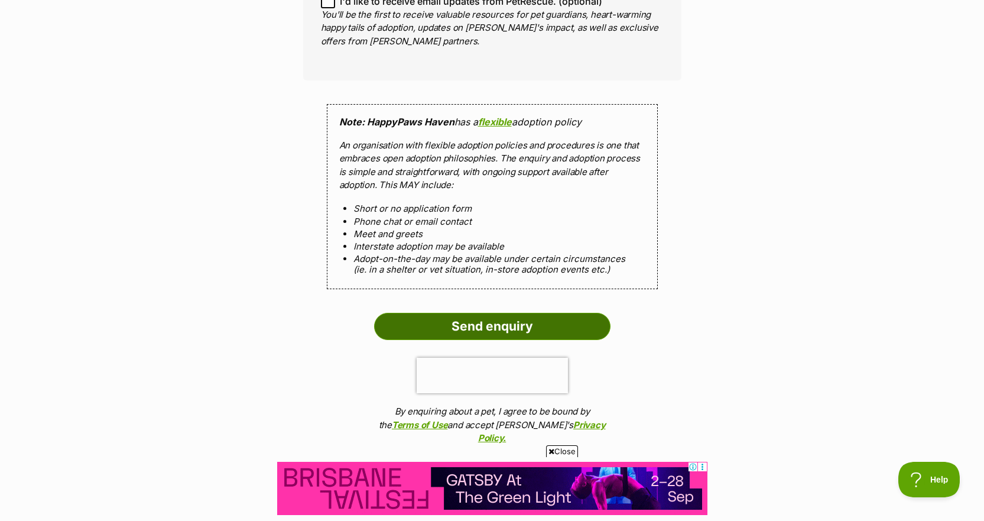
click at [432, 313] on input "Send enquiry" at bounding box center [492, 326] width 236 height 27
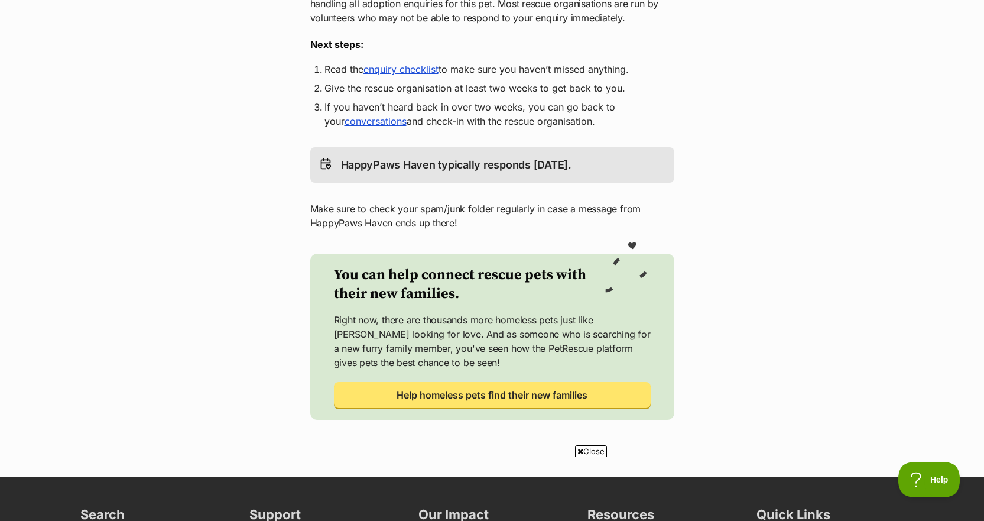
scroll to position [275, 0]
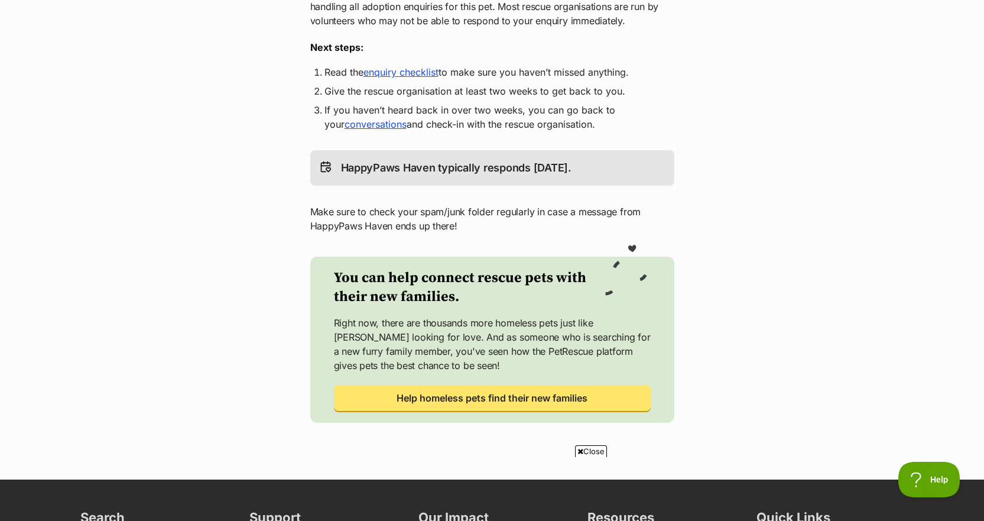
click at [437, 77] on link "enquiry checklist" at bounding box center [401, 72] width 75 height 12
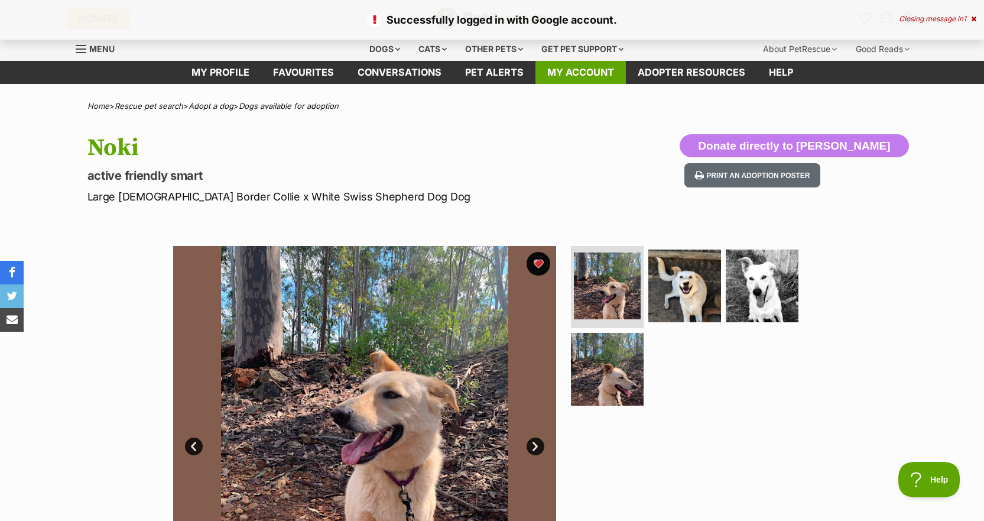
click at [561, 69] on link "My account" at bounding box center [581, 72] width 90 height 23
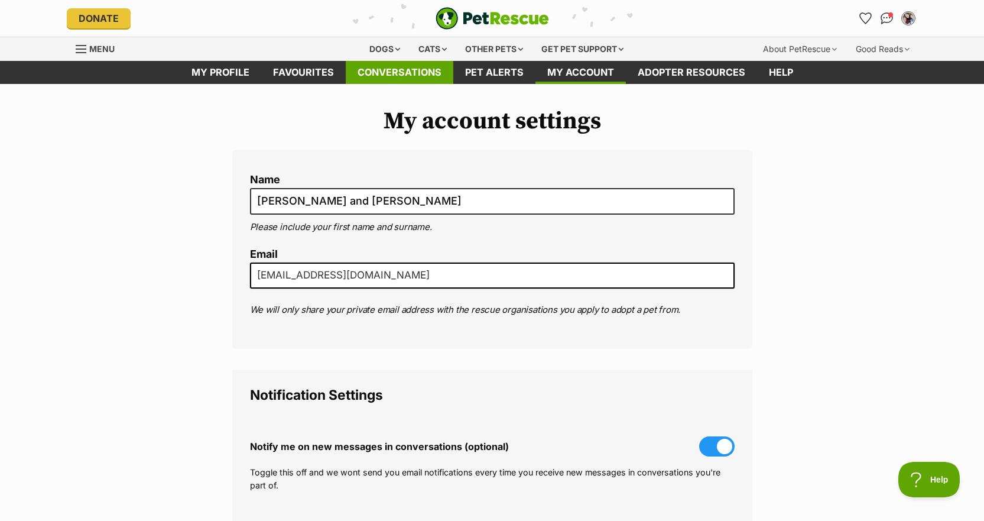
click at [421, 66] on link "Conversations" at bounding box center [400, 72] width 108 height 23
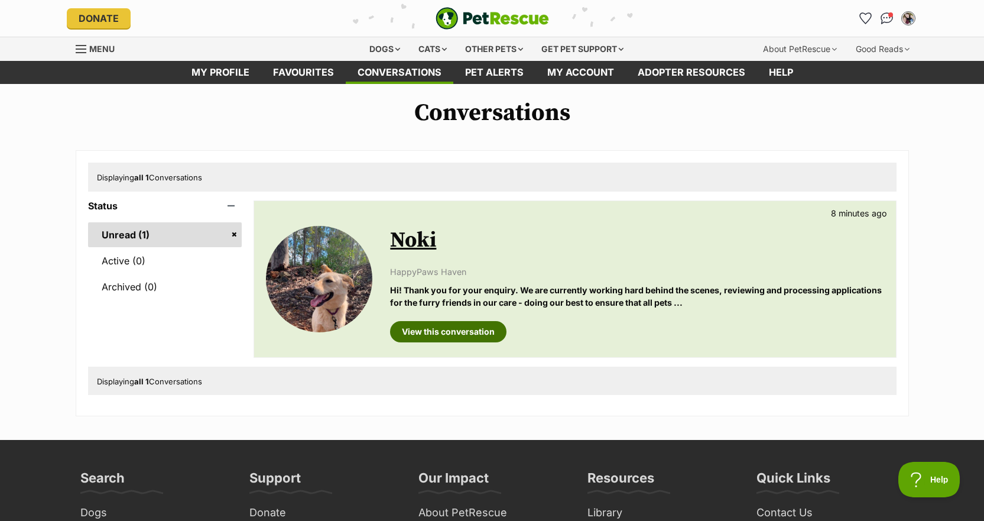
click at [458, 325] on link "View this conversation" at bounding box center [448, 331] width 116 height 21
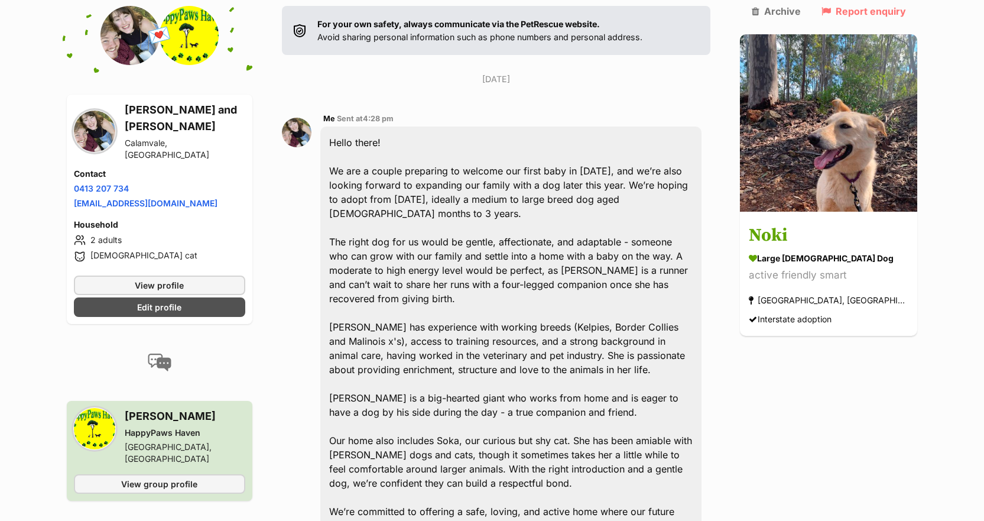
scroll to position [231, 0]
